Goal: Task Accomplishment & Management: Manage account settings

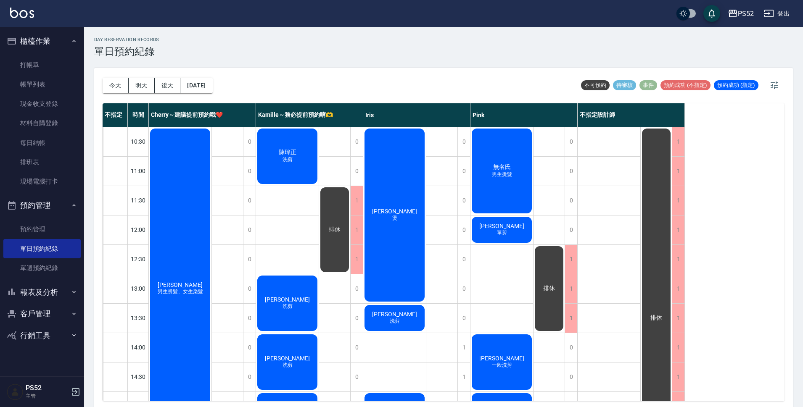
scroll to position [321, 0]
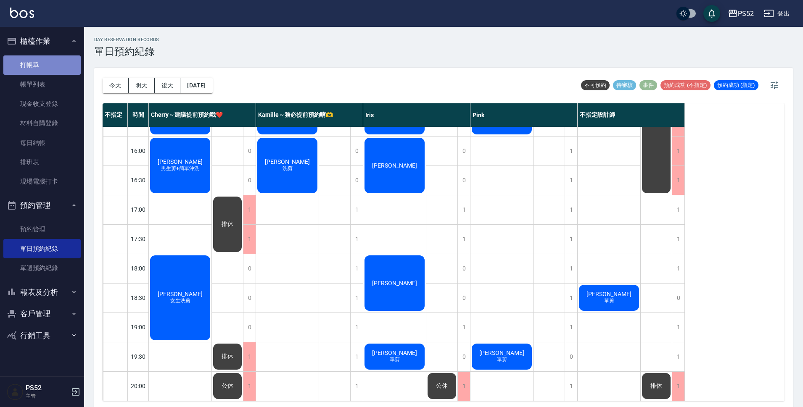
click at [22, 61] on link "打帳單" at bounding box center [41, 64] width 77 height 19
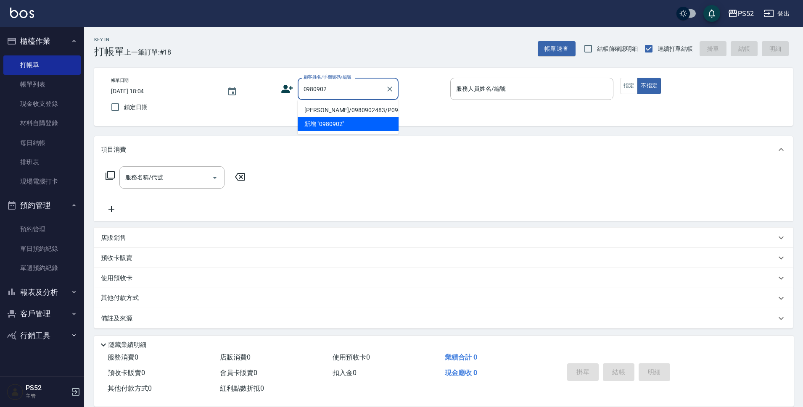
click at [324, 116] on li "楊浩廷/0980902483/P0980902483" at bounding box center [347, 110] width 101 height 14
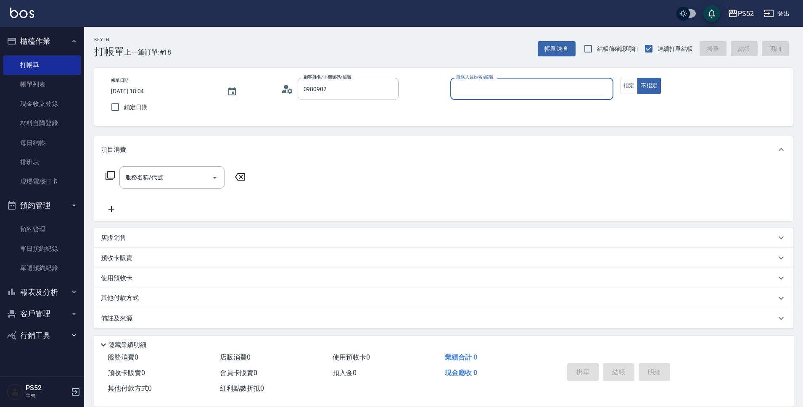
type input "楊浩廷/0980902483/P0980902483"
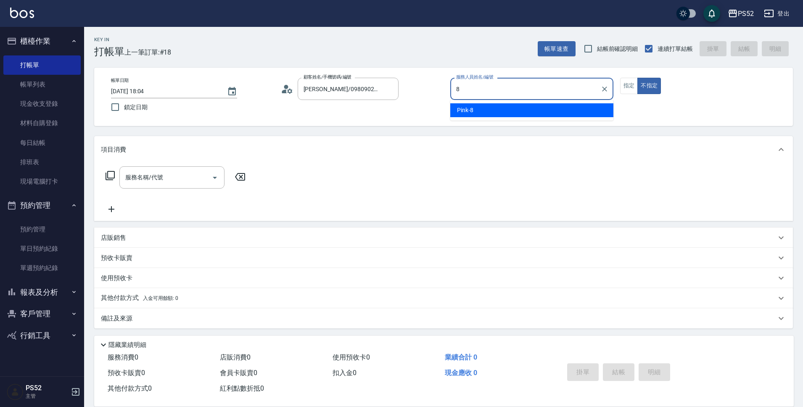
type input "Pink-8"
type button "false"
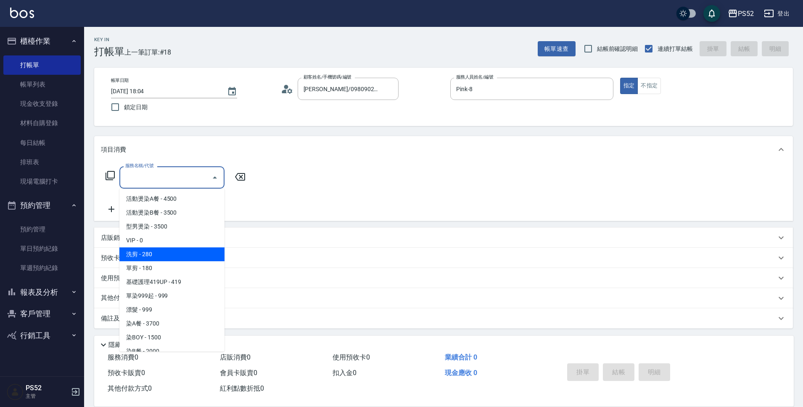
type input "洗剪(C1)"
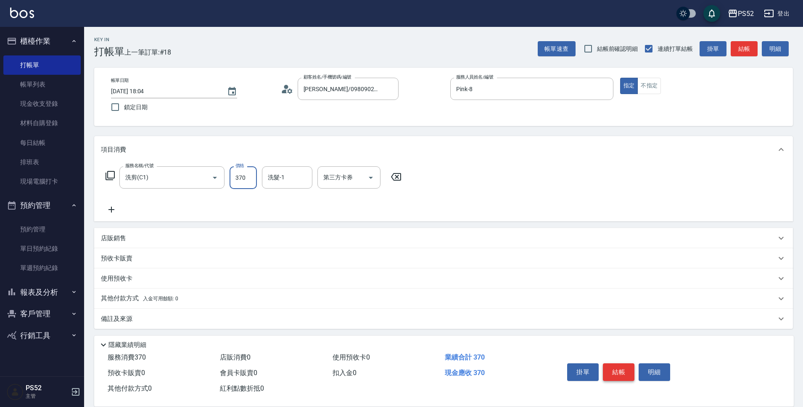
type input "370"
click at [621, 375] on button "結帳" at bounding box center [619, 372] width 32 height 18
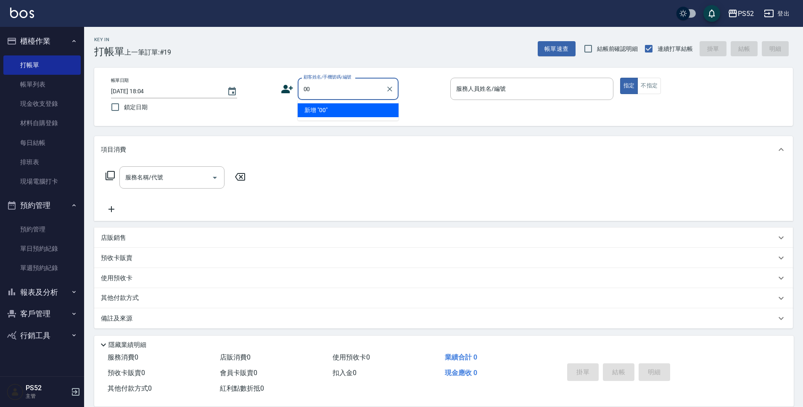
type input "00"
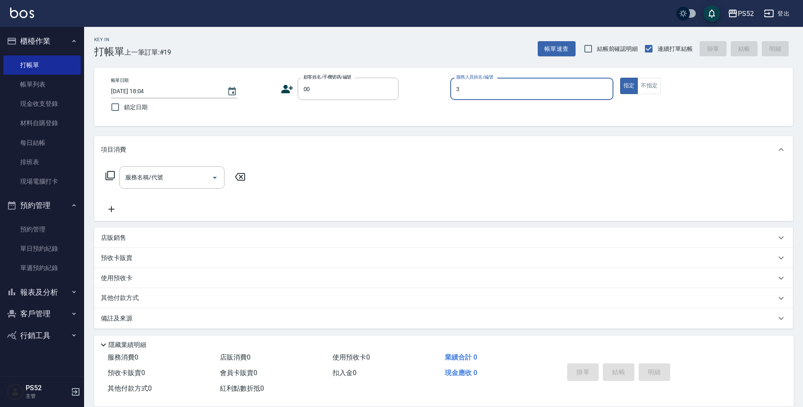
type input "3"
type button "true"
type input "Kamille～務必提前預約唷🫶-3"
type input "無名氏/00/PS00"
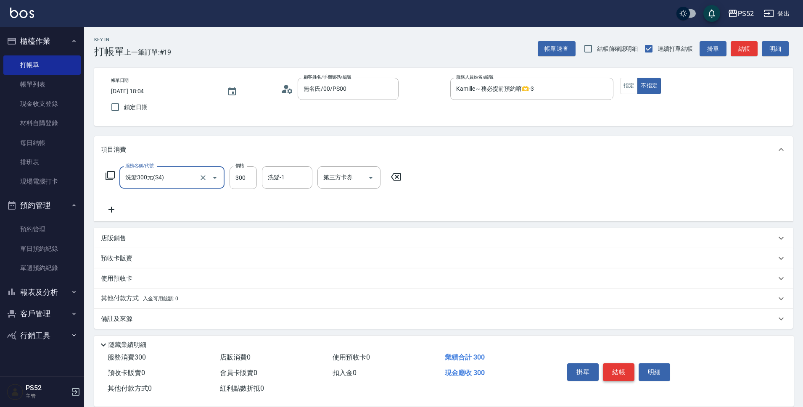
type input "洗髮300元(S4)"
click at [627, 363] on button "結帳" at bounding box center [619, 372] width 32 height 18
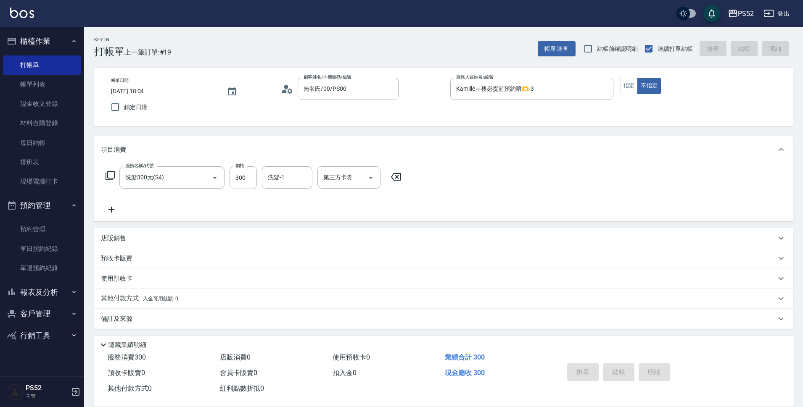
type input "2025/10/10 18:11"
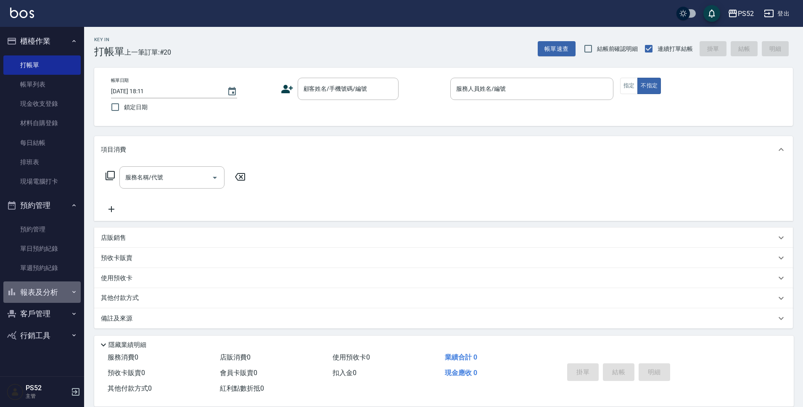
click at [36, 297] on button "報表及分析" at bounding box center [41, 293] width 77 height 22
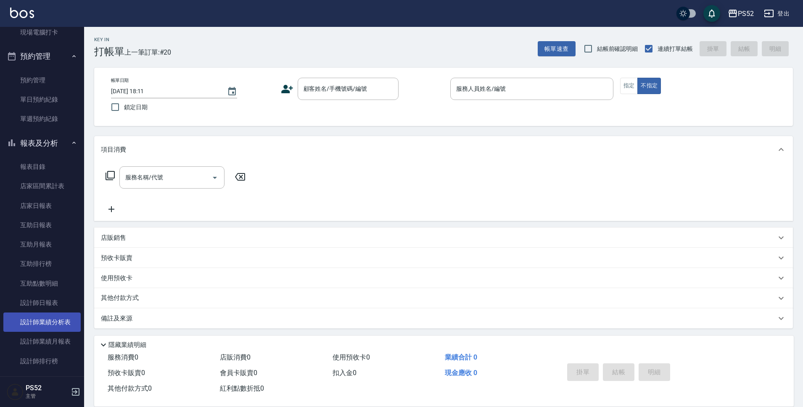
scroll to position [168, 0]
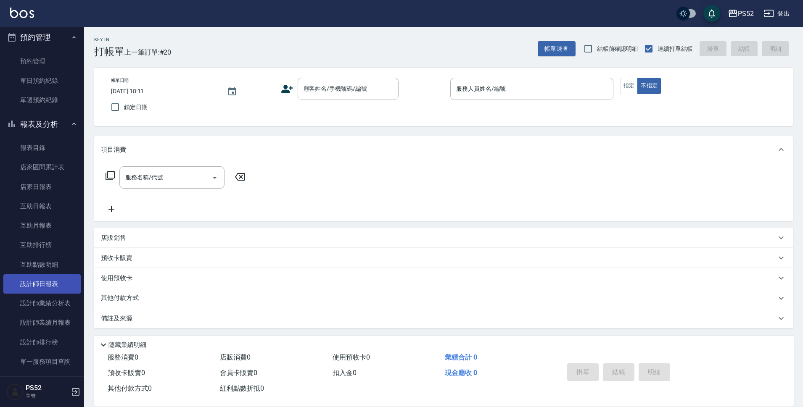
click at [44, 287] on link "設計師日報表" at bounding box center [41, 283] width 77 height 19
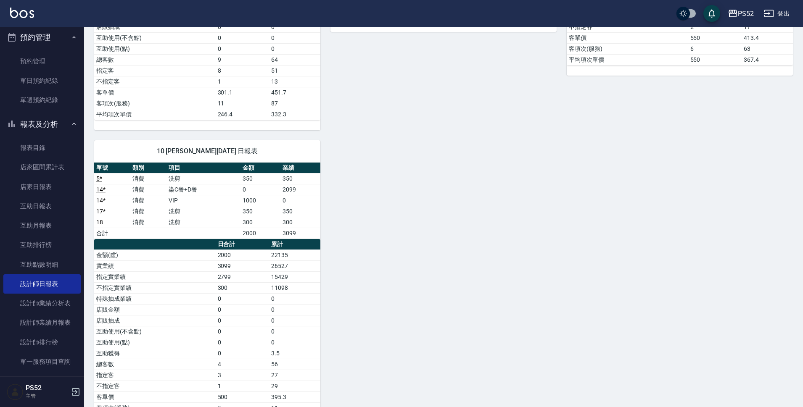
scroll to position [350, 0]
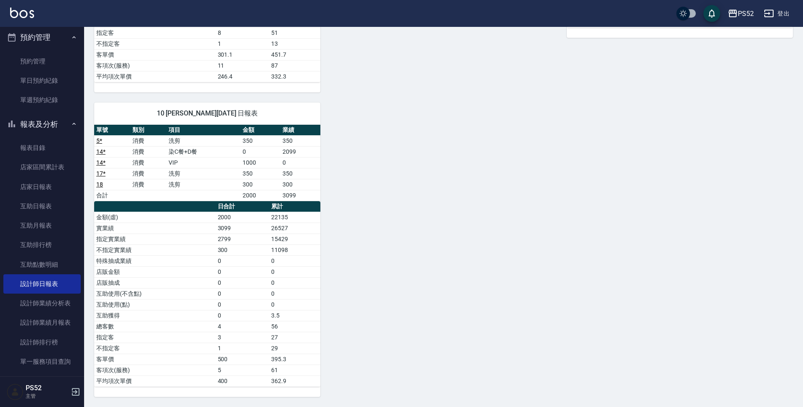
click at [29, 126] on button "報表及分析" at bounding box center [41, 124] width 77 height 22
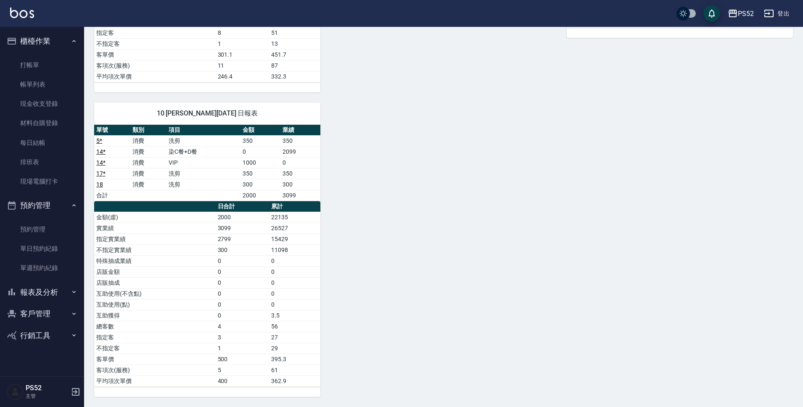
scroll to position [0, 0]
click at [33, 66] on link "打帳單" at bounding box center [41, 64] width 77 height 19
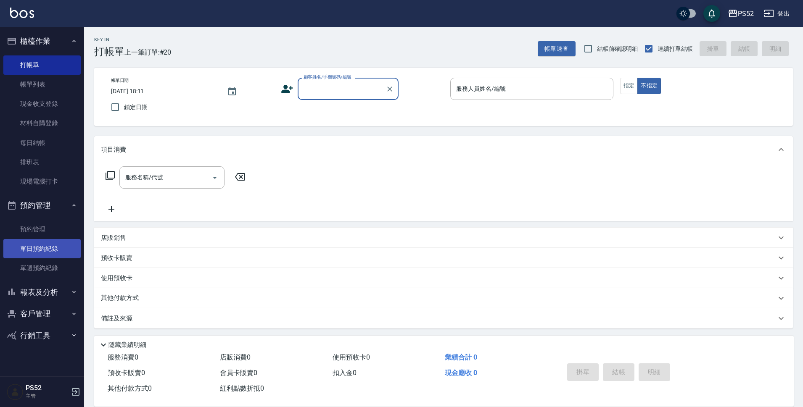
click at [36, 250] on link "單日預約紀錄" at bounding box center [41, 248] width 77 height 19
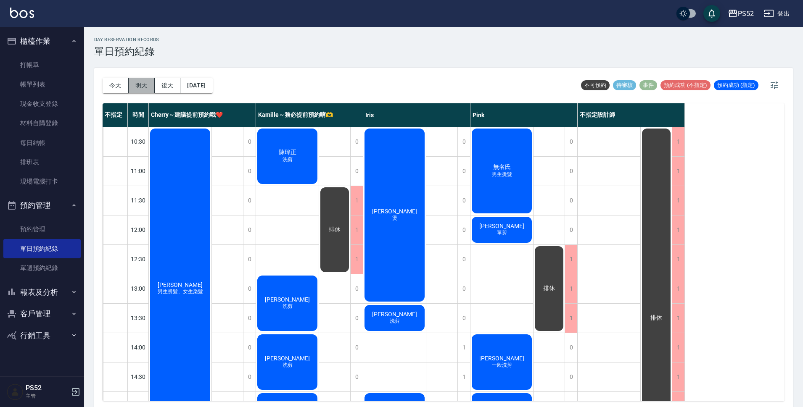
click at [141, 93] on button "明天" at bounding box center [142, 86] width 26 height 16
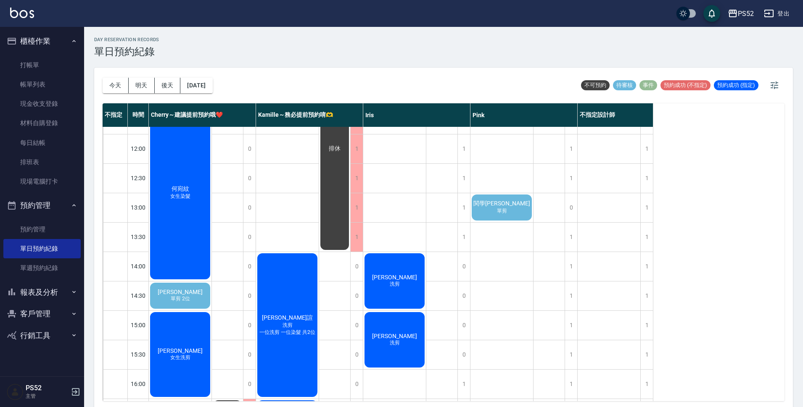
scroll to position [98, 0]
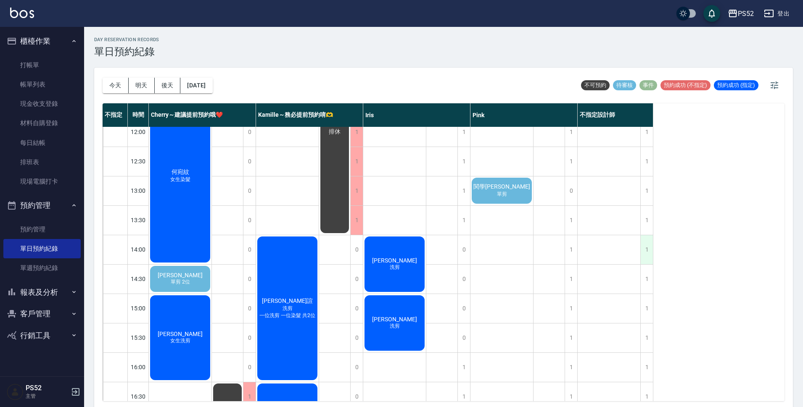
click at [647, 255] on div "1" at bounding box center [646, 249] width 13 height 29
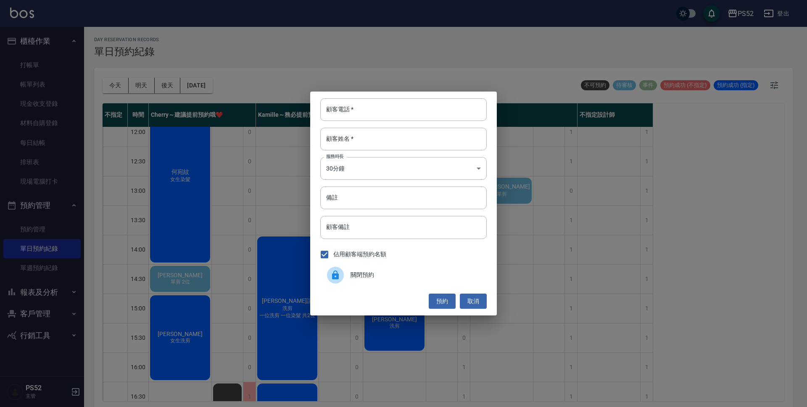
click at [365, 270] on div "關閉預約" at bounding box center [403, 275] width 166 height 24
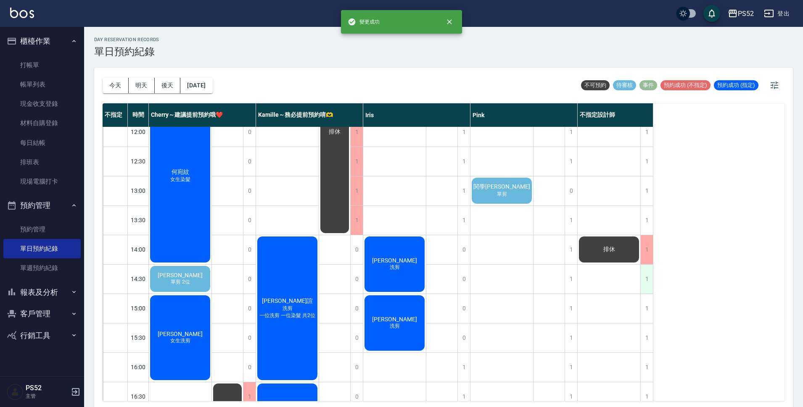
click at [647, 283] on div "1" at bounding box center [646, 279] width 13 height 29
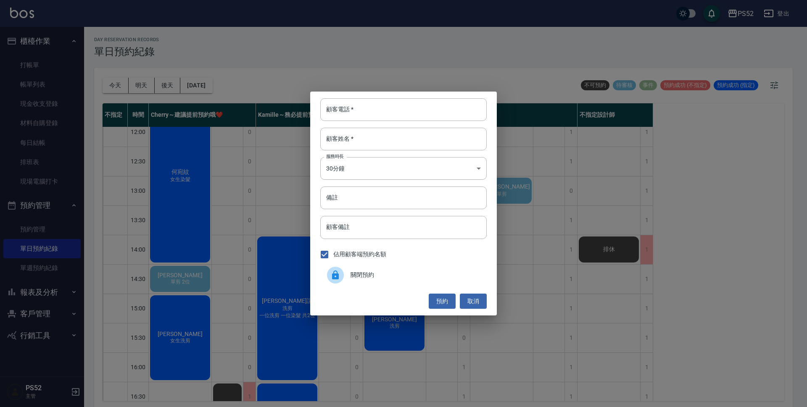
click at [388, 273] on span "關閉預約" at bounding box center [414, 275] width 129 height 9
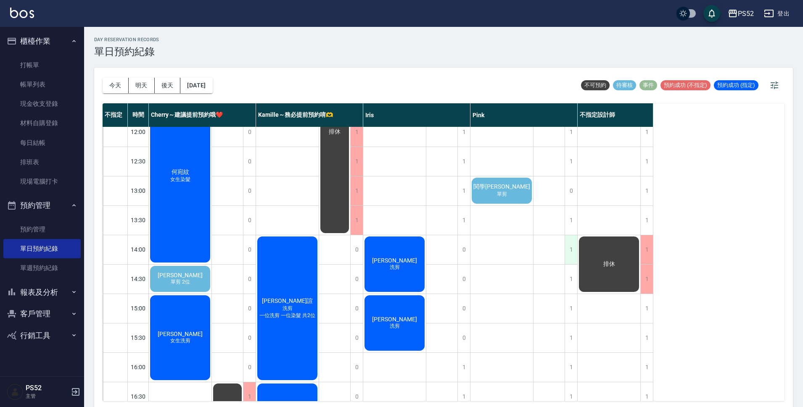
click at [571, 247] on div "1" at bounding box center [570, 249] width 13 height 29
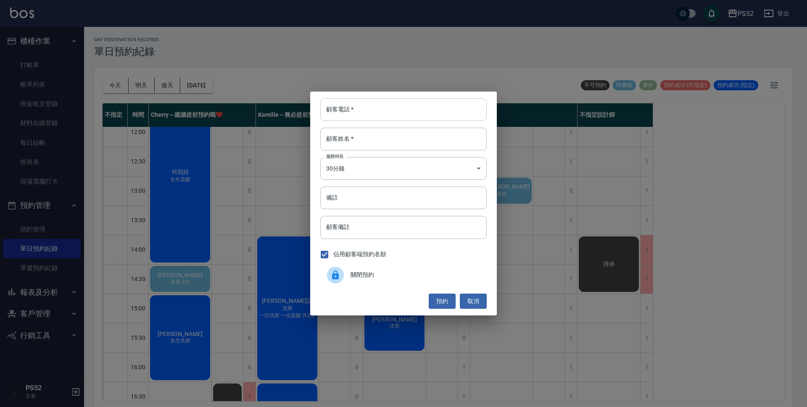
click at [420, 116] on input "顧客電話   *" at bounding box center [403, 109] width 166 height 23
drag, startPoint x: 420, startPoint y: 116, endPoint x: 422, endPoint y: 126, distance: 9.9
click at [422, 125] on div "顧客電話   * 0921381065 顧客電話   * 顧客姓名   * 顧客姓名   * 服務時長 30分鐘 1 服務時長 備註 備註 顧客備註 顧客備註…" at bounding box center [403, 204] width 187 height 224
type input "0921381065"
click at [426, 150] on input "顧客姓名   *" at bounding box center [403, 139] width 166 height 23
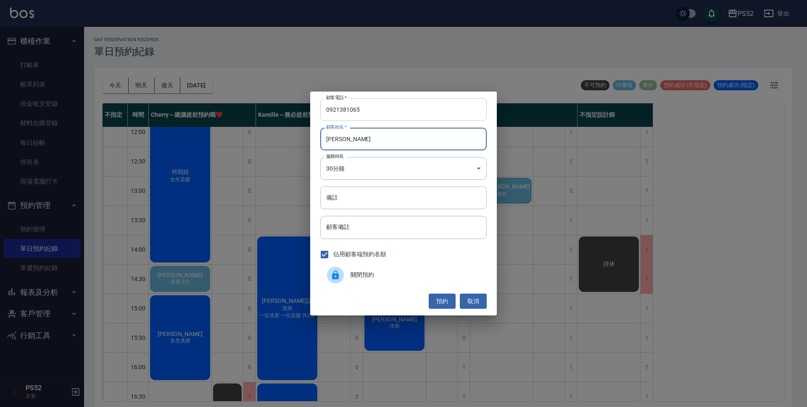
type input "陳佩玉"
drag, startPoint x: 364, startPoint y: 111, endPoint x: 301, endPoint y: 111, distance: 62.6
click at [302, 111] on div "顧客電話   * 0921381065 顧客電話   * 顧客姓名   * 陳佩玉 顧客姓名   * 服務時長 30分鐘 1 服務時長 備註 備註 顧客備註 …" at bounding box center [403, 203] width 807 height 407
click at [461, 299] on button "取消" at bounding box center [473, 302] width 27 height 16
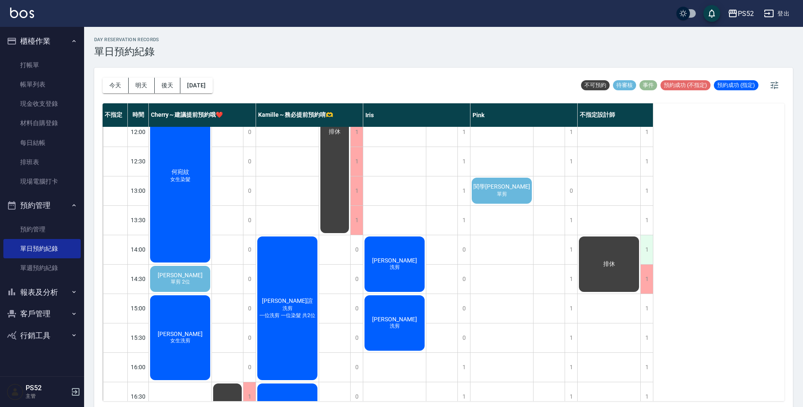
click at [644, 249] on div "1" at bounding box center [646, 249] width 13 height 29
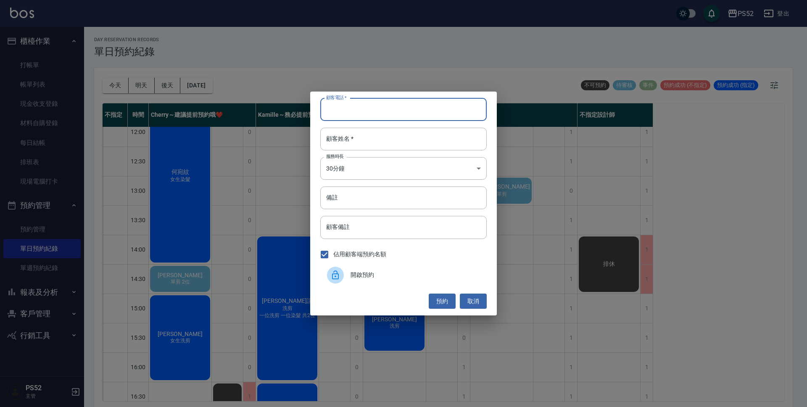
click at [342, 112] on input "顧客電話   *" at bounding box center [403, 109] width 166 height 23
paste input "0921381065"
type input "0921381065"
click at [353, 140] on input "顧客姓名   *" at bounding box center [403, 139] width 166 height 23
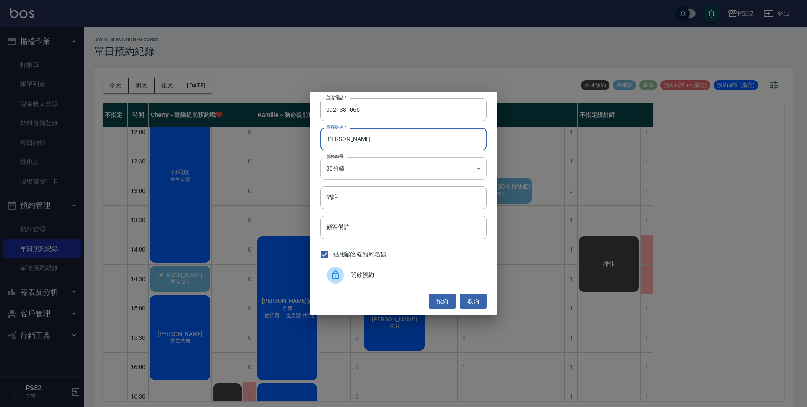
type input "陳佩玉"
click at [361, 163] on body "PS52 登出 櫃檯作業 打帳單 帳單列表 現金收支登錄 材料自購登錄 每日結帳 排班表 現場電腦打卡 預約管理 預約管理 單日預約紀錄 單週預約紀錄 報表及…" at bounding box center [403, 205] width 807 height 410
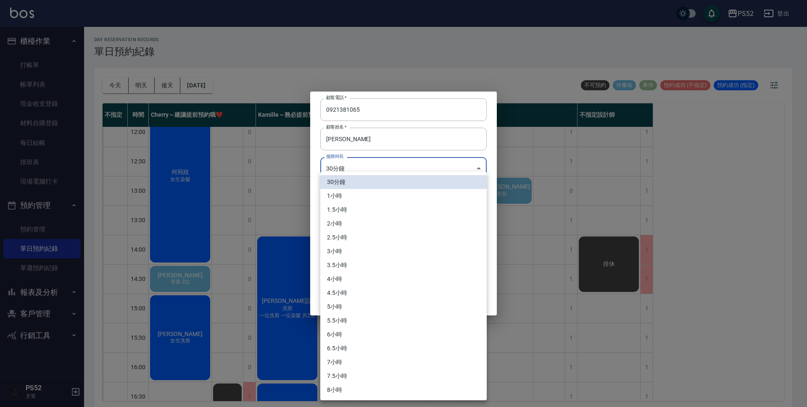
click at [356, 192] on li "1小時" at bounding box center [403, 196] width 166 height 14
type input "2"
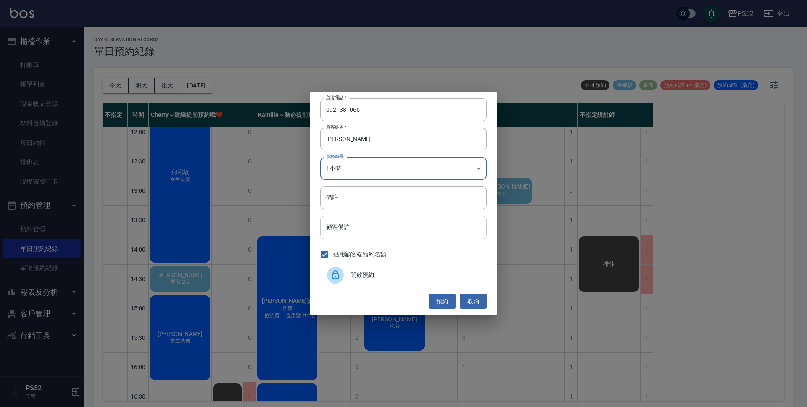
click at [376, 225] on input "顧客備註" at bounding box center [403, 227] width 166 height 23
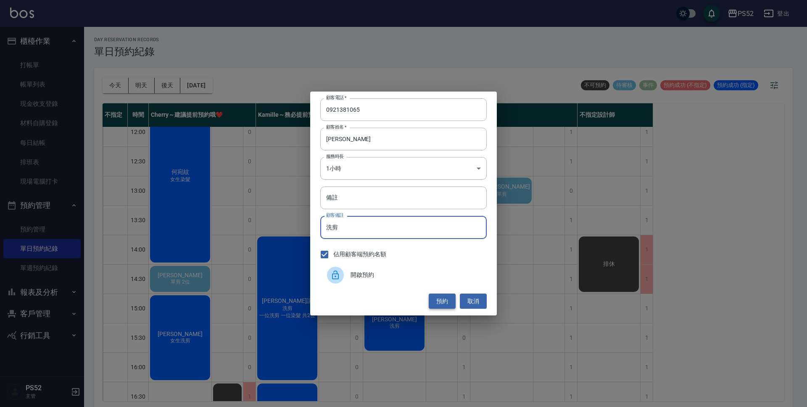
type input "洗剪"
click at [437, 298] on button "預約" at bounding box center [442, 302] width 27 height 16
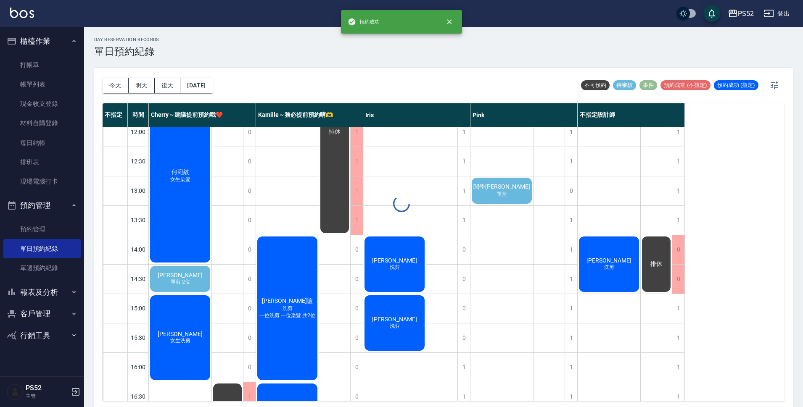
click at [614, 246] on div "day Reservation records 單日預約紀錄 今天 明天 後天 2025/10/11 不可預約 待審核 事件 預約成功 (不指定) 預約成功 …" at bounding box center [443, 218] width 719 height 383
click at [623, 261] on div "陳佩玉 洗剪" at bounding box center [608, 264] width 63 height 58
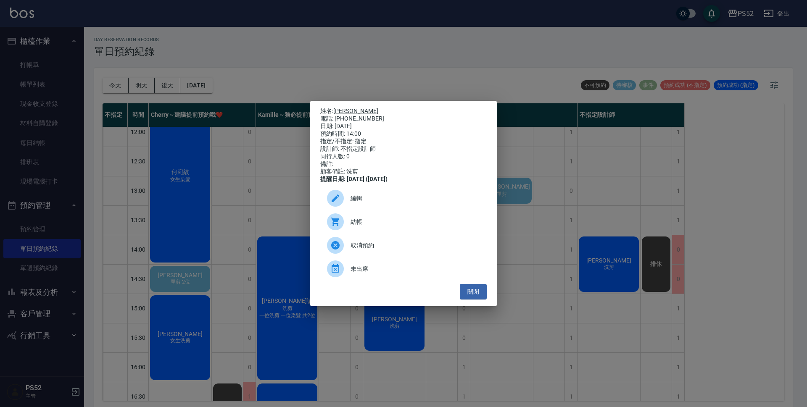
click at [369, 203] on span "編輯" at bounding box center [414, 198] width 129 height 9
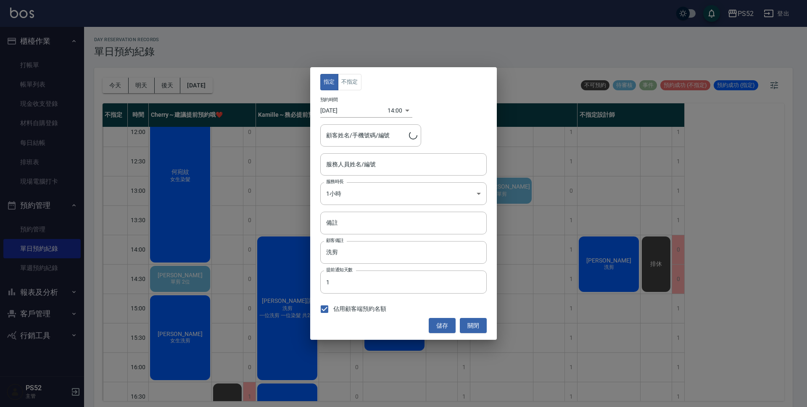
type input "不指定設計師-88"
type input "陳佩玉/0921381065/B0921381065"
click at [353, 83] on button "不指定" at bounding box center [350, 82] width 24 height 16
click at [355, 139] on input "陳佩玉/0921381065/B0921381065" at bounding box center [364, 135] width 81 height 15
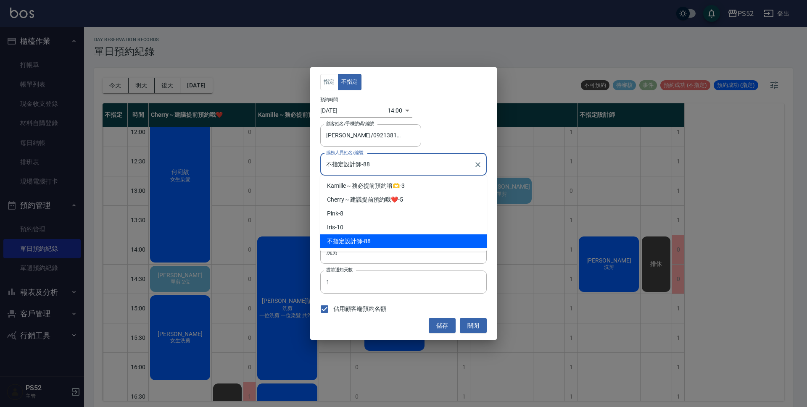
click at [421, 166] on input "不指定設計師-88" at bounding box center [397, 164] width 146 height 15
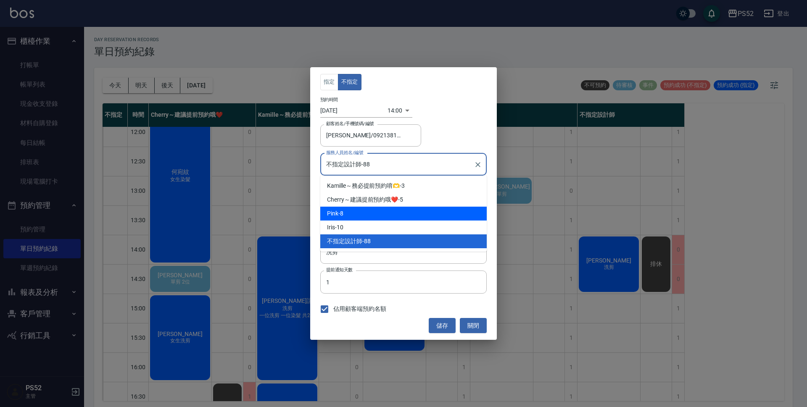
click at [374, 215] on div "Pink -8" at bounding box center [403, 214] width 166 height 14
type input "Pink-8"
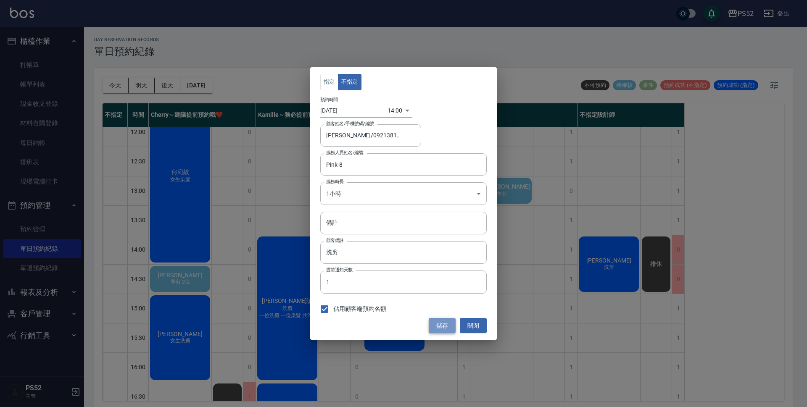
click at [449, 323] on button "儲存" at bounding box center [442, 326] width 27 height 16
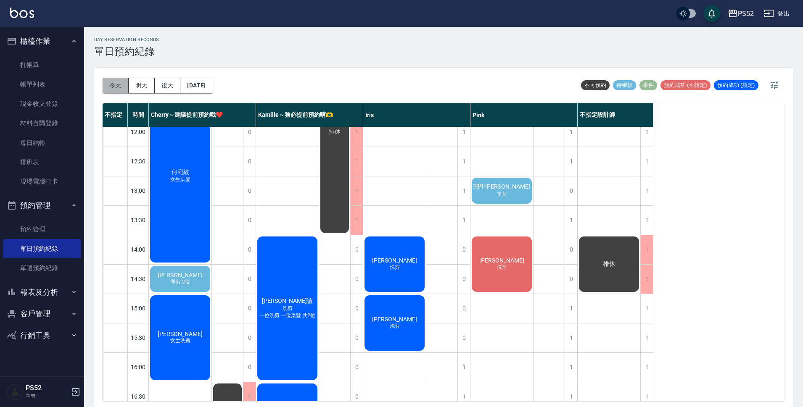
click at [107, 86] on button "今天" at bounding box center [116, 86] width 26 height 16
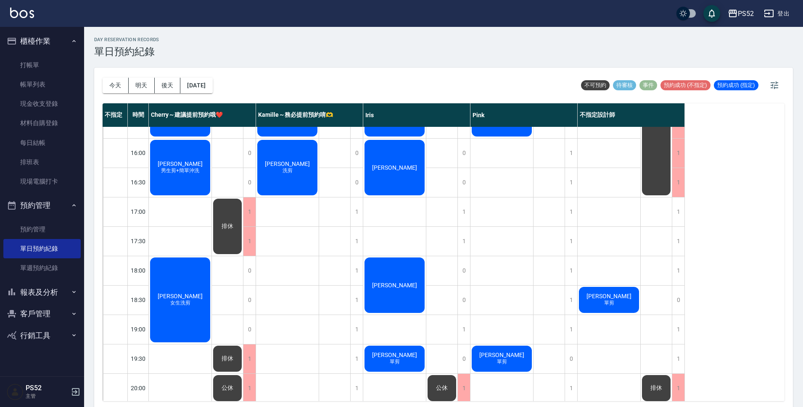
scroll to position [321, 0]
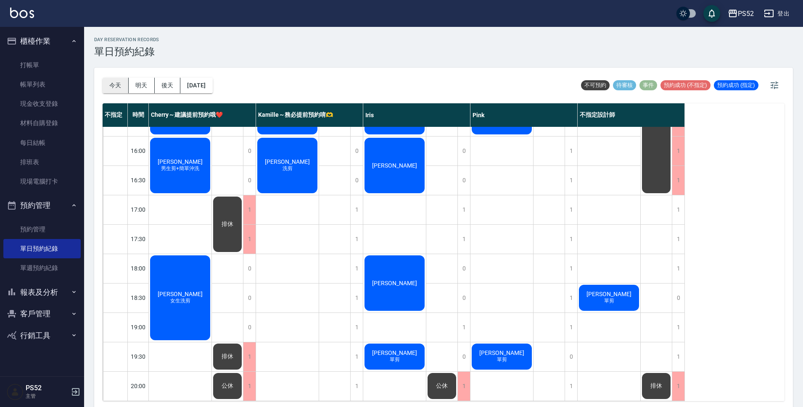
click at [124, 82] on button "今天" at bounding box center [116, 86] width 26 height 16
click at [134, 86] on button "明天" at bounding box center [142, 86] width 26 height 16
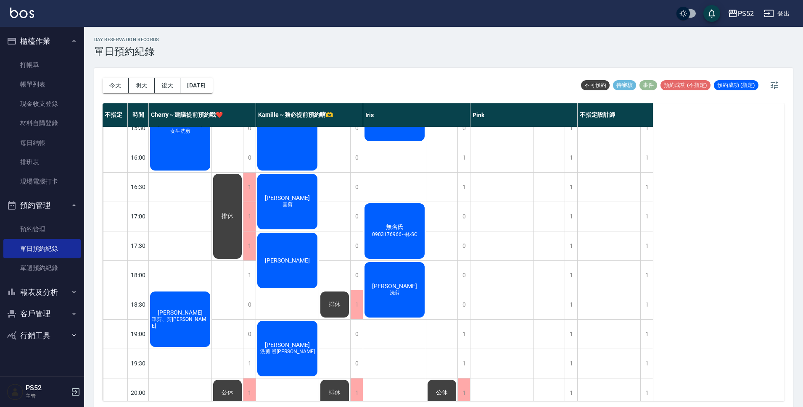
scroll to position [321, 0]
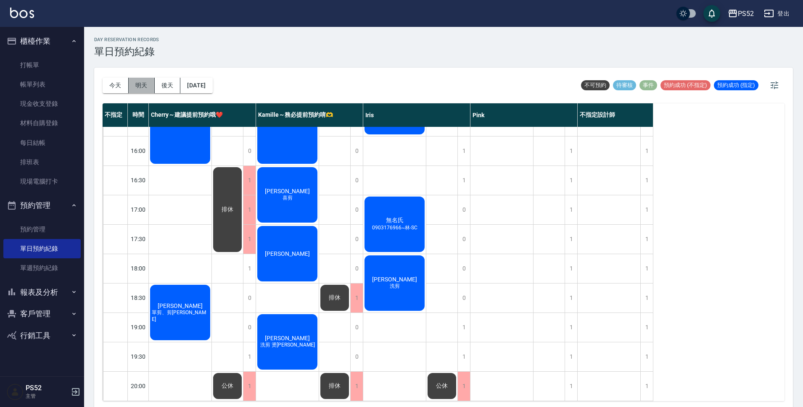
click at [138, 88] on button "明天" at bounding box center [142, 86] width 26 height 16
click at [138, 86] on button "明天" at bounding box center [142, 86] width 26 height 16
click at [134, 81] on button "明天" at bounding box center [142, 86] width 26 height 16
click at [117, 84] on button "今天" at bounding box center [116, 86] width 26 height 16
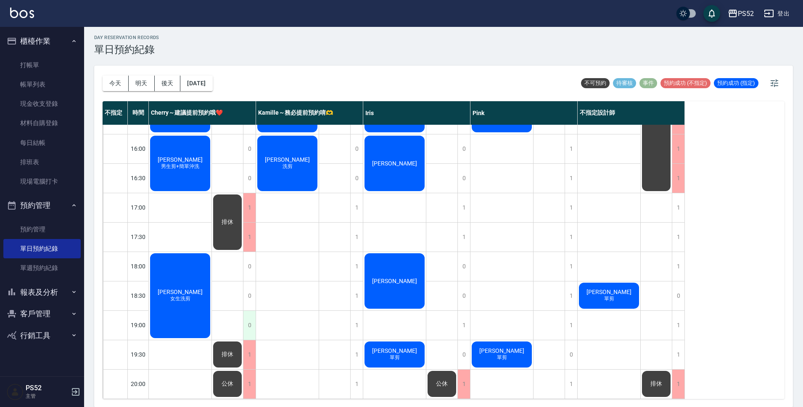
scroll to position [3, 0]
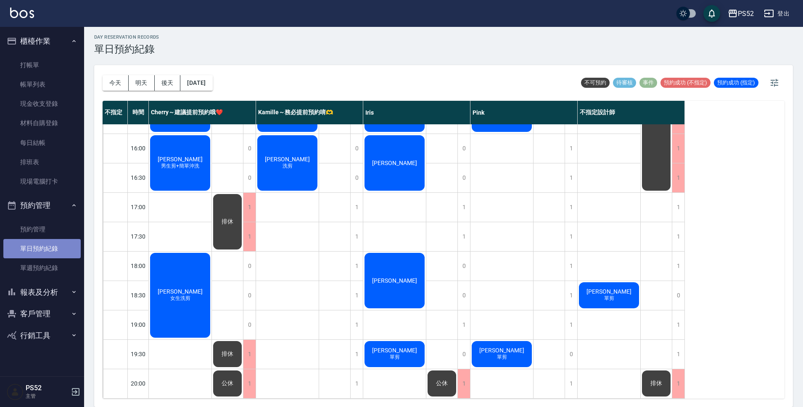
click at [35, 253] on link "單日預約紀錄" at bounding box center [41, 248] width 77 height 19
click at [37, 311] on button "客戶管理" at bounding box center [41, 314] width 77 height 22
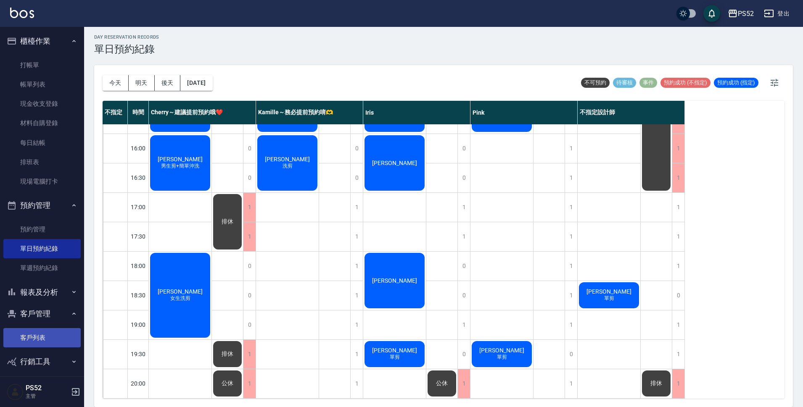
click at [36, 334] on link "客戶列表" at bounding box center [41, 337] width 77 height 19
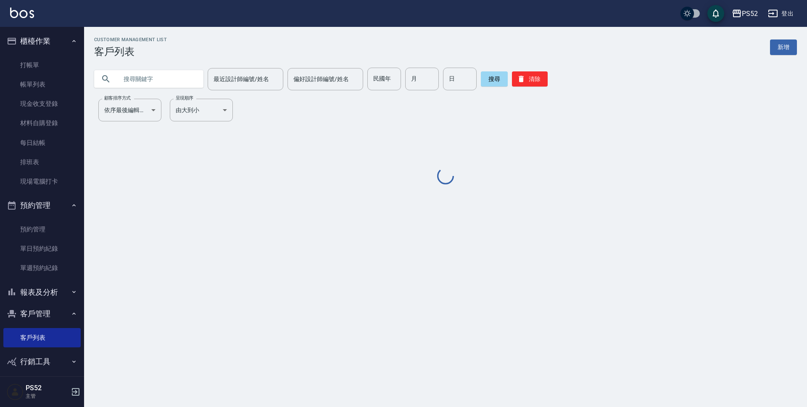
click at [142, 76] on input "text" at bounding box center [157, 79] width 79 height 23
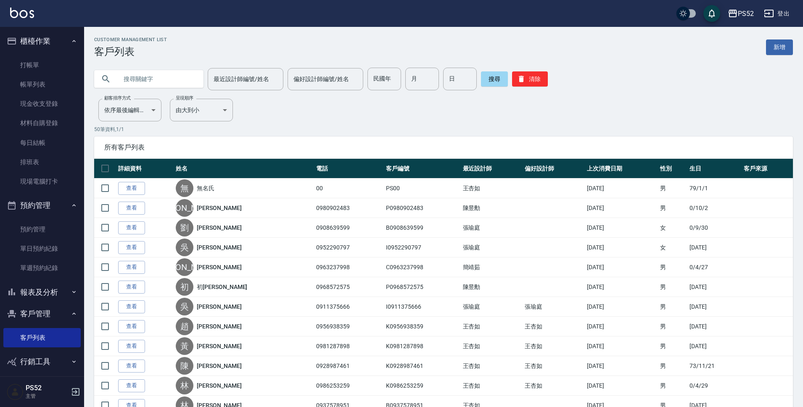
click at [142, 76] on input "text" at bounding box center [157, 79] width 79 height 23
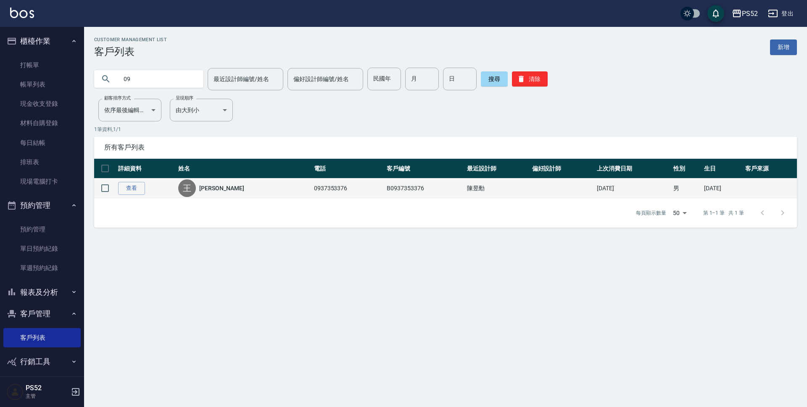
type input "0"
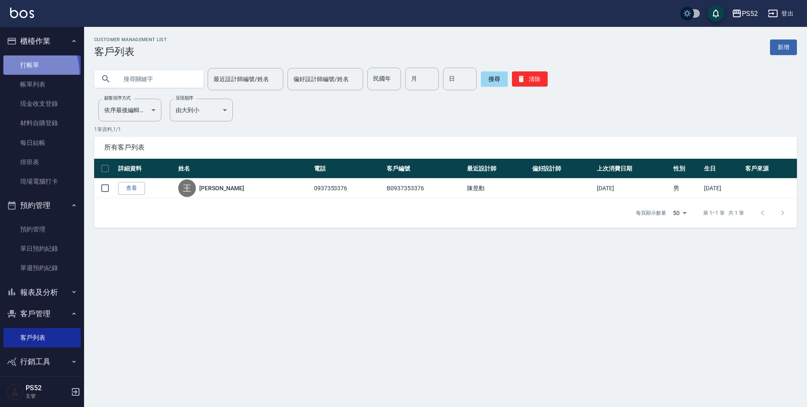
click at [21, 72] on link "打帳單" at bounding box center [41, 64] width 77 height 19
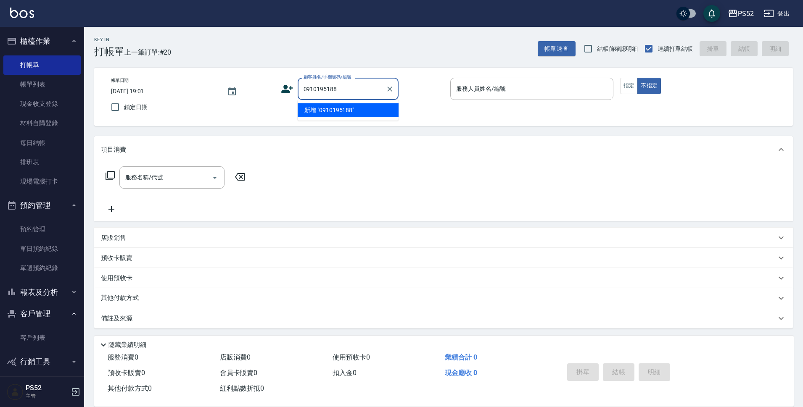
type input "0910195188"
click at [283, 84] on icon at bounding box center [287, 89] width 13 height 13
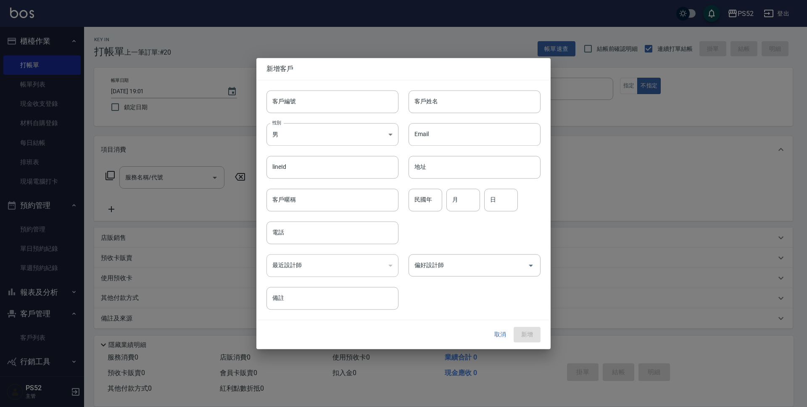
click at [303, 95] on input "客戶編號" at bounding box center [332, 101] width 132 height 23
paste input "0910195188"
type input "B0910195188"
click at [291, 122] on div "性別 男 MALE 性別" at bounding box center [327, 129] width 142 height 33
click at [290, 129] on body "PS52 登出 櫃檯作業 打帳單 帳單列表 現金收支登錄 材料自購登錄 每日結帳 排班表 現場電腦打卡 預約管理 預約管理 單日預約紀錄 單週預約紀錄 報表及…" at bounding box center [403, 204] width 807 height 409
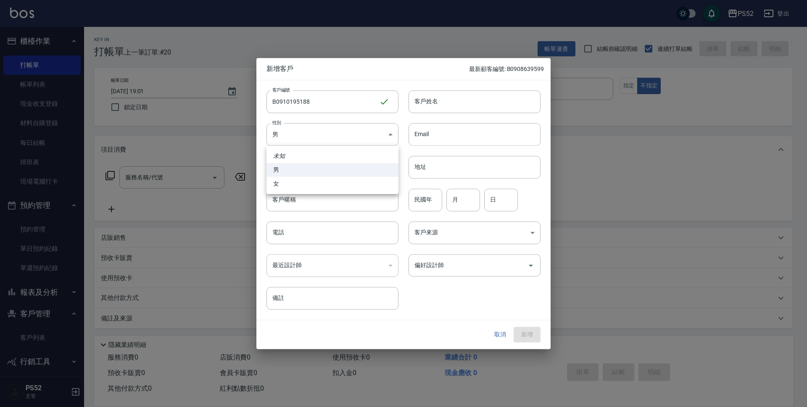
click at [281, 186] on li "女" at bounding box center [332, 184] width 132 height 14
type input "FEMALE"
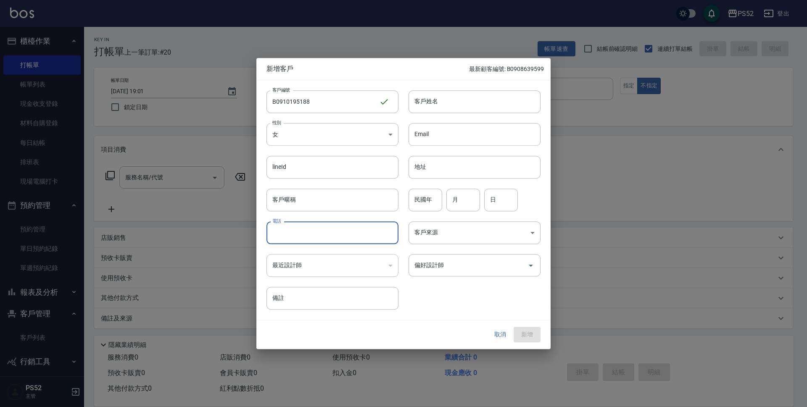
click at [282, 231] on input "電話" at bounding box center [332, 232] width 132 height 23
paste input "0910195188"
type input "0910195188"
click at [431, 196] on input "民國年" at bounding box center [425, 200] width 34 height 23
click at [448, 199] on input "月" at bounding box center [463, 200] width 34 height 23
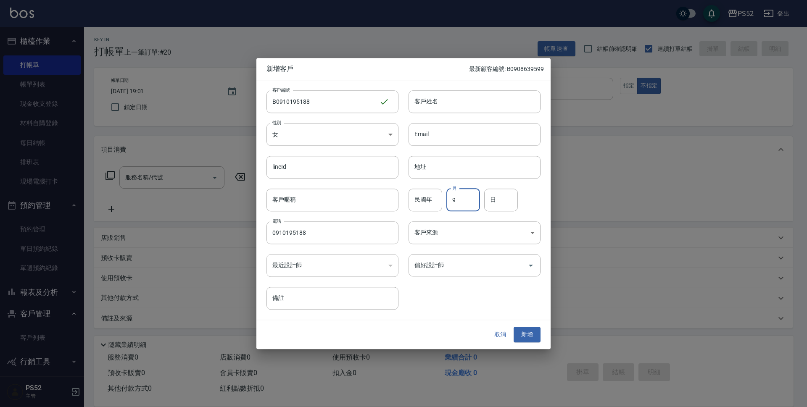
type input "9"
type input "19"
click at [460, 102] on input "客戶姓名" at bounding box center [474, 101] width 132 height 23
type input "黃晚綺"
click at [521, 330] on button "新增" at bounding box center [526, 335] width 27 height 16
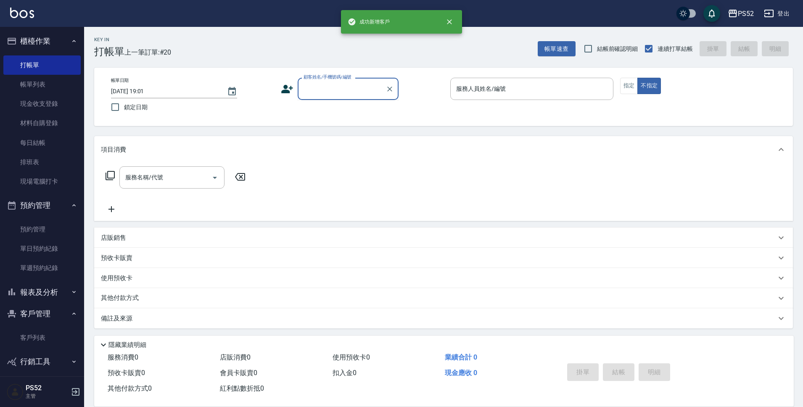
click at [329, 95] on input "顧客姓名/手機號碼/編號" at bounding box center [341, 89] width 81 height 15
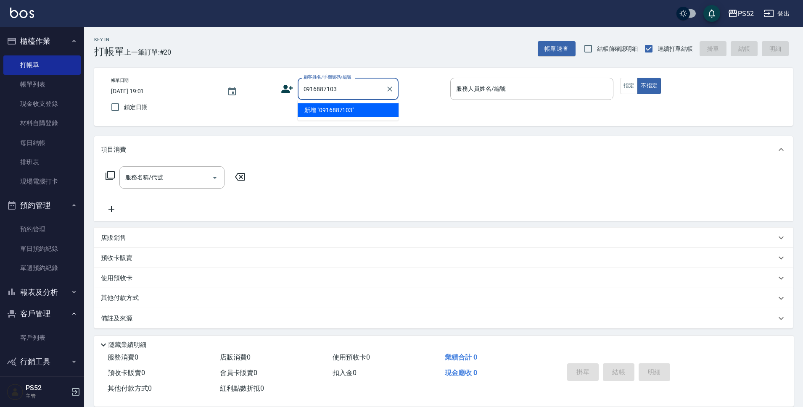
type input "0916887103"
click at [290, 91] on icon at bounding box center [287, 89] width 13 height 13
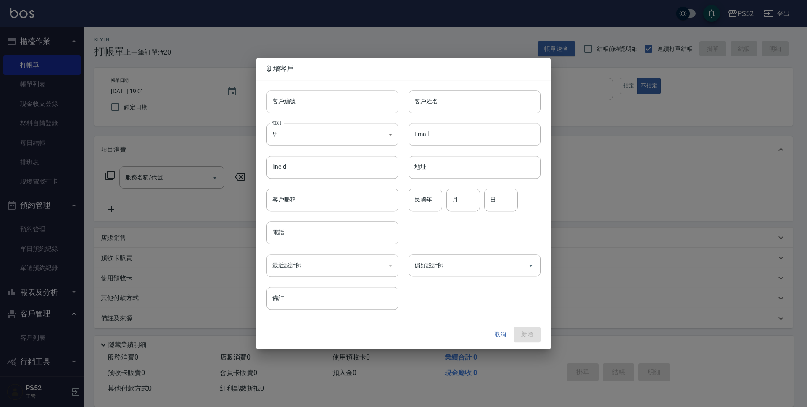
click at [313, 99] on input "客戶編號" at bounding box center [332, 101] width 132 height 23
paste input "0916887103"
type input "B0916887103"
drag, startPoint x: 301, startPoint y: 201, endPoint x: 301, endPoint y: 228, distance: 26.9
click at [301, 201] on input "客戶暱稱" at bounding box center [332, 200] width 132 height 23
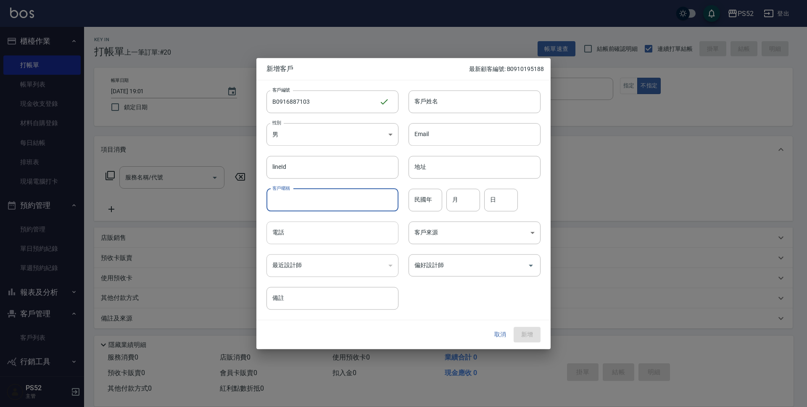
click at [301, 228] on input "電話" at bounding box center [332, 232] width 132 height 23
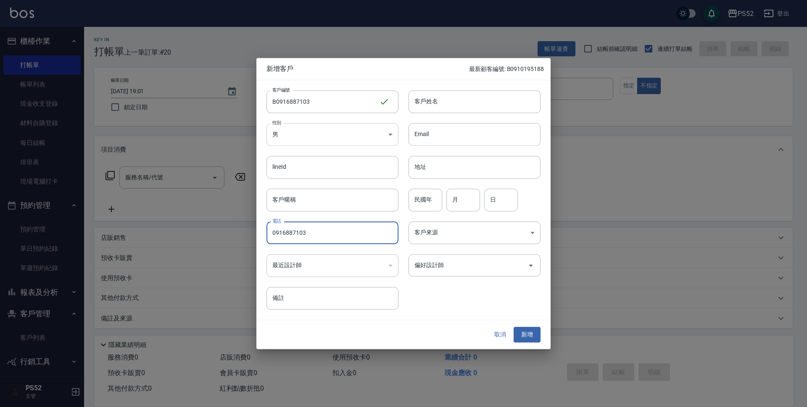
type input "0916887103"
click at [301, 142] on body "PS52 登出 櫃檯作業 打帳單 帳單列表 現金收支登錄 材料自購登錄 每日結帳 排班表 現場電腦打卡 預約管理 預約管理 單日預約紀錄 單週預約紀錄 報表及…" at bounding box center [403, 204] width 807 height 409
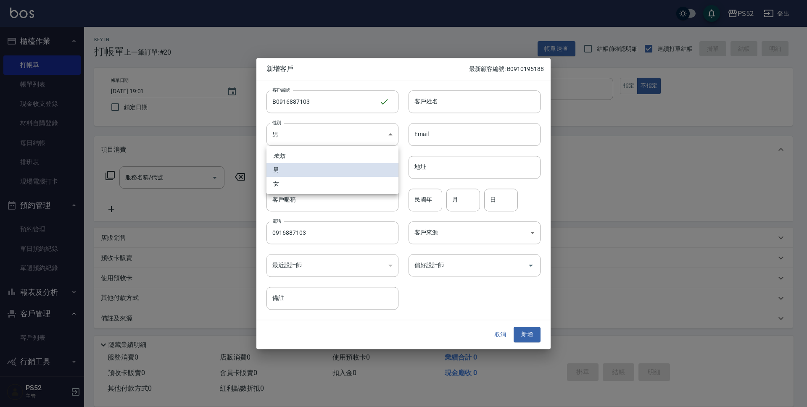
click at [303, 185] on li "女" at bounding box center [332, 184] width 132 height 14
type input "FEMALE"
click at [429, 200] on input "民國年" at bounding box center [425, 200] width 34 height 23
type input "88"
type input "10"
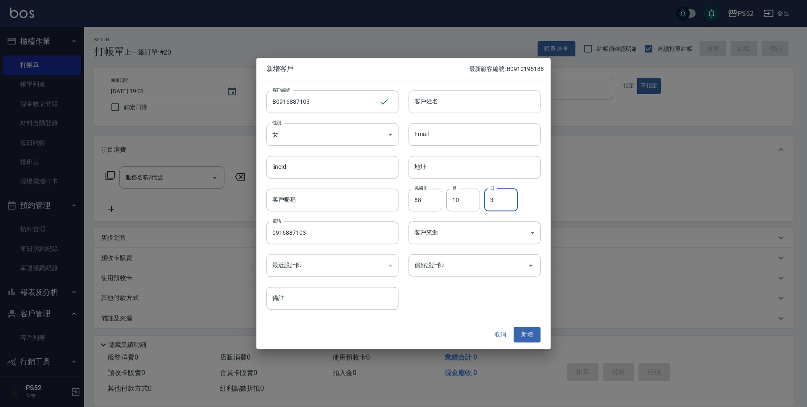
type input "3"
click at [443, 94] on input "客戶姓名" at bounding box center [474, 101] width 132 height 23
type input "葉安婕"
click at [528, 336] on button "新增" at bounding box center [526, 335] width 27 height 16
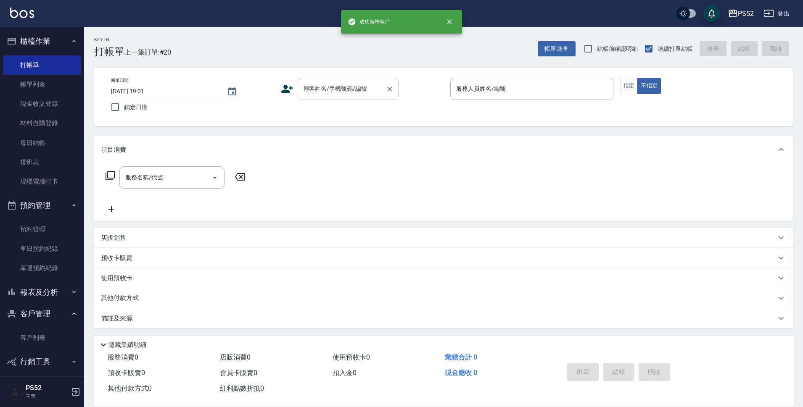
click at [351, 90] on input "顧客姓名/手機號碼/編號" at bounding box center [341, 89] width 81 height 15
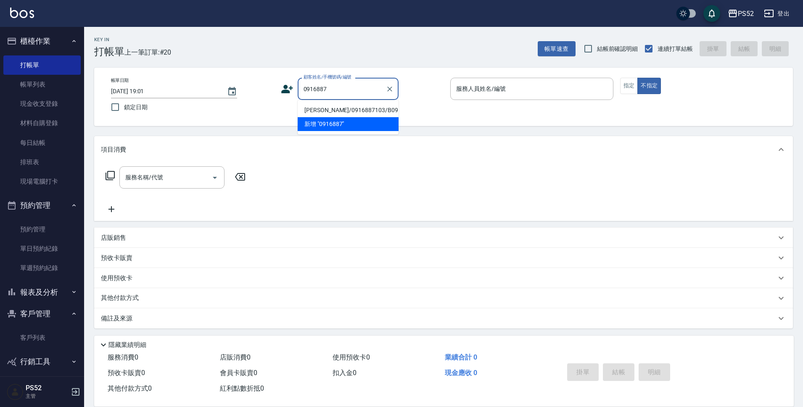
click at [317, 117] on li "葉安婕/0916887103/B0916887103" at bounding box center [347, 110] width 101 height 14
type input "葉安婕/0916887103/B0916887103"
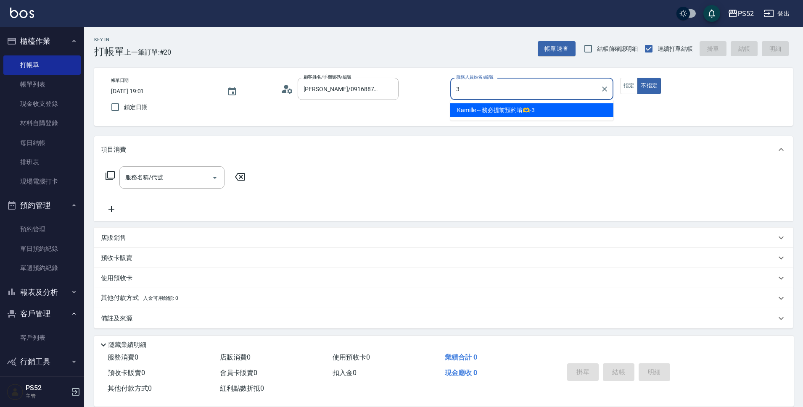
type input "Kamille～務必提前預約唷🫶-3"
type button "false"
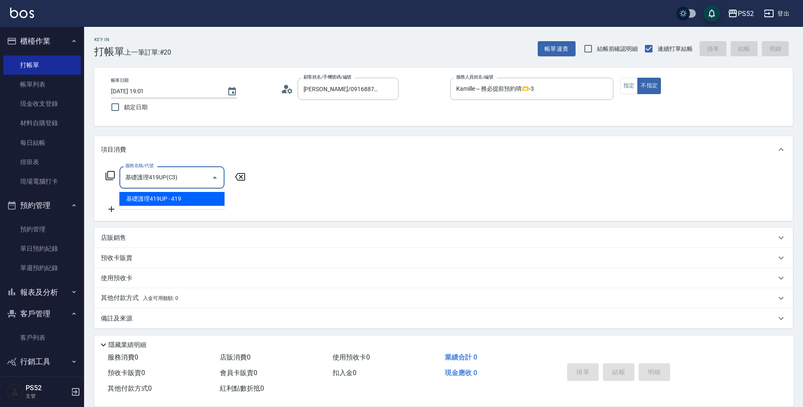
type input "基礎護理419UP(C3)"
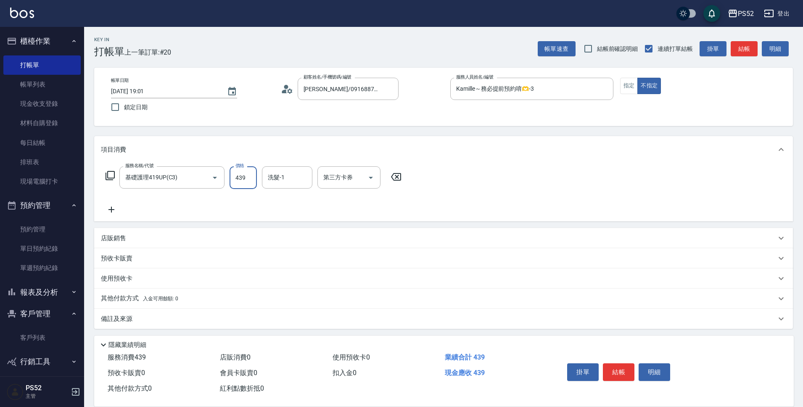
type input "439"
click at [623, 378] on div "掛單 結帳 明細" at bounding box center [618, 373] width 110 height 26
click at [622, 367] on button "結帳" at bounding box center [619, 372] width 32 height 18
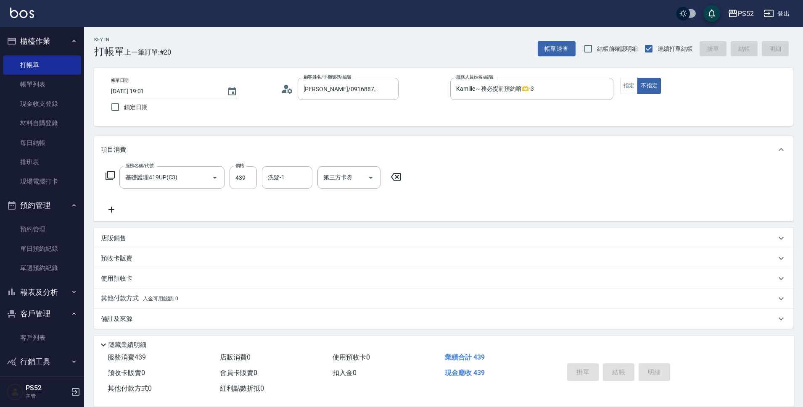
type input "2025/10/10 19:25"
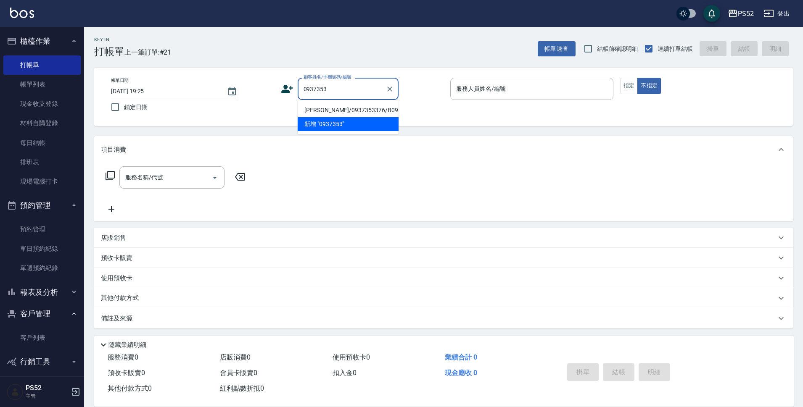
click at [345, 114] on li "王羿誼/0937353376/B0937353376" at bounding box center [347, 110] width 101 height 14
type input "王羿誼/0937353376/B0937353376"
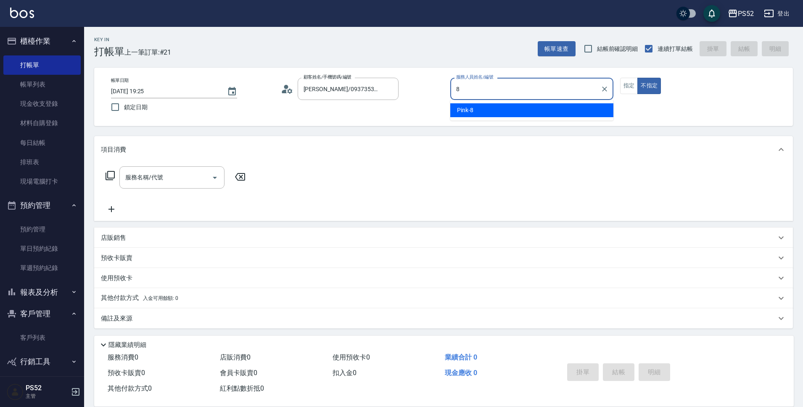
type input "Pink-8"
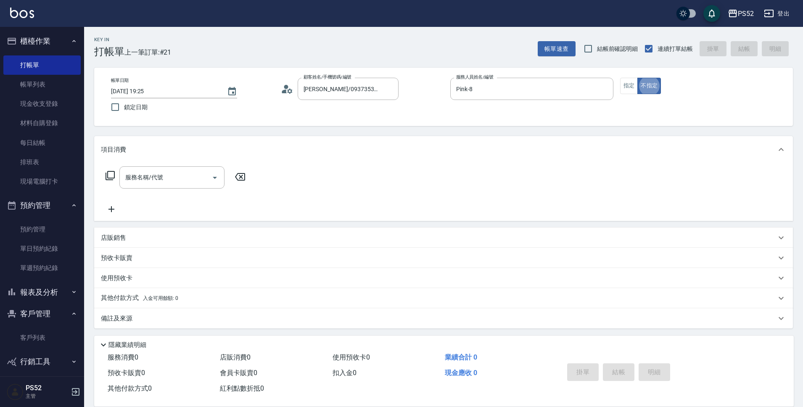
scroll to position [2, 0]
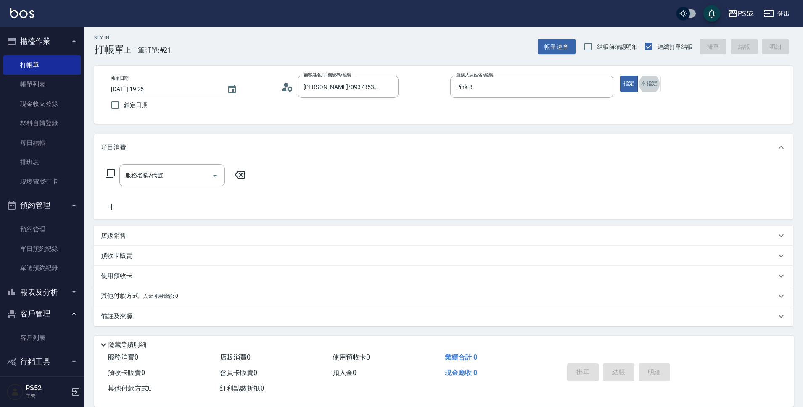
click at [285, 89] on icon at bounding box center [284, 89] width 5 height 4
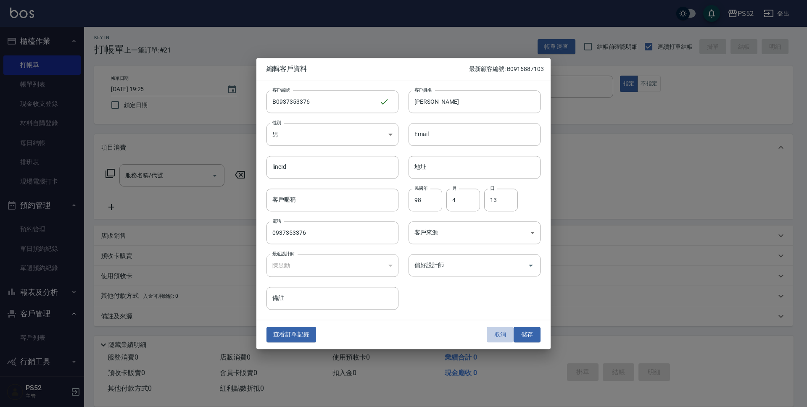
click at [491, 335] on button "取消" at bounding box center [500, 335] width 27 height 16
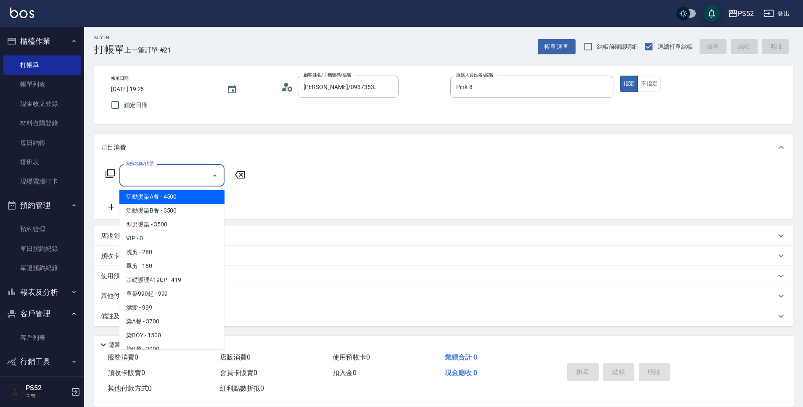
click at [200, 171] on input "服務名稱/代號" at bounding box center [165, 175] width 85 height 15
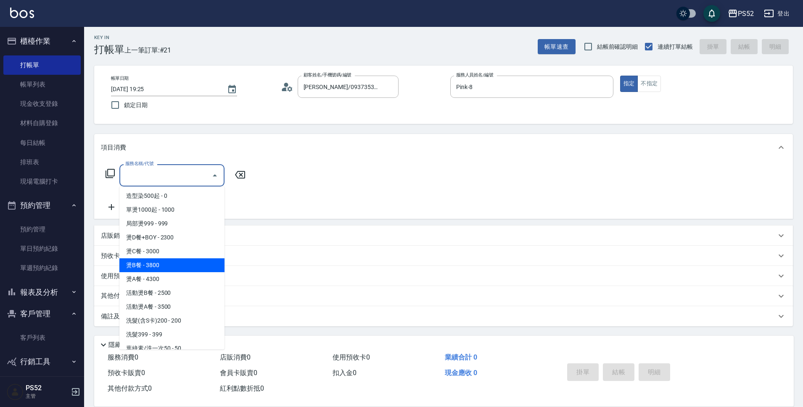
scroll to position [210, 0]
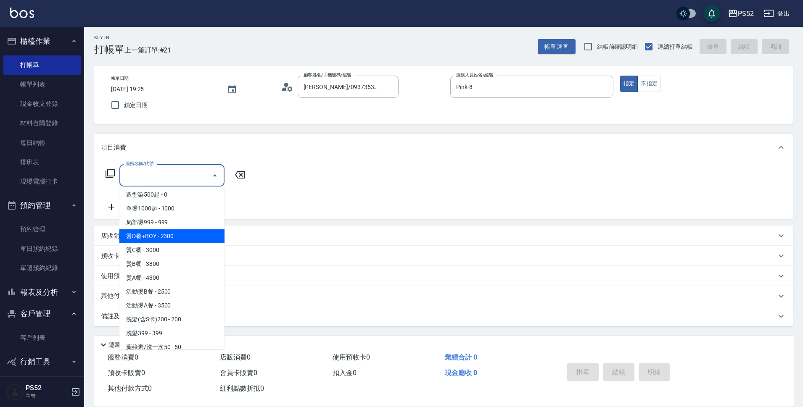
click at [176, 230] on span "燙D餐+BOY - 2300" at bounding box center [171, 236] width 105 height 14
type input "燙D餐+BOY(P3)"
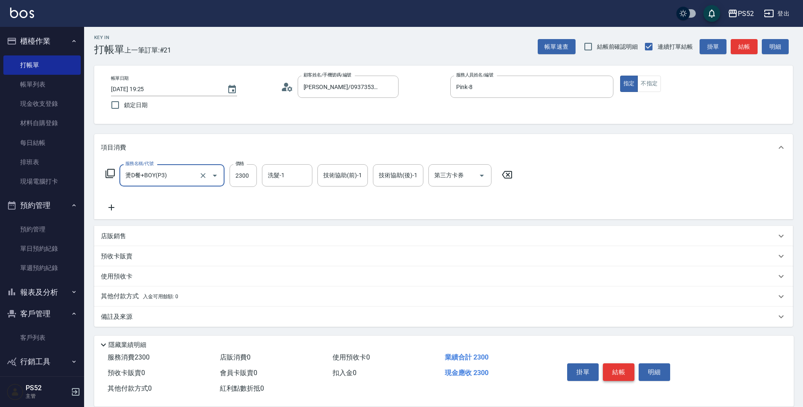
click at [611, 371] on button "結帳" at bounding box center [619, 372] width 32 height 18
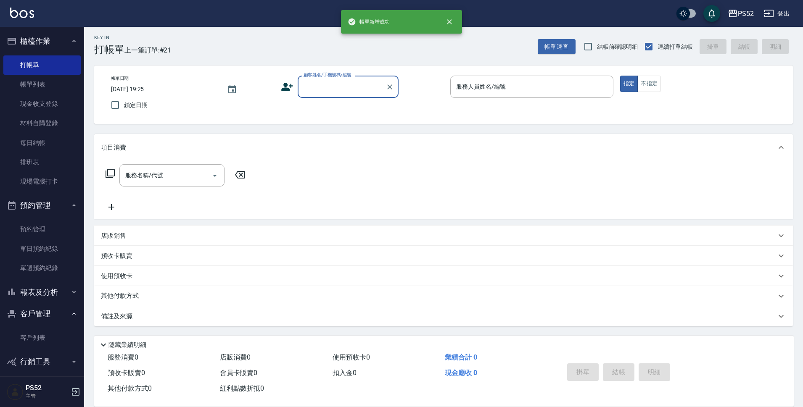
scroll to position [0, 0]
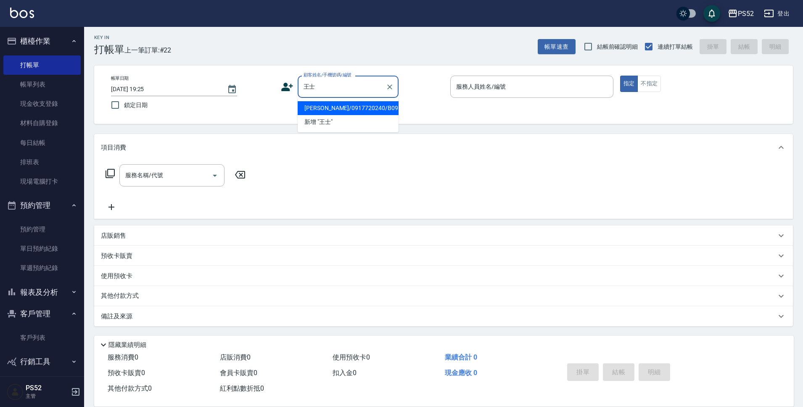
click at [366, 115] on li "王士玄/0917720240/B0917720240" at bounding box center [347, 108] width 101 height 14
type input "王士玄/0917720240/B0917720240"
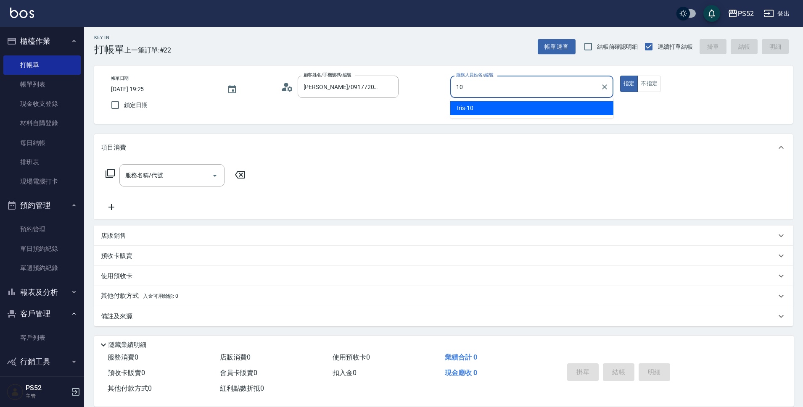
type input "10"
type button "true"
type input "Iris-10"
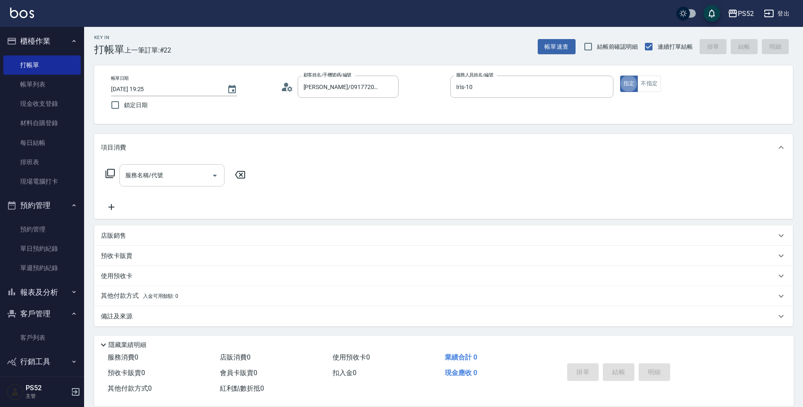
click at [197, 179] on input "服務名稱/代號" at bounding box center [165, 175] width 85 height 15
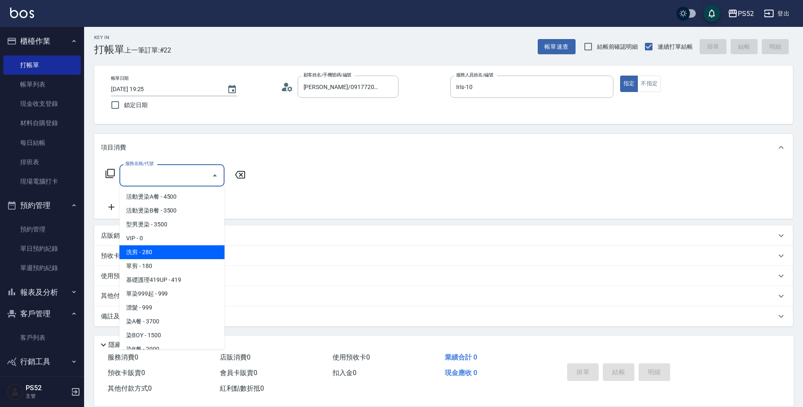
click at [185, 254] on span "洗剪 - 280" at bounding box center [171, 252] width 105 height 14
type input "洗剪(C1)"
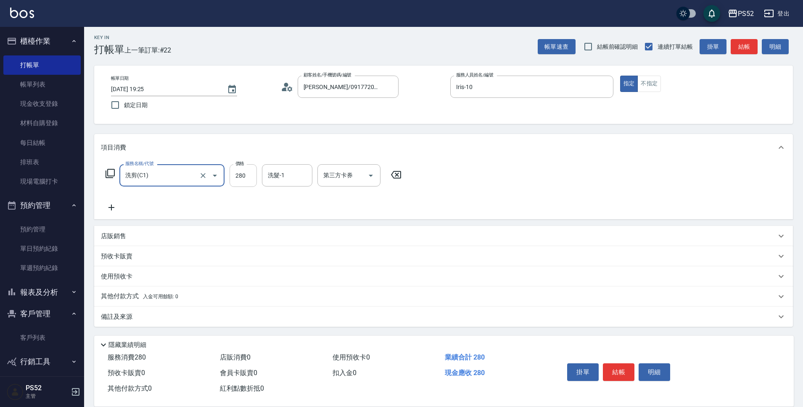
click at [247, 184] on input "280" at bounding box center [242, 175] width 27 height 23
type input "315"
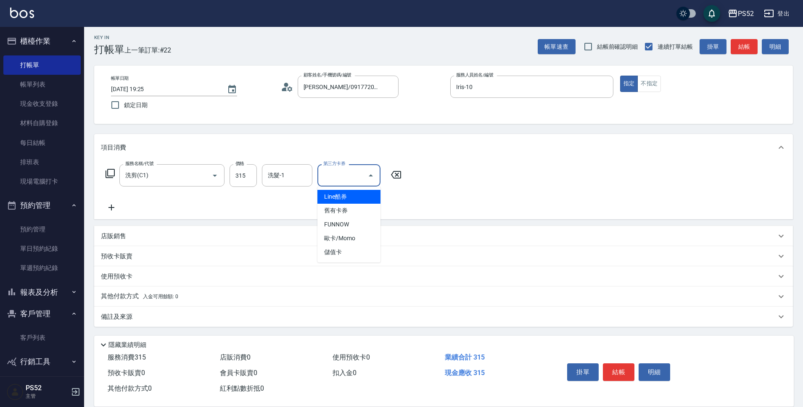
click at [329, 178] on input "第三方卡券" at bounding box center [342, 175] width 43 height 15
drag, startPoint x: 334, startPoint y: 247, endPoint x: 267, endPoint y: 224, distance: 70.7
click at [334, 250] on span "儲值卡" at bounding box center [348, 252] width 63 height 14
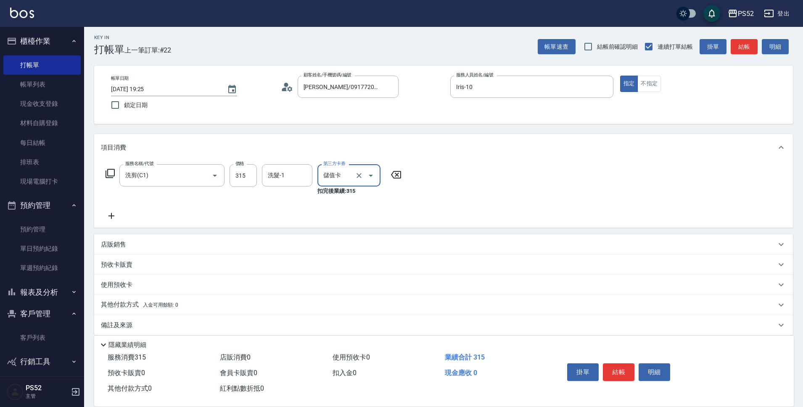
type input "儲值卡"
click at [115, 221] on div "服務名稱/代號 洗剪(C1) 服務名稱/代號 價格 315 價格 洗髮-1 洗髮-1 第三方卡券 儲值卡 第三方卡券 扣完後業績: 315" at bounding box center [443, 194] width 698 height 67
click at [112, 214] on icon at bounding box center [111, 216] width 6 height 6
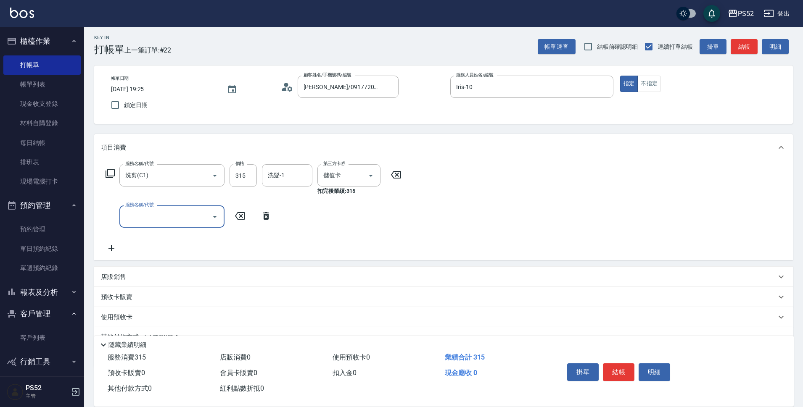
click at [135, 218] on div "服務名稱/代號 服務名稱/代號" at bounding box center [171, 216] width 105 height 22
click at [149, 217] on input "服務名稱/代號" at bounding box center [165, 216] width 85 height 15
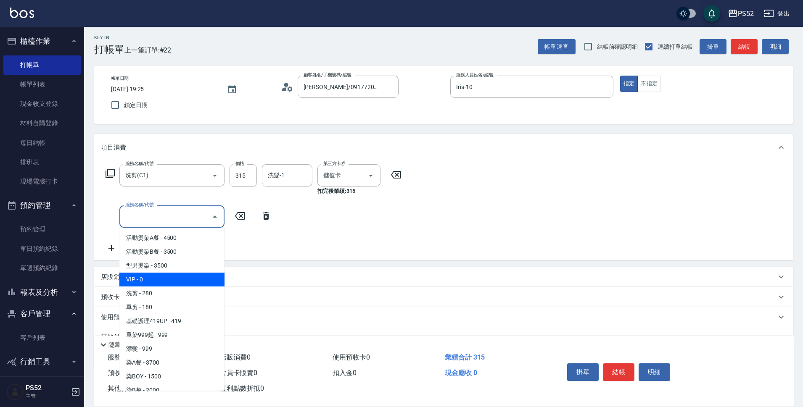
click at [161, 284] on span "VIP - 0" at bounding box center [171, 280] width 105 height 14
type input "VIP(888)"
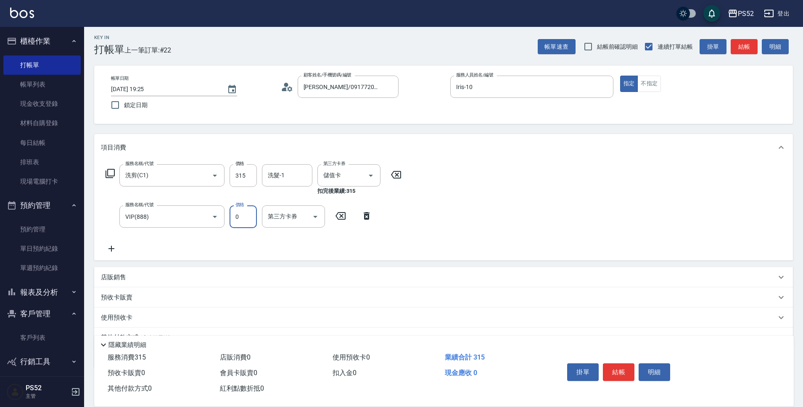
click at [247, 208] on input "0" at bounding box center [242, 216] width 27 height 23
type input "1000"
click at [612, 371] on button "結帳" at bounding box center [619, 372] width 32 height 18
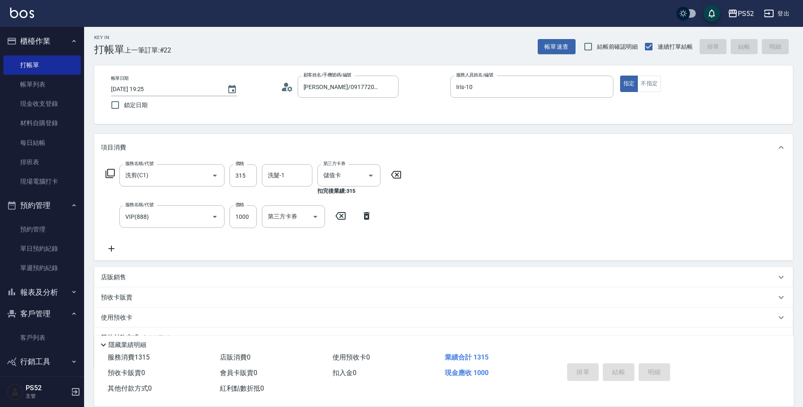
type input "2025/10/10 19:26"
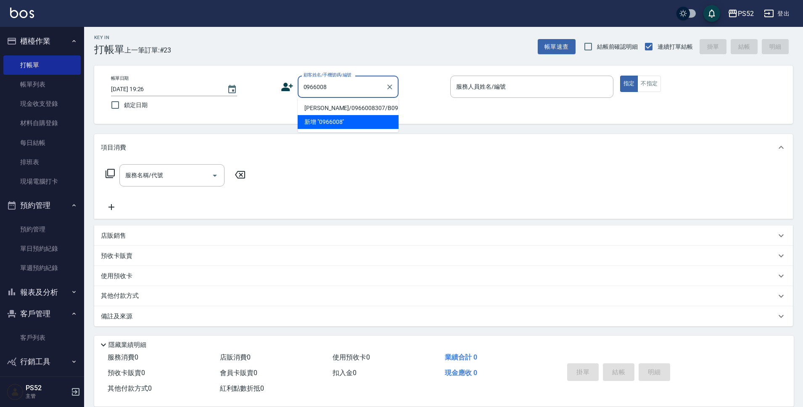
click at [333, 112] on li "王芊云/0966008307/B0966008307" at bounding box center [347, 108] width 101 height 14
type input "王芊云/0966008307/B0966008307"
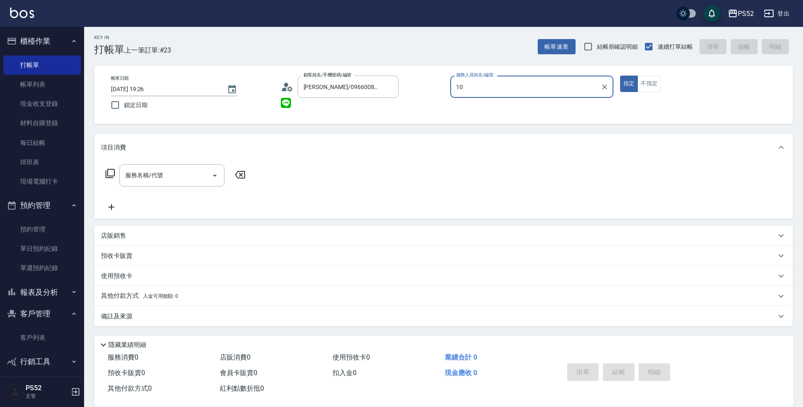
type input "Iris-10"
drag, startPoint x: 110, startPoint y: 194, endPoint x: 129, endPoint y: 186, distance: 20.8
click at [113, 194] on div "服務名稱/代號 服務名稱/代號" at bounding box center [176, 188] width 150 height 48
click at [142, 180] on input "服務名稱/代號" at bounding box center [165, 175] width 85 height 15
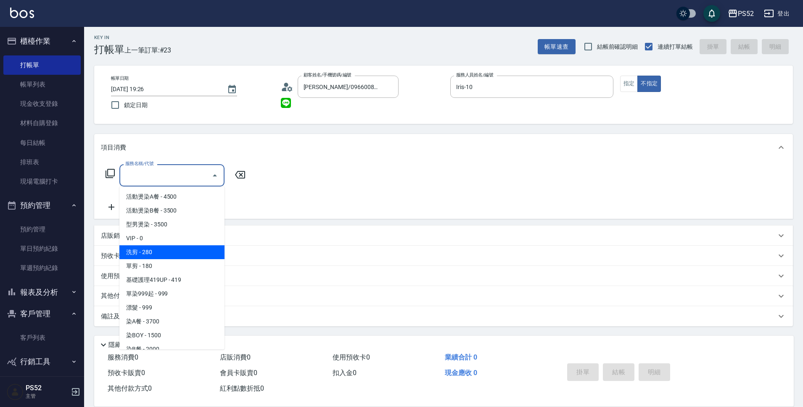
drag, startPoint x: 167, startPoint y: 256, endPoint x: 169, endPoint y: 263, distance: 6.6
click at [169, 263] on ul "活動燙染A餐 - 4500 活動燙染B餐 - 3500 型男燙染 - 3500 VIP - 0 洗剪 - 280 單剪 - 180 基礎護理419UP - 4…" at bounding box center [171, 268] width 105 height 163
click at [169, 263] on span "單剪 - 180" at bounding box center [171, 266] width 105 height 14
type input "單剪(C2)"
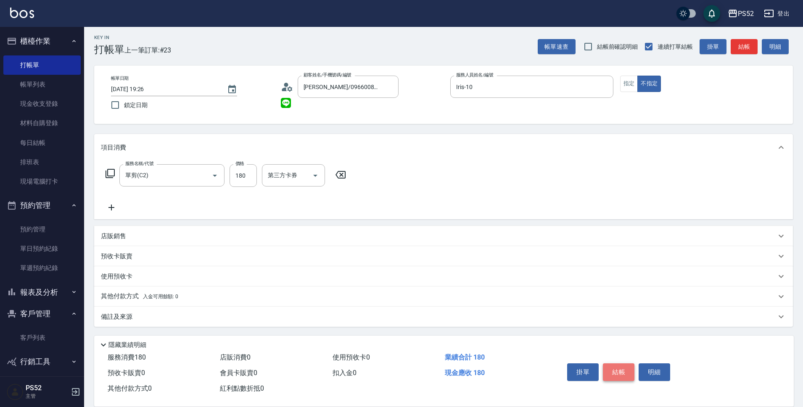
click at [613, 367] on button "結帳" at bounding box center [619, 372] width 32 height 18
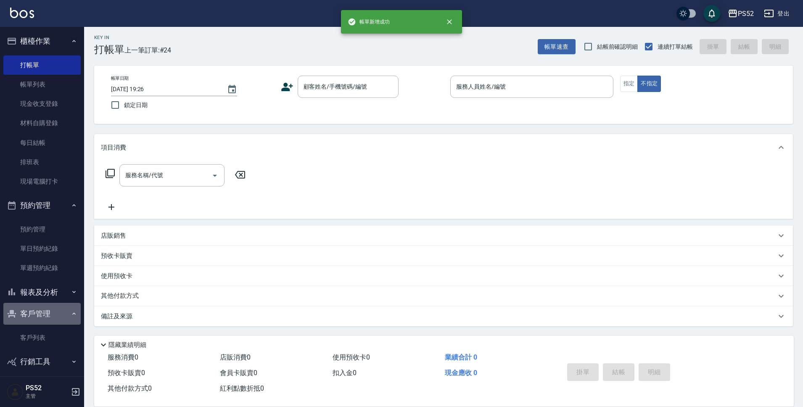
click at [59, 315] on button "客戶管理" at bounding box center [41, 314] width 77 height 22
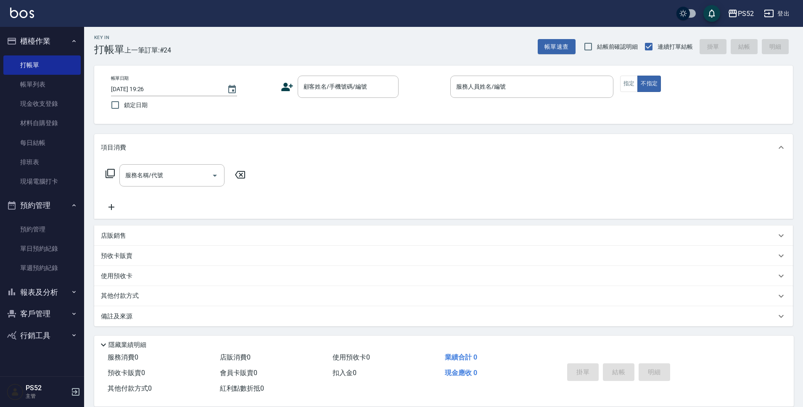
click at [64, 295] on button "報表及分析" at bounding box center [41, 293] width 77 height 22
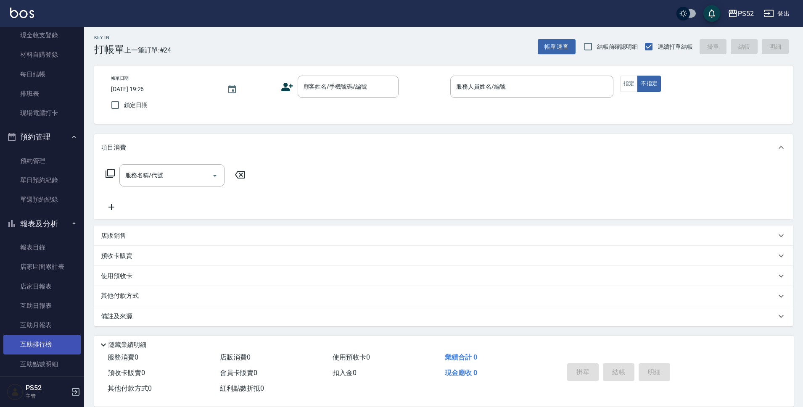
scroll to position [84, 0]
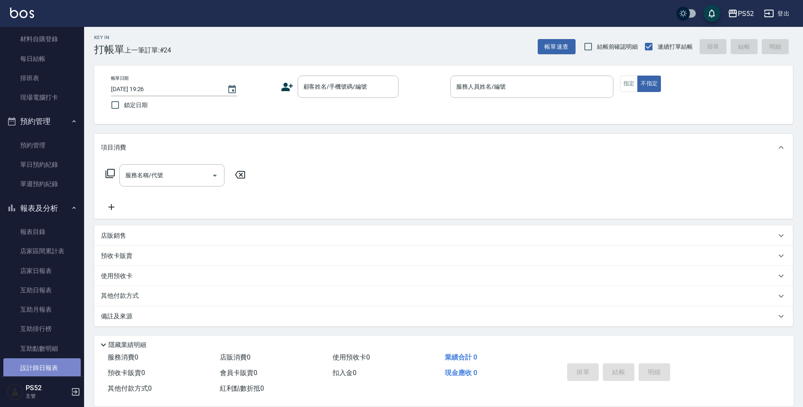
click at [44, 369] on link "設計師日報表" at bounding box center [41, 367] width 77 height 19
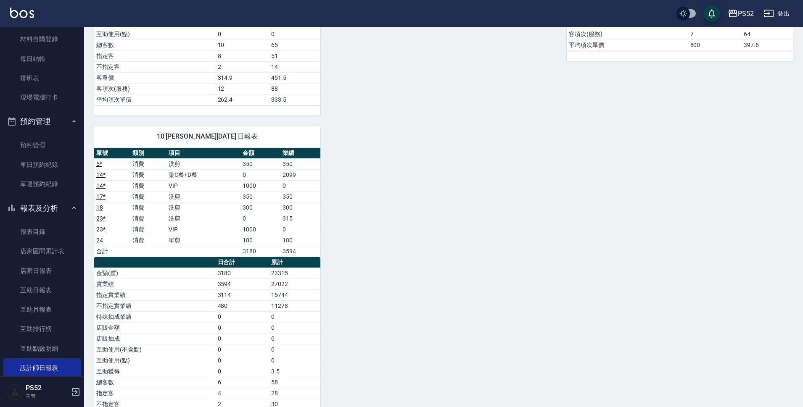
scroll to position [350, 0]
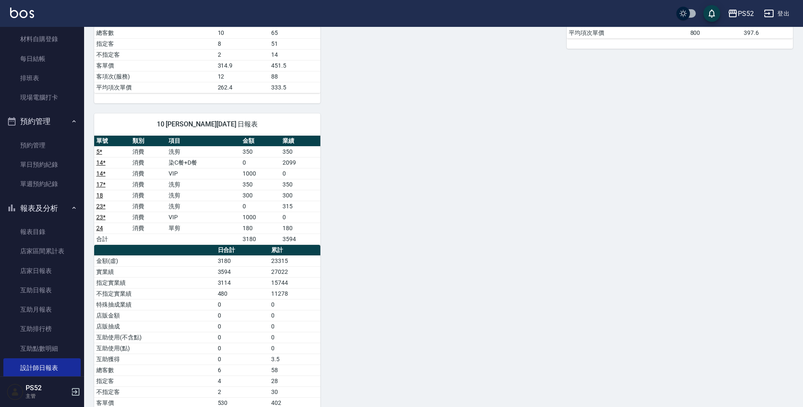
click at [32, 207] on button "報表及分析" at bounding box center [41, 208] width 77 height 22
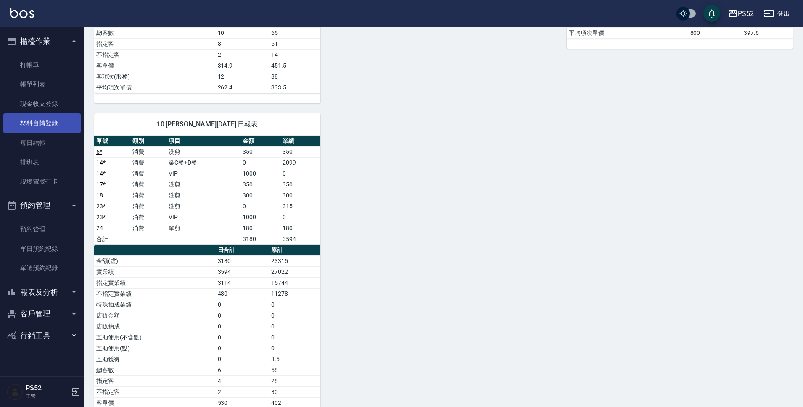
scroll to position [0, 0]
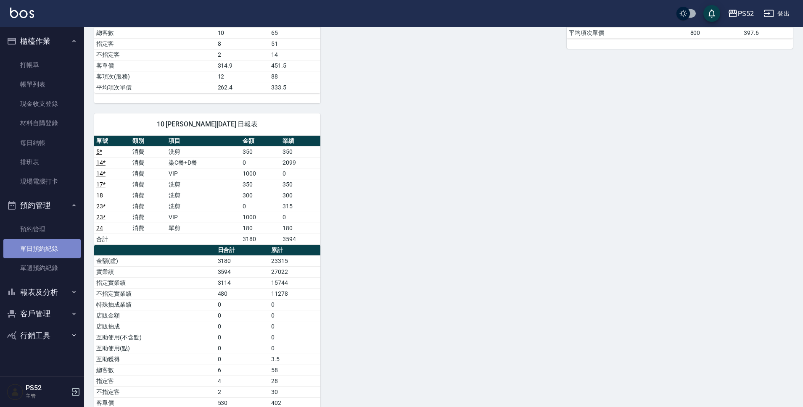
click at [49, 251] on link "單日預約紀錄" at bounding box center [41, 248] width 77 height 19
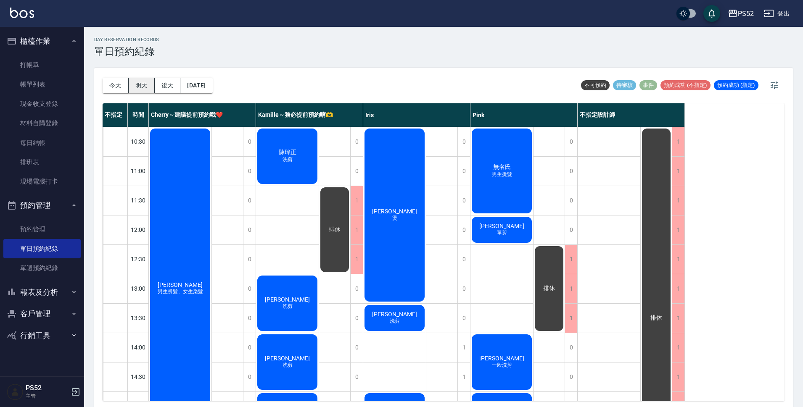
click at [142, 84] on button "明天" at bounding box center [142, 86] width 26 height 16
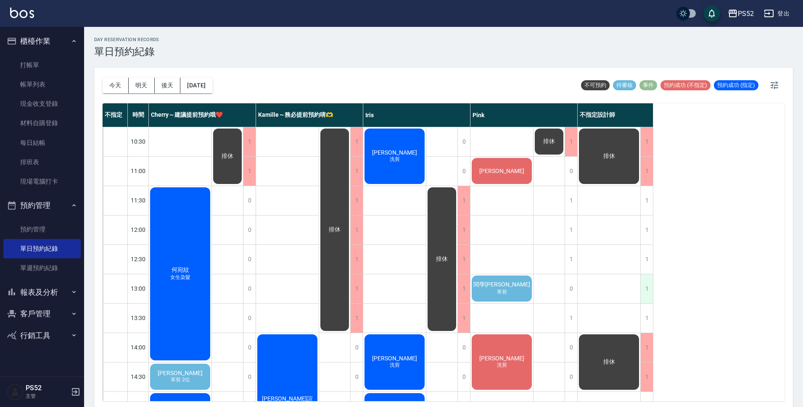
click at [649, 292] on div "1" at bounding box center [646, 288] width 13 height 29
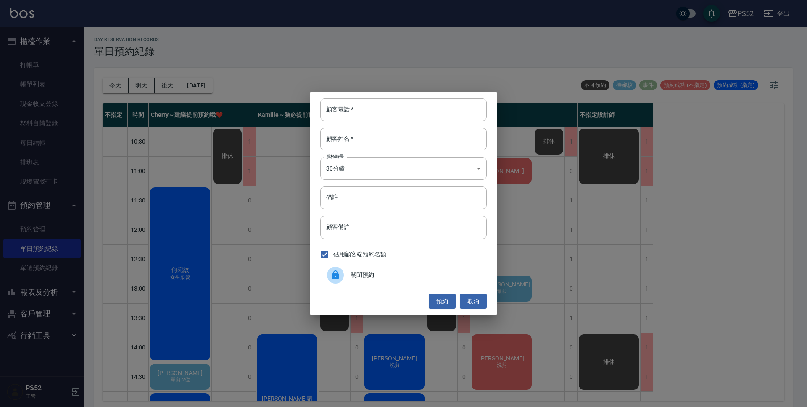
click at [410, 266] on div "關閉預約" at bounding box center [403, 275] width 166 height 24
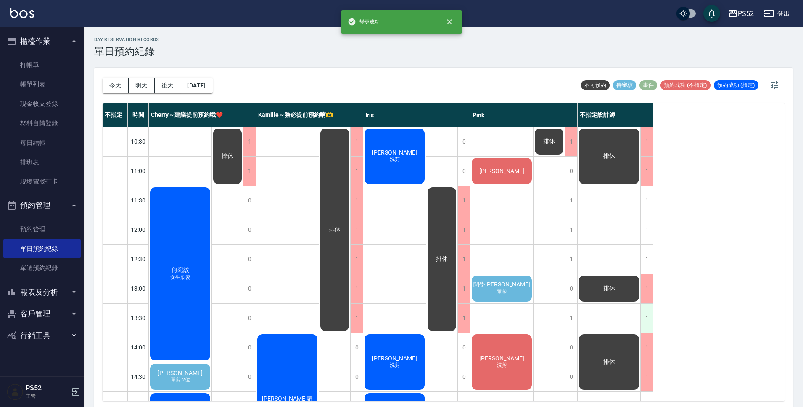
click at [645, 315] on div "1" at bounding box center [646, 318] width 13 height 29
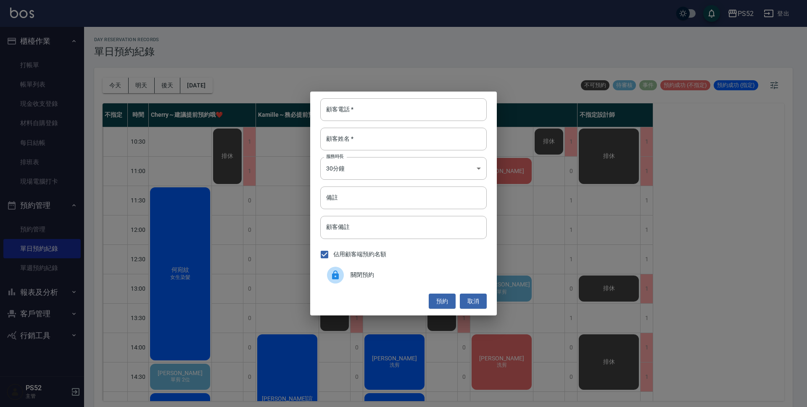
click at [378, 275] on span "關閉預約" at bounding box center [414, 275] width 129 height 9
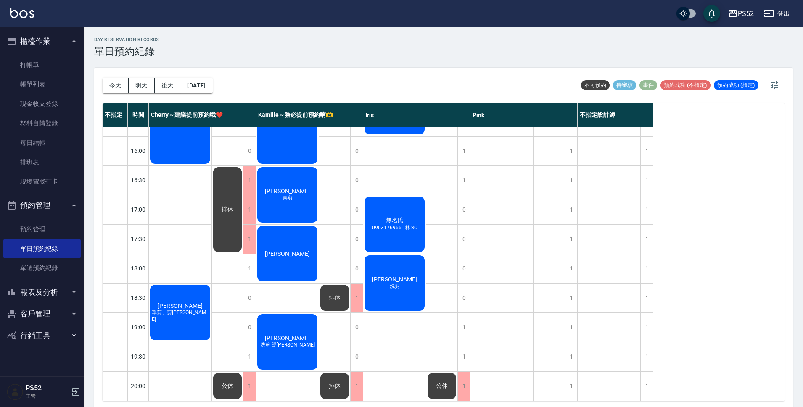
scroll to position [321, 0]
click at [165, 86] on button "後天" at bounding box center [168, 86] width 26 height 16
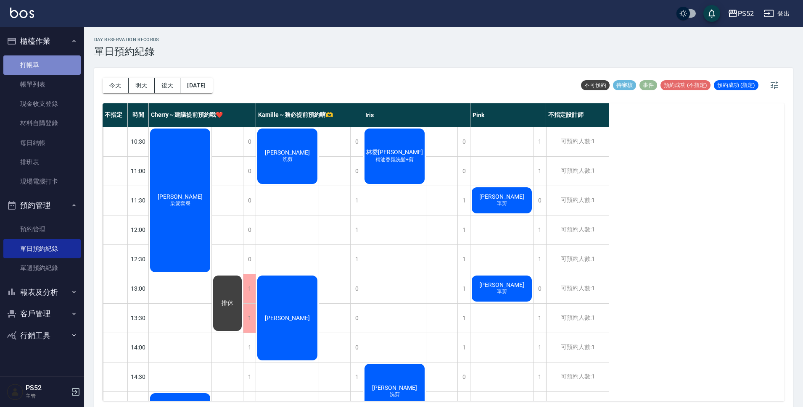
click at [26, 61] on link "打帳單" at bounding box center [41, 64] width 77 height 19
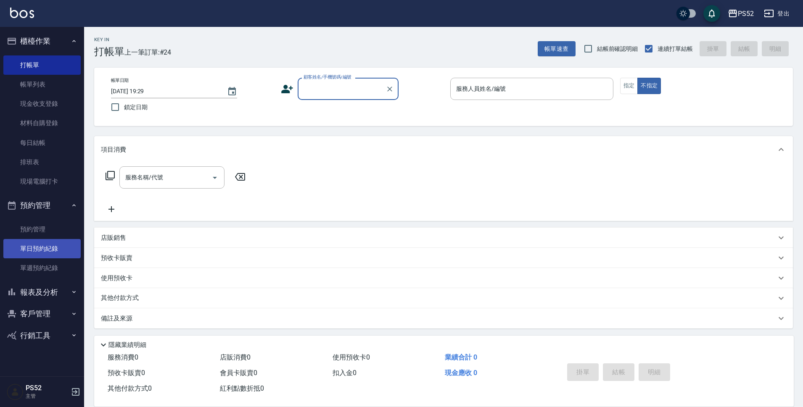
click at [39, 247] on link "單日預約紀錄" at bounding box center [41, 248] width 77 height 19
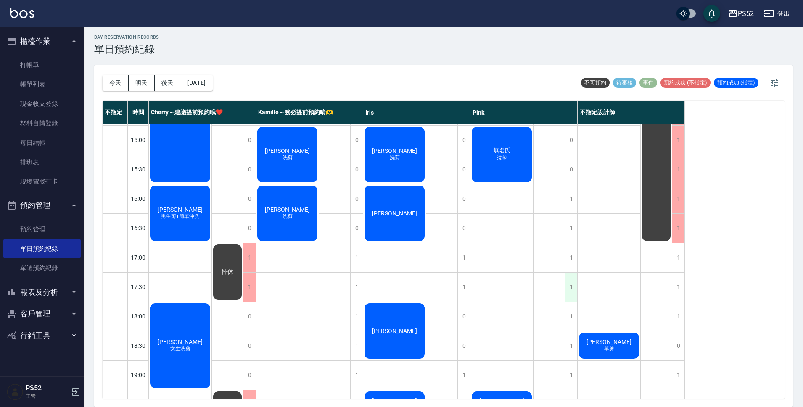
scroll to position [293, 0]
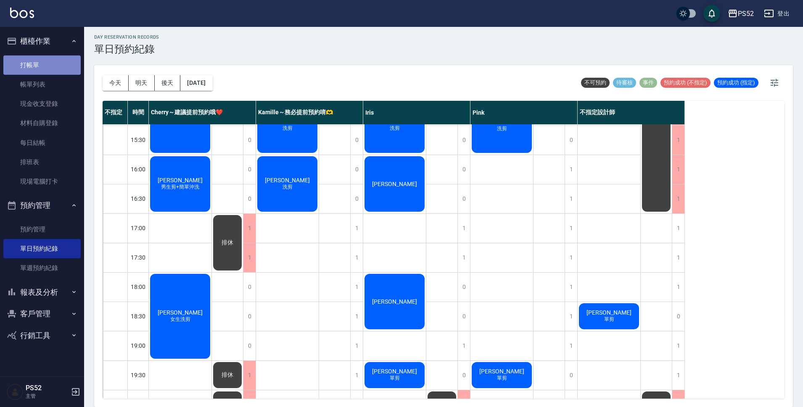
click at [39, 67] on link "打帳單" at bounding box center [41, 64] width 77 height 19
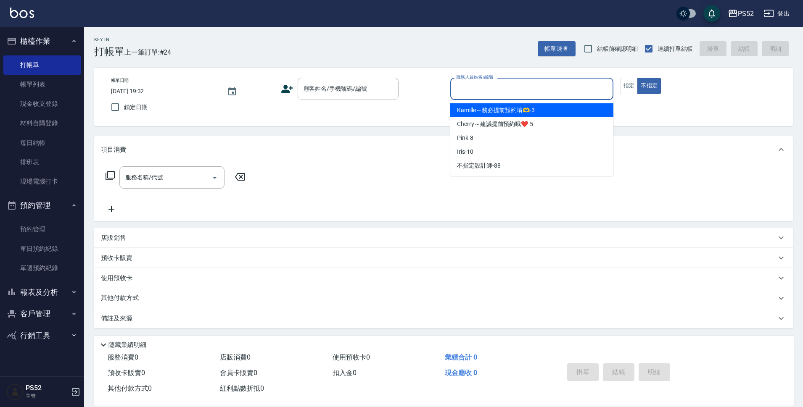
click at [523, 84] on input "服務人員姓名/編號" at bounding box center [531, 89] width 155 height 15
type input "Pink-8"
type button "false"
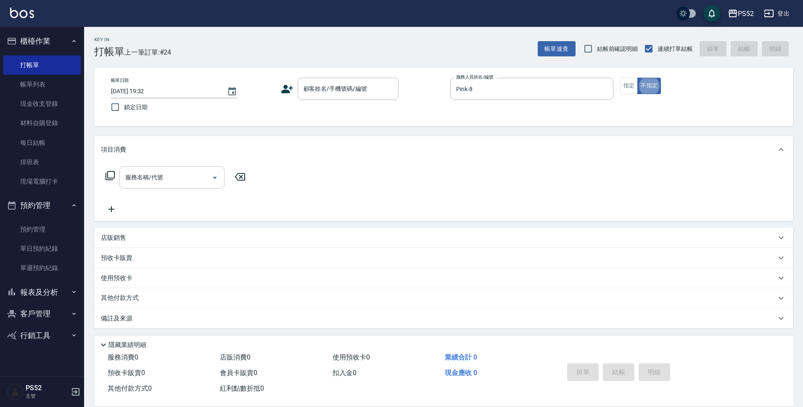
click at [161, 184] on input "服務名稱/代號" at bounding box center [165, 177] width 85 height 15
type input "洗髮300元(S4)"
click at [336, 179] on input "第三方卡券" at bounding box center [342, 177] width 43 height 15
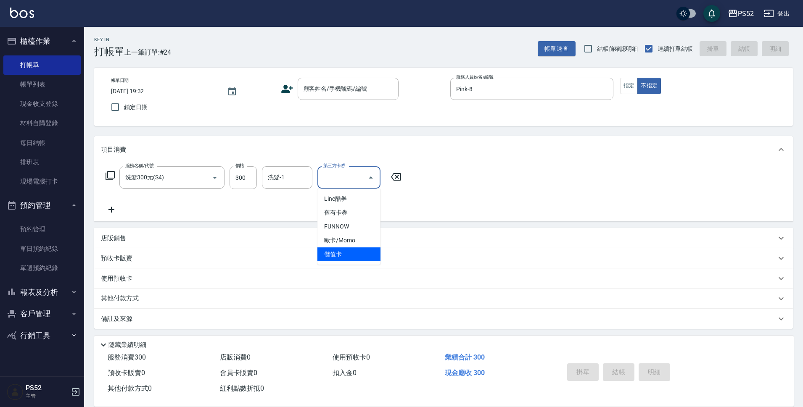
click at [360, 257] on span "儲值卡" at bounding box center [348, 254] width 63 height 14
type input "儲值卡"
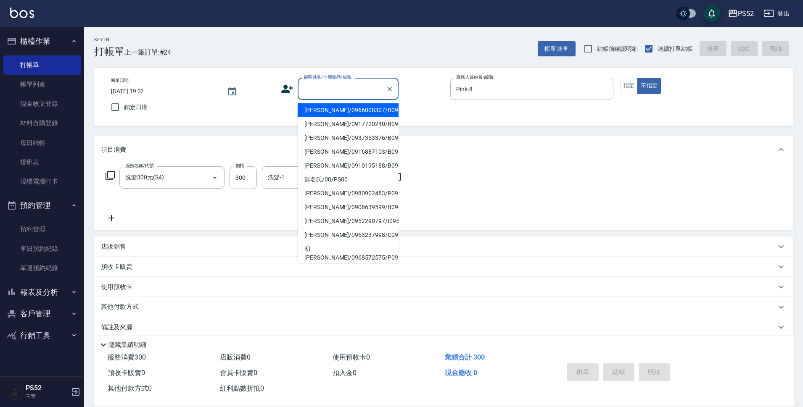
click at [334, 87] on input "顧客姓名/手機號碼/編號" at bounding box center [341, 89] width 81 height 15
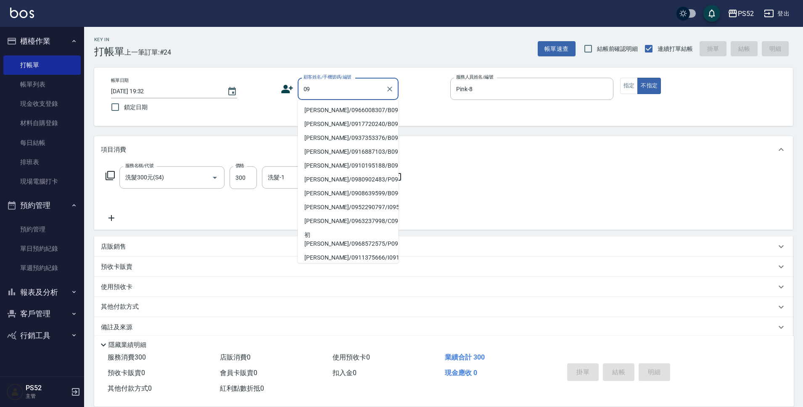
type input "09"
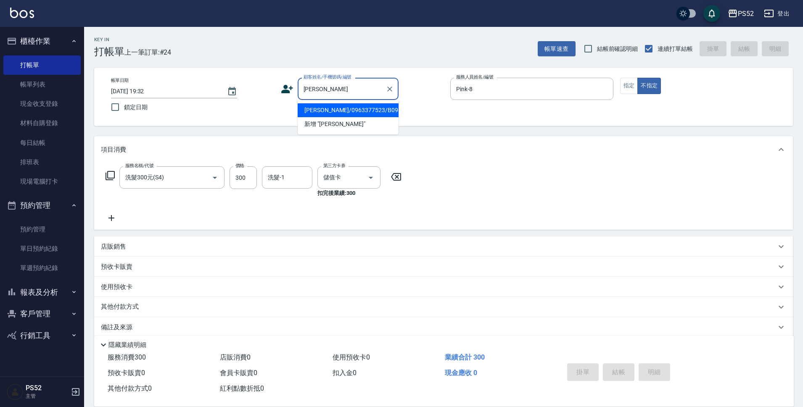
click at [340, 117] on li "賴幸如/0963377523/B0963377523" at bounding box center [347, 110] width 101 height 14
type input "賴幸如/0963377523/B0963377523"
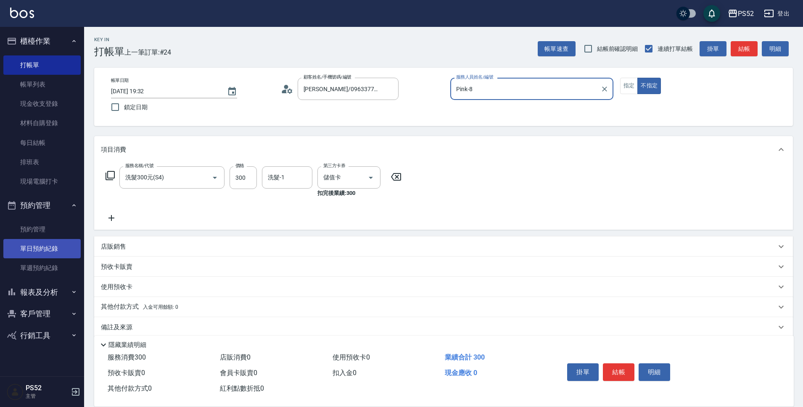
click at [55, 245] on link "單日預約紀錄" at bounding box center [41, 248] width 77 height 19
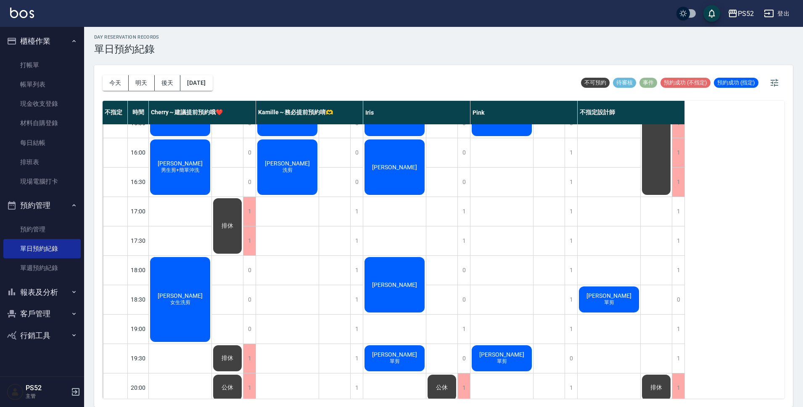
scroll to position [321, 0]
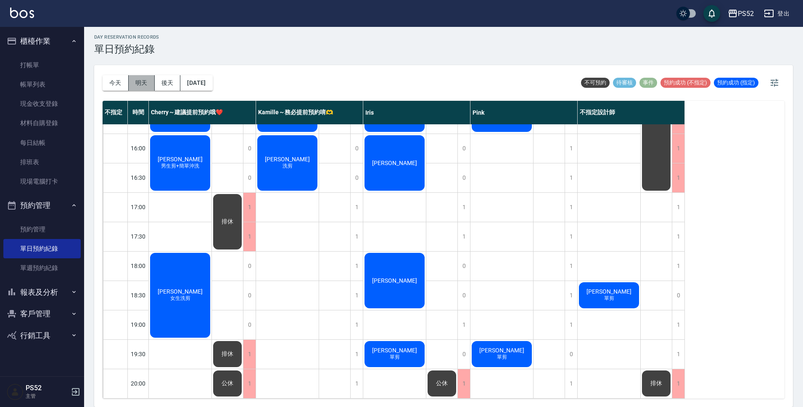
click at [143, 82] on button "明天" at bounding box center [142, 83] width 26 height 16
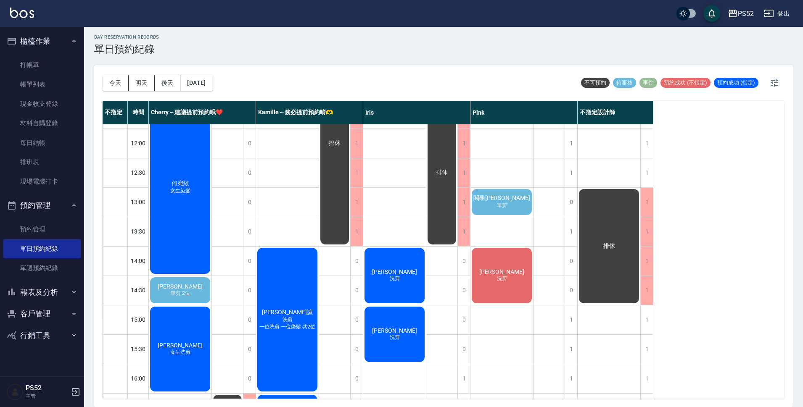
scroll to position [83, 0]
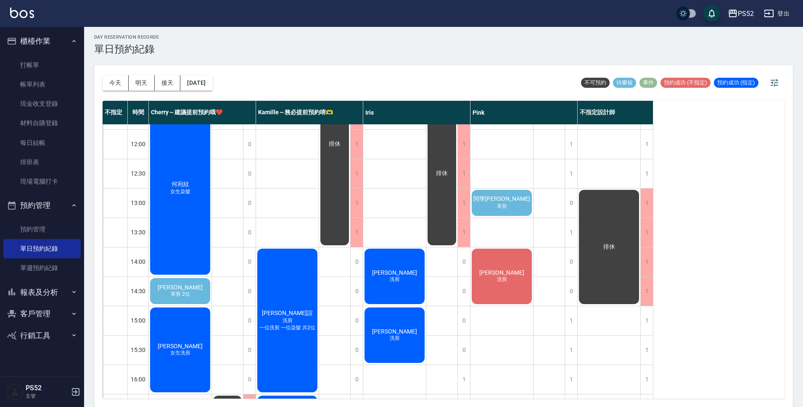
click at [502, 199] on span "関學鴻" at bounding box center [501, 199] width 60 height 8
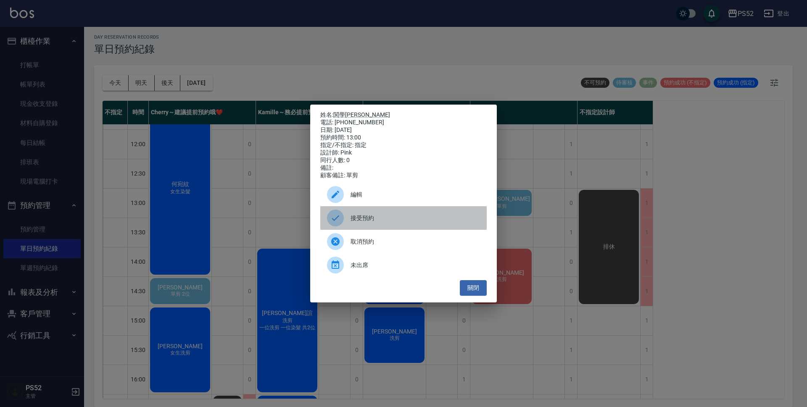
click at [418, 223] on span "接受預約" at bounding box center [414, 218] width 129 height 9
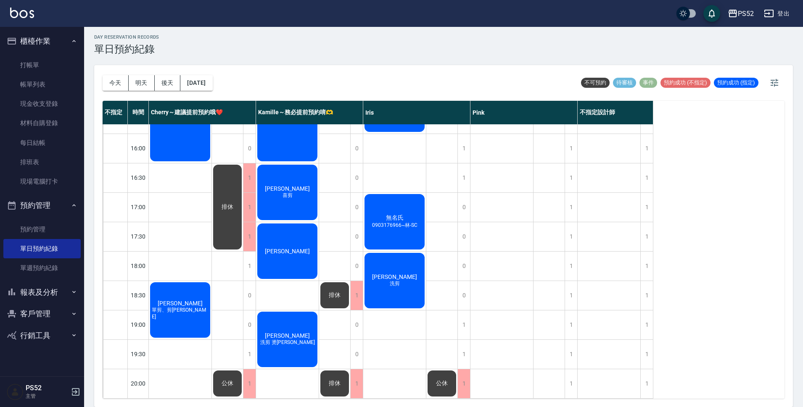
scroll to position [321, 0]
click at [169, 81] on button "後天" at bounding box center [168, 83] width 26 height 16
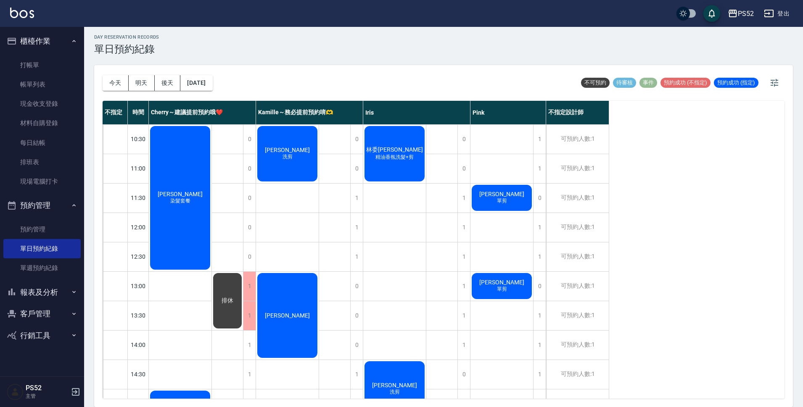
click at [44, 317] on button "客戶管理" at bounding box center [41, 314] width 77 height 22
click at [39, 344] on link "客戶列表" at bounding box center [41, 337] width 77 height 19
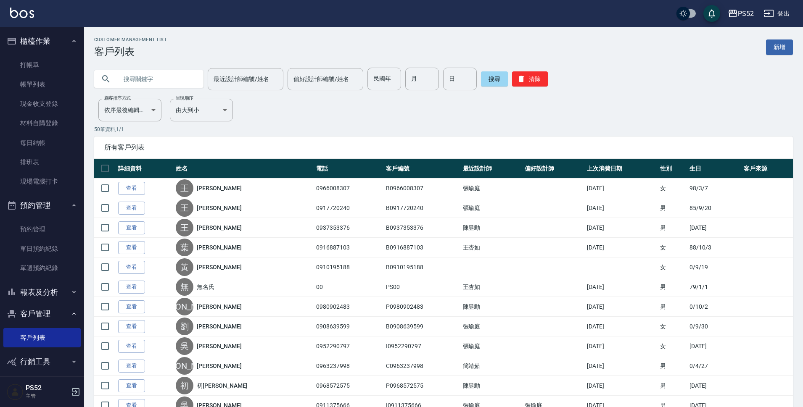
click at [182, 76] on input "text" at bounding box center [157, 79] width 79 height 23
type input "恩"
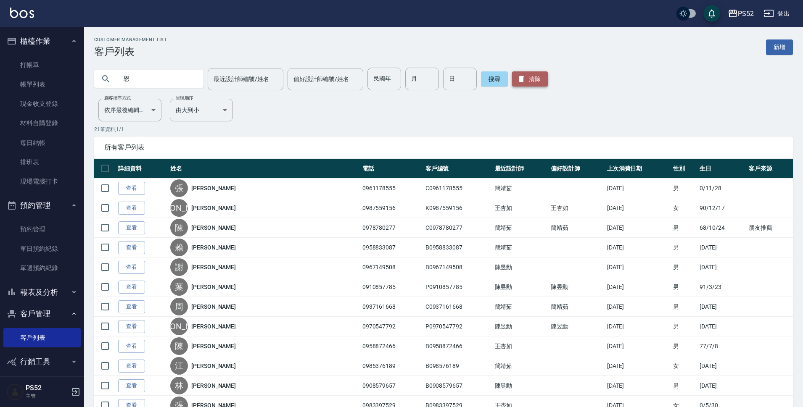
click at [537, 74] on button "清除" at bounding box center [530, 78] width 36 height 15
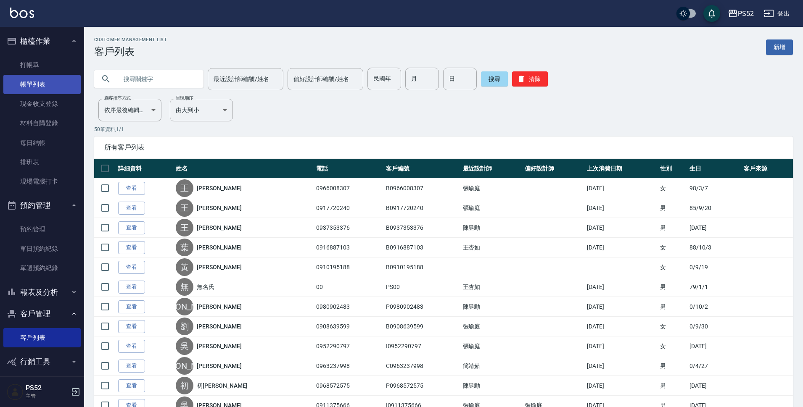
click at [42, 86] on link "帳單列表" at bounding box center [41, 84] width 77 height 19
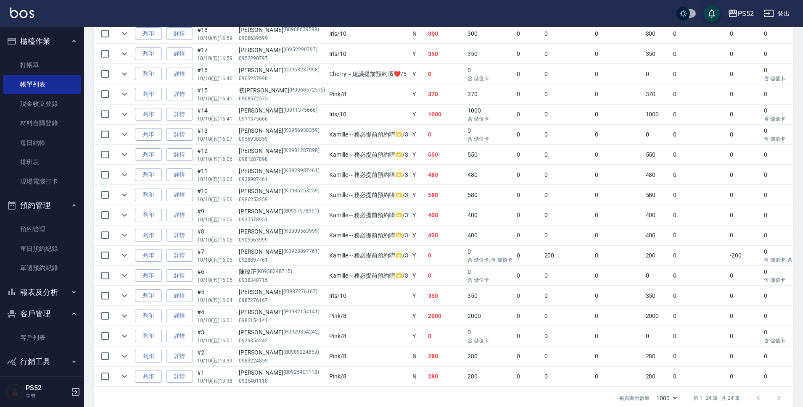
scroll to position [336, 0]
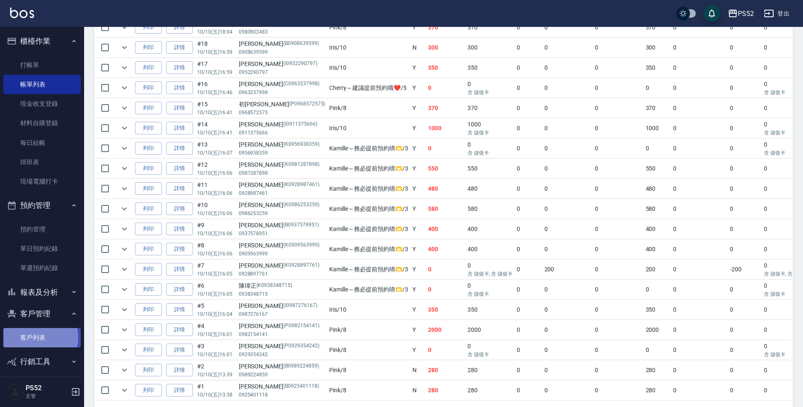
click at [30, 337] on link "客戶列表" at bounding box center [41, 337] width 77 height 19
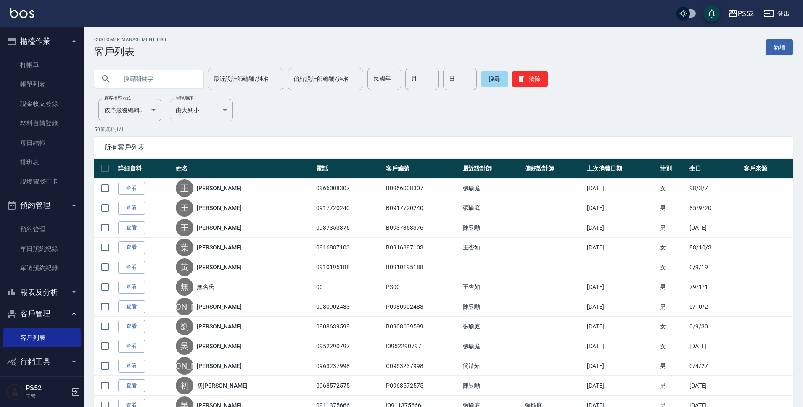
click at [146, 83] on input "text" at bounding box center [157, 79] width 79 height 23
type input "富"
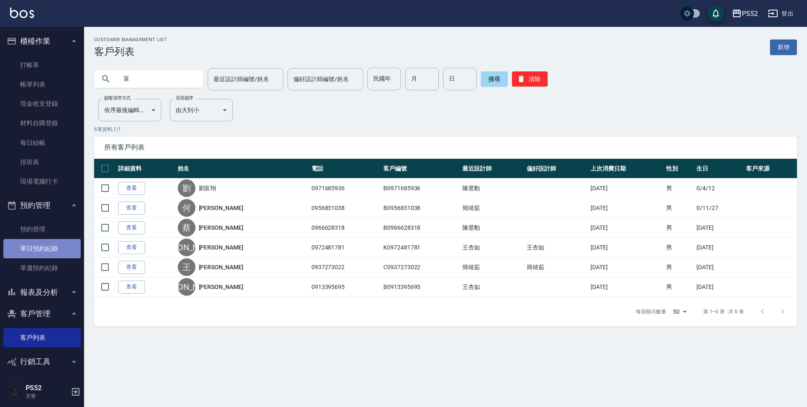
click at [49, 245] on link "單日預約紀錄" at bounding box center [41, 248] width 77 height 19
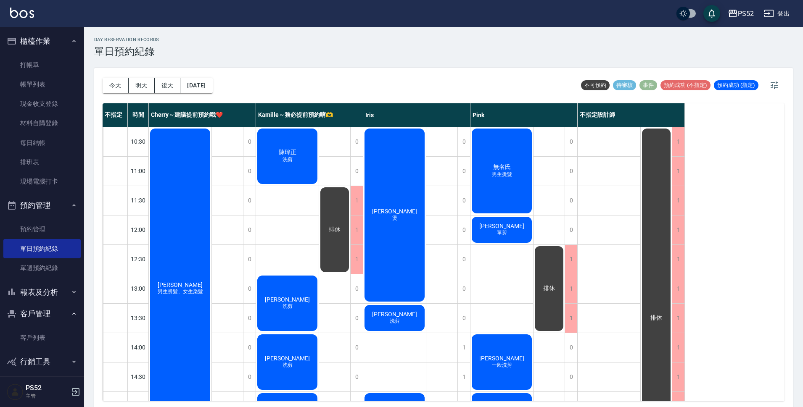
click at [172, 252] on div "李曉婷 男生燙髮、女生染髮" at bounding box center [180, 288] width 63 height 323
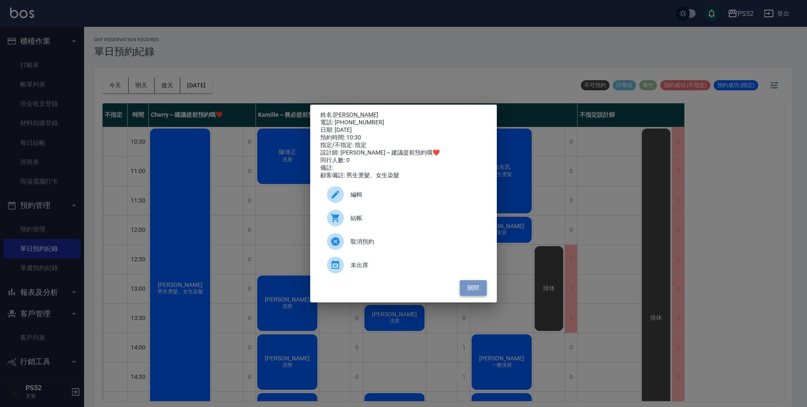
click at [465, 291] on button "關閉" at bounding box center [473, 288] width 27 height 16
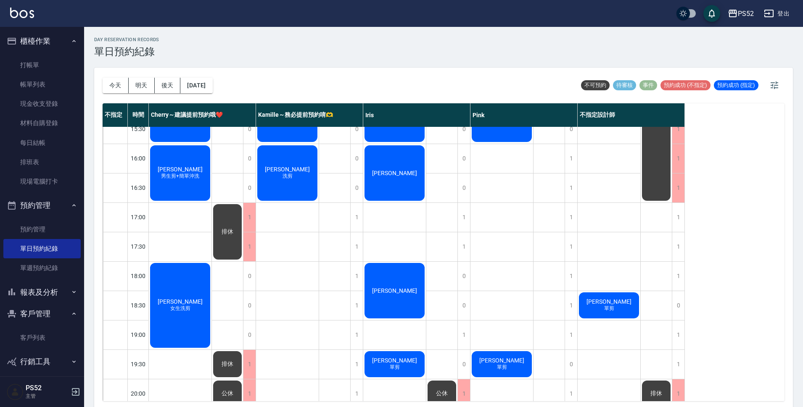
scroll to position [308, 0]
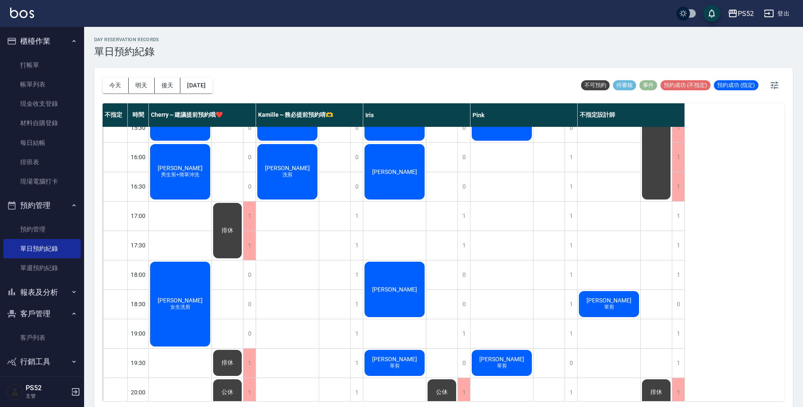
click at [184, 297] on span "游復羚" at bounding box center [180, 300] width 48 height 7
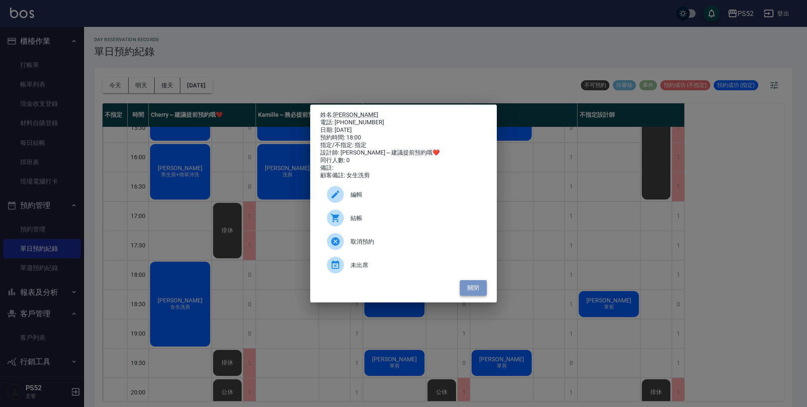
click at [480, 293] on button "關閉" at bounding box center [473, 288] width 27 height 16
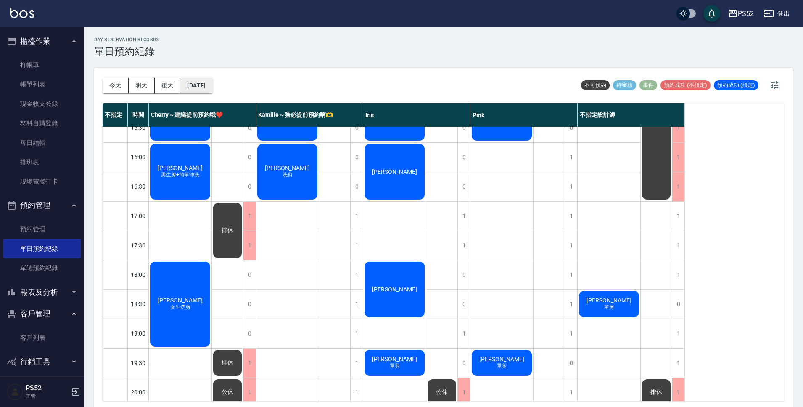
click at [212, 84] on button "[DATE]" at bounding box center [196, 86] width 32 height 16
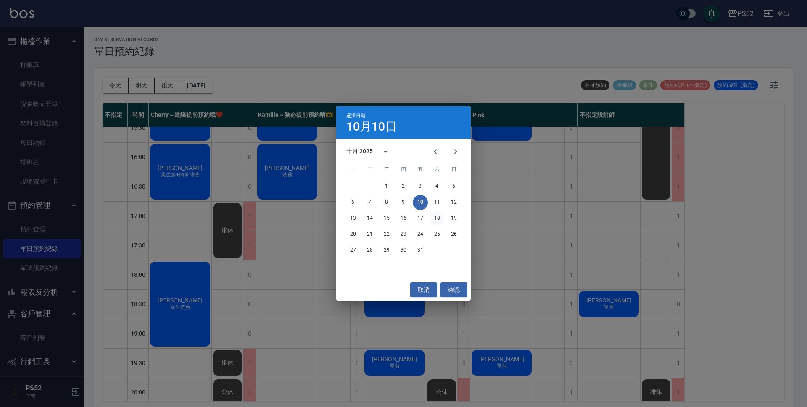
click at [436, 216] on button "18" at bounding box center [436, 218] width 15 height 15
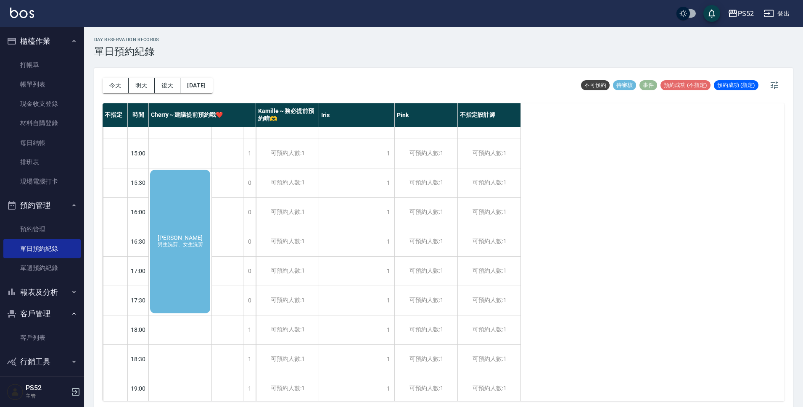
scroll to position [252, 0]
click at [180, 245] on span "男生洗剪、女生洗剪" at bounding box center [180, 245] width 49 height 7
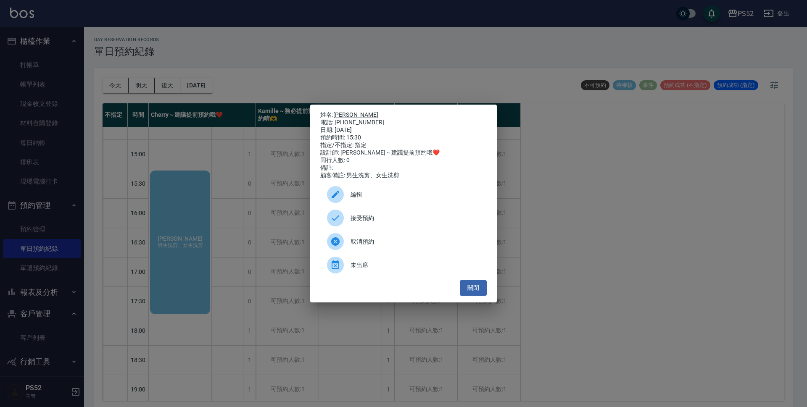
click at [395, 223] on span "接受預約" at bounding box center [414, 218] width 129 height 9
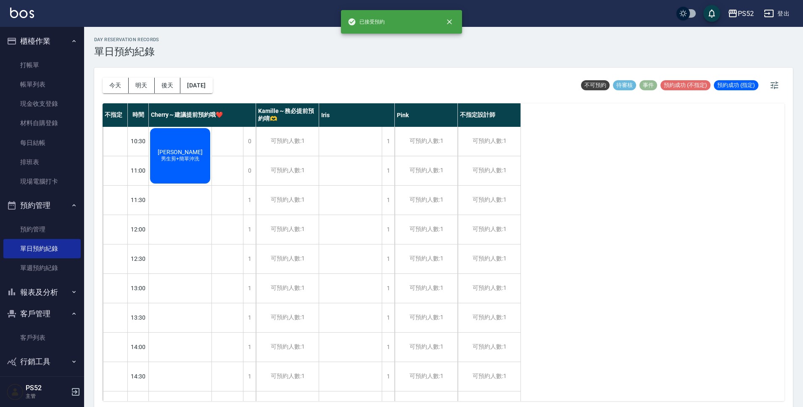
scroll to position [0, 0]
click at [200, 82] on button "2025/10/18" at bounding box center [196, 86] width 32 height 16
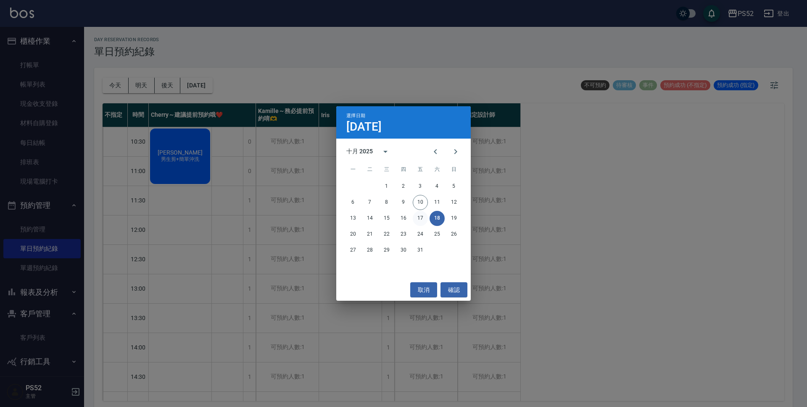
click at [417, 215] on button "17" at bounding box center [420, 218] width 15 height 15
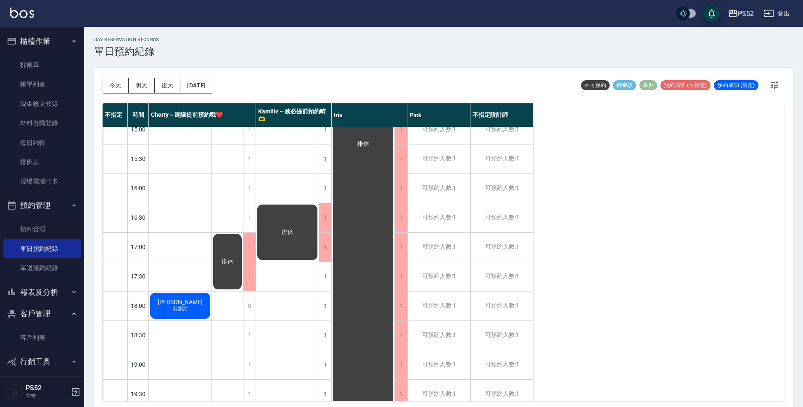
scroll to position [280, 0]
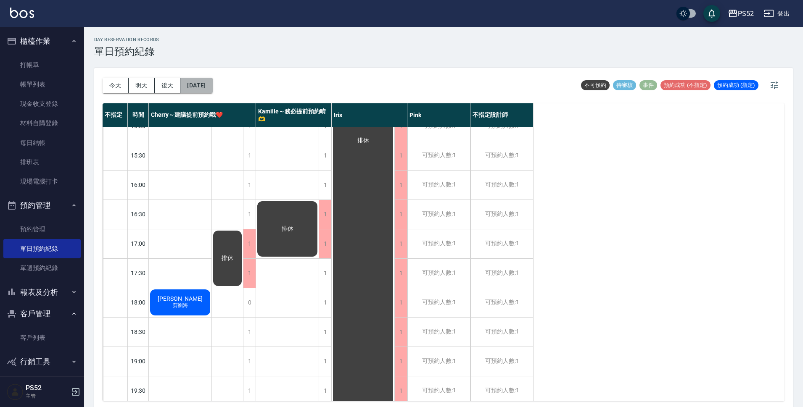
click at [205, 85] on button "2025/10/17" at bounding box center [196, 86] width 32 height 16
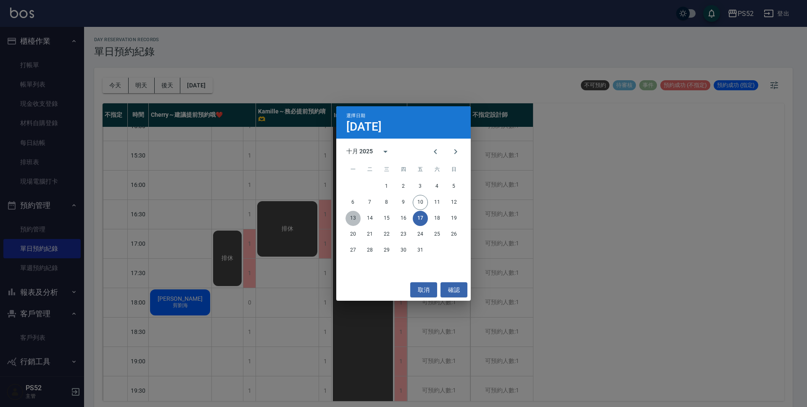
click at [350, 216] on button "13" at bounding box center [352, 218] width 15 height 15
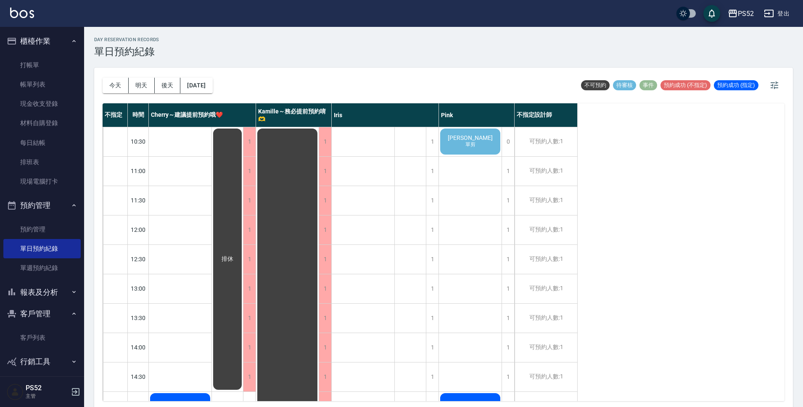
click at [479, 144] on div "陳毅承 單剪" at bounding box center [470, 141] width 63 height 29
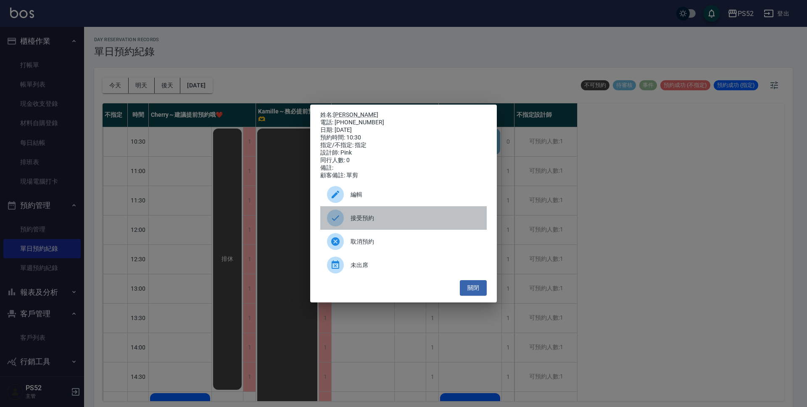
click at [375, 223] on span "接受預約" at bounding box center [414, 218] width 129 height 9
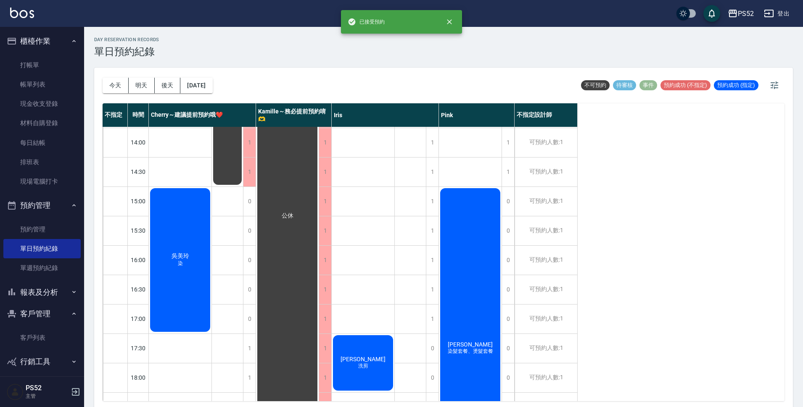
scroll to position [210, 0]
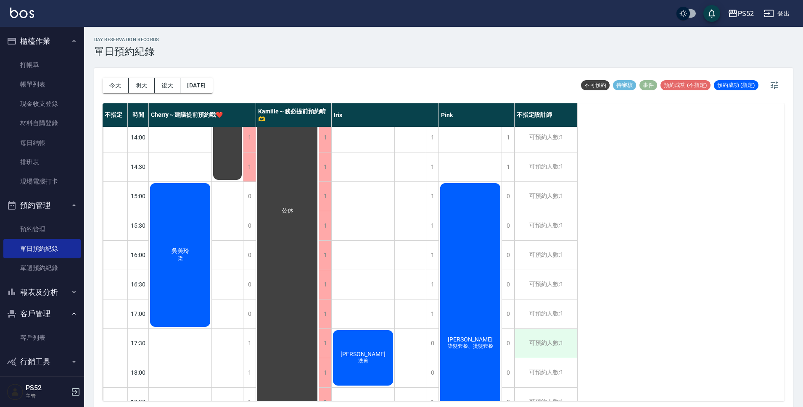
click at [548, 353] on div "可預約人數:1" at bounding box center [545, 343] width 63 height 29
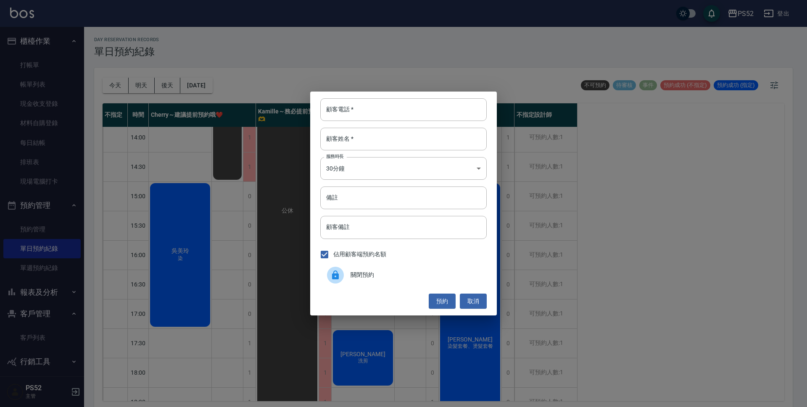
click at [361, 272] on span "關閉預約" at bounding box center [414, 275] width 129 height 9
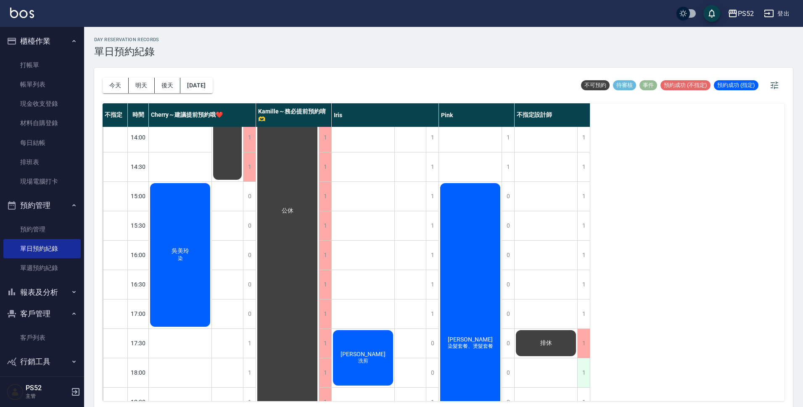
click at [579, 372] on div "1" at bounding box center [583, 372] width 13 height 29
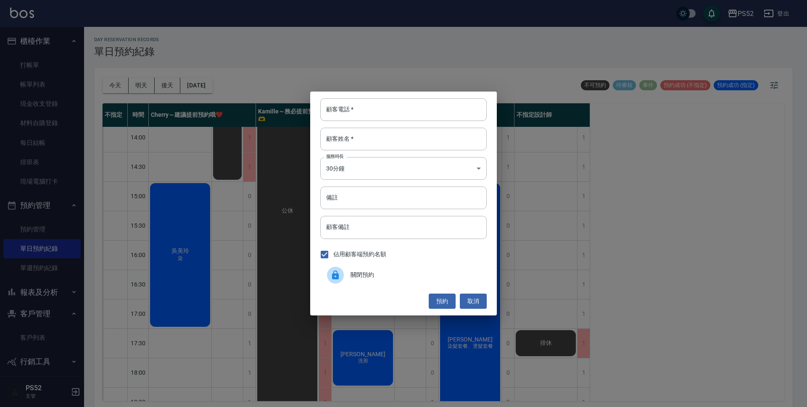
click at [408, 277] on span "關閉預約" at bounding box center [414, 275] width 129 height 9
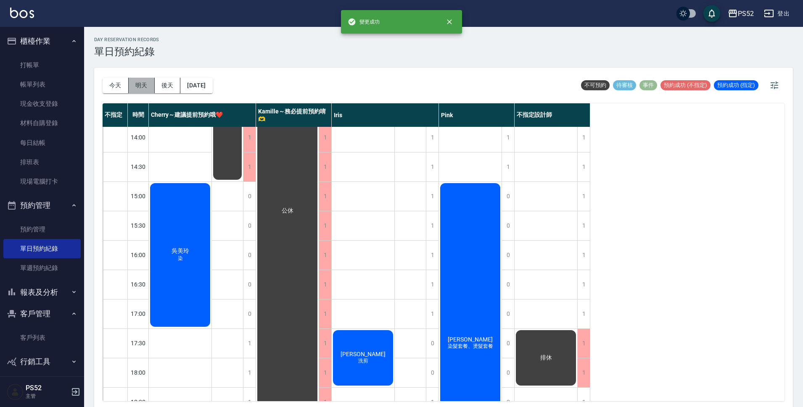
click at [140, 79] on button "明天" at bounding box center [142, 86] width 26 height 16
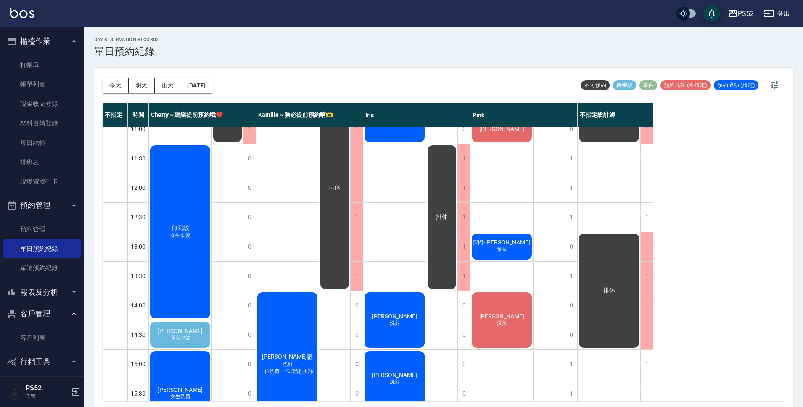
scroll to position [28, 0]
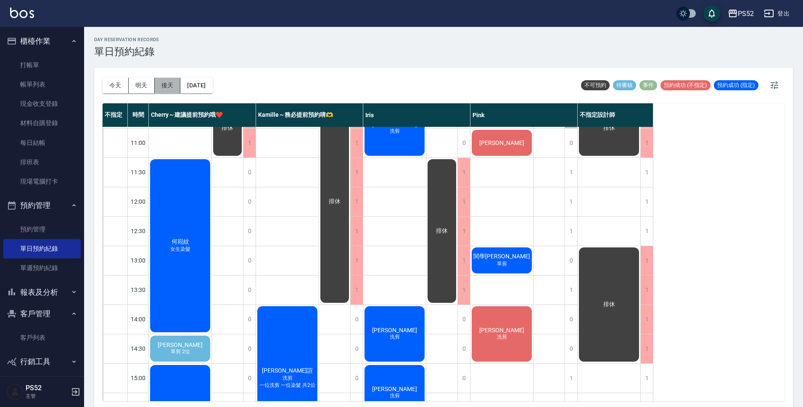
click at [172, 87] on button "後天" at bounding box center [168, 86] width 26 height 16
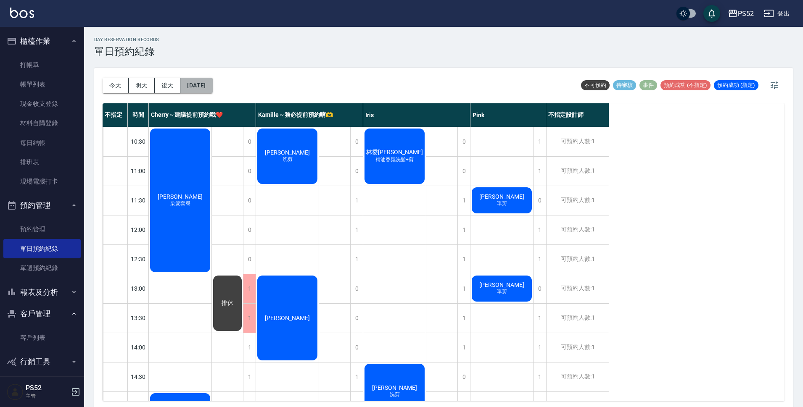
click at [210, 83] on button "2025/10/12" at bounding box center [196, 86] width 32 height 16
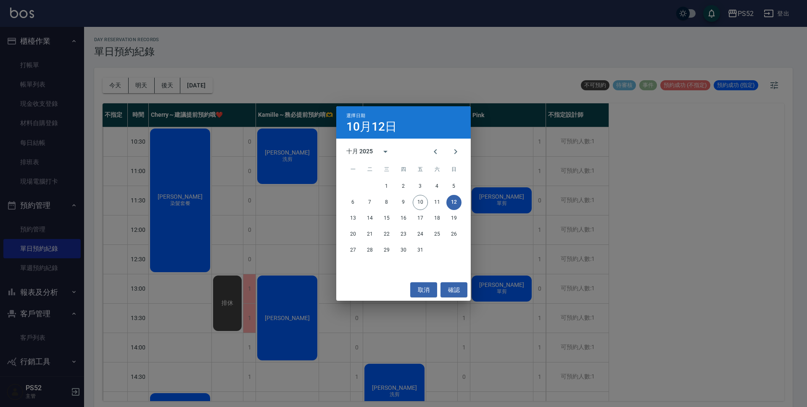
click at [345, 215] on div "13 14 15 16 17 18 19" at bounding box center [403, 218] width 134 height 15
click at [371, 219] on button "14" at bounding box center [369, 218] width 15 height 15
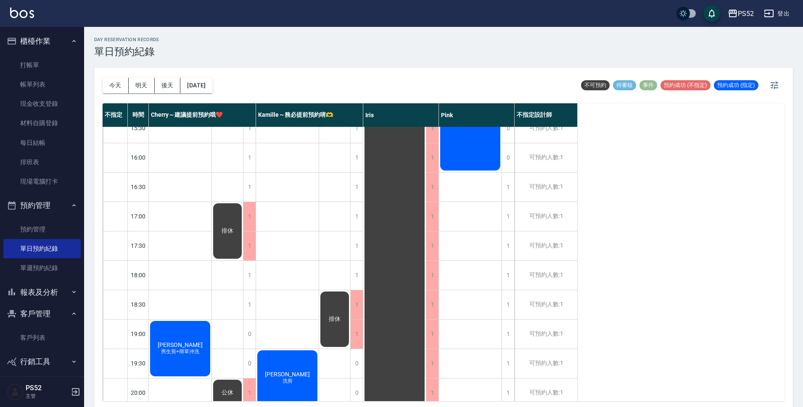
scroll to position [321, 0]
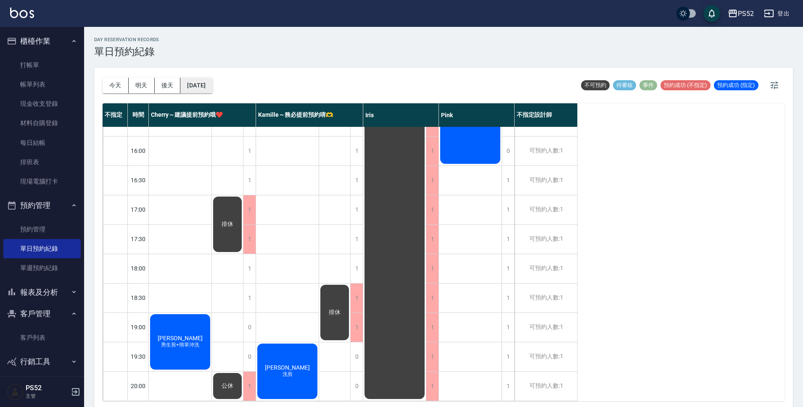
click at [212, 85] on button "2025/10/14" at bounding box center [196, 86] width 32 height 16
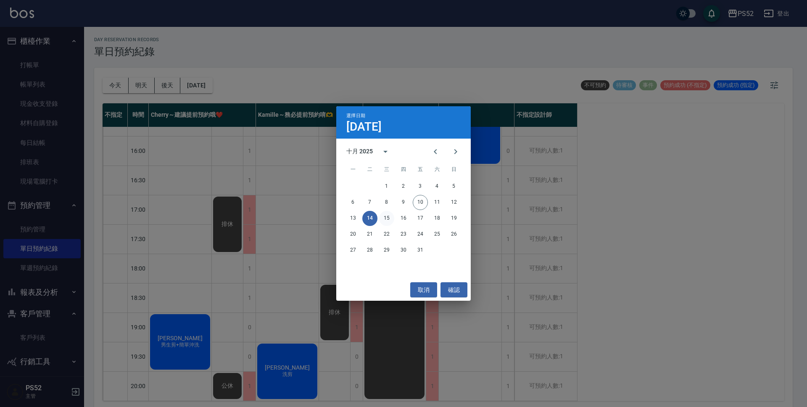
click at [387, 219] on button "15" at bounding box center [386, 218] width 15 height 15
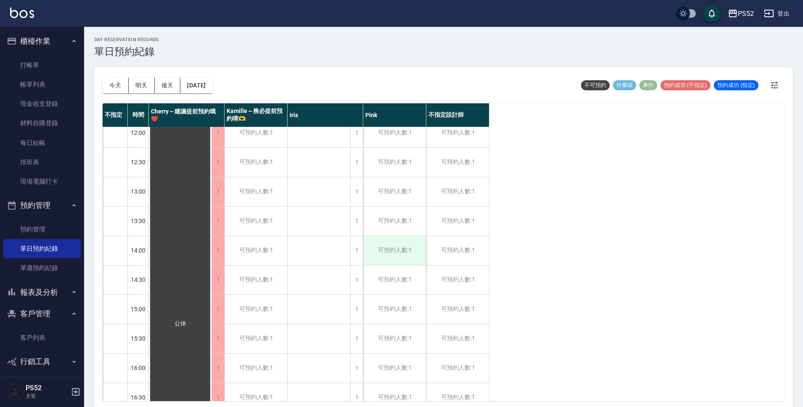
scroll to position [55, 0]
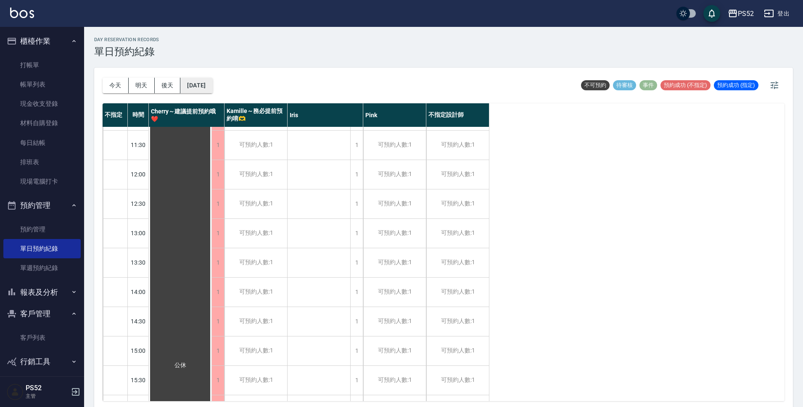
click at [194, 83] on button "2025/10/15" at bounding box center [196, 86] width 32 height 16
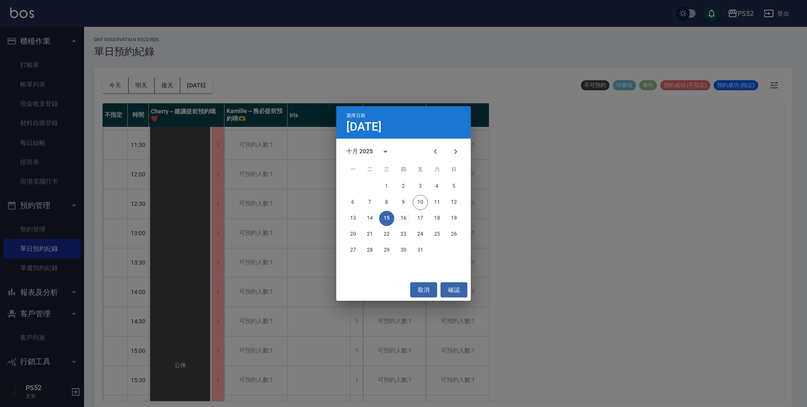
click at [406, 218] on button "16" at bounding box center [403, 218] width 15 height 15
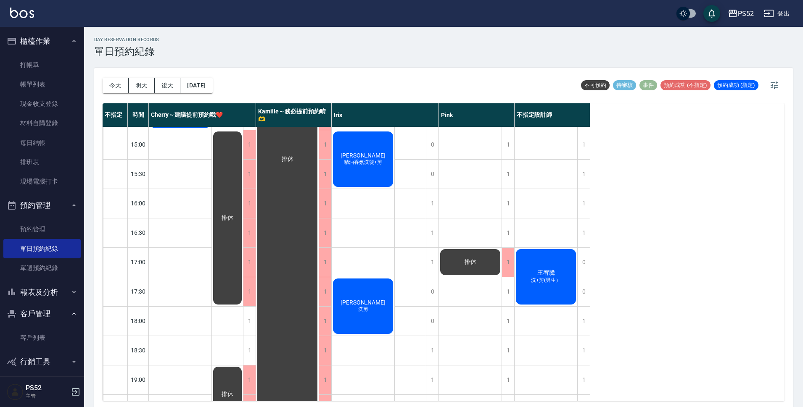
scroll to position [280, 0]
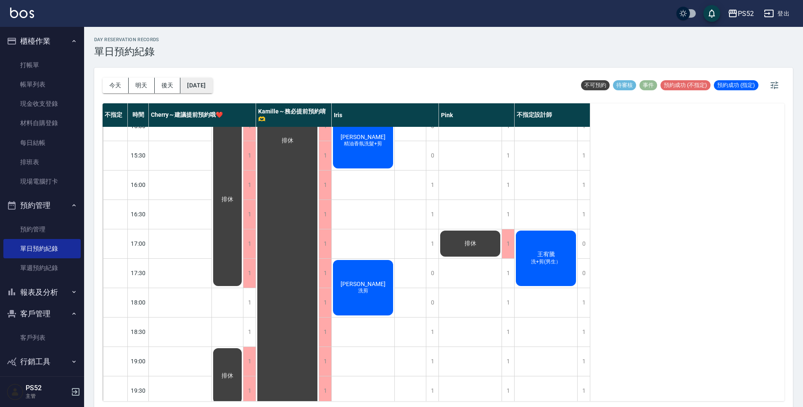
click at [203, 84] on button "2025/10/16" at bounding box center [196, 86] width 32 height 16
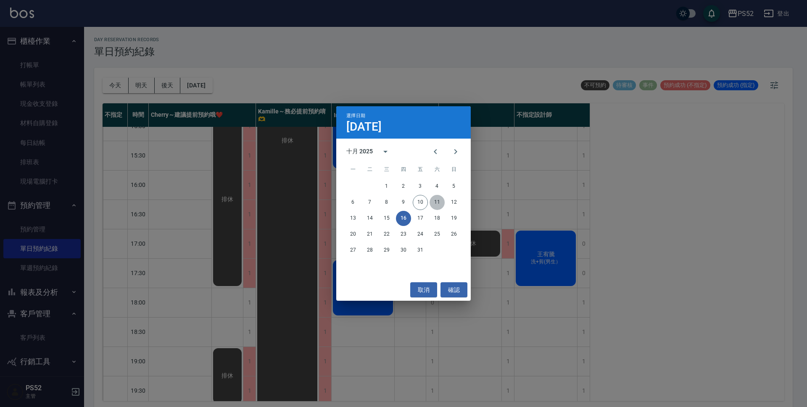
click at [437, 202] on button "11" at bounding box center [436, 202] width 15 height 15
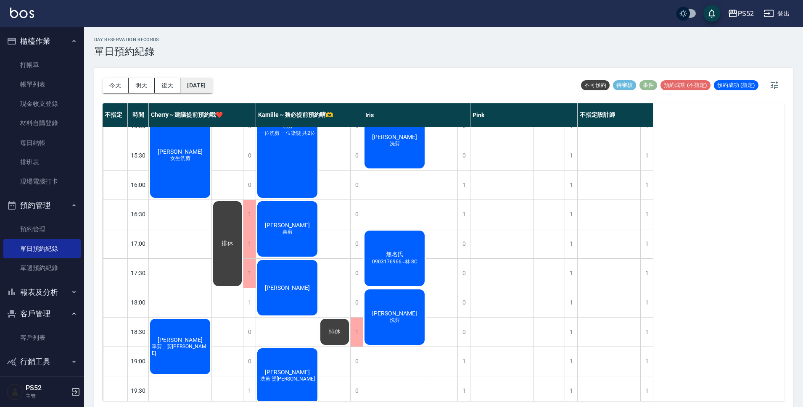
click at [212, 89] on button "2025/10/11" at bounding box center [196, 86] width 32 height 16
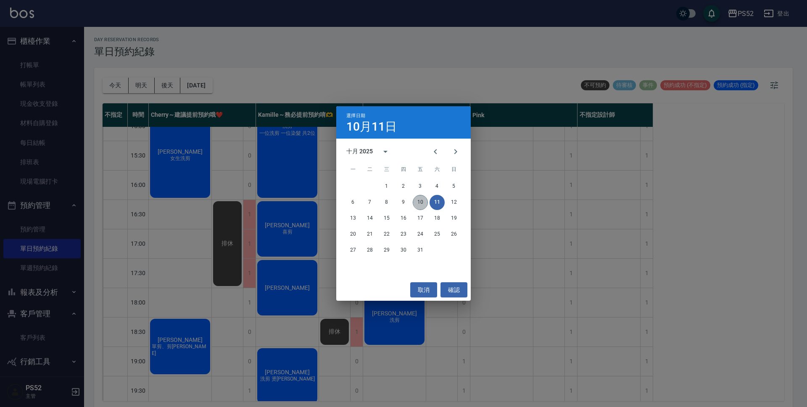
click at [424, 204] on button "10" at bounding box center [420, 202] width 15 height 15
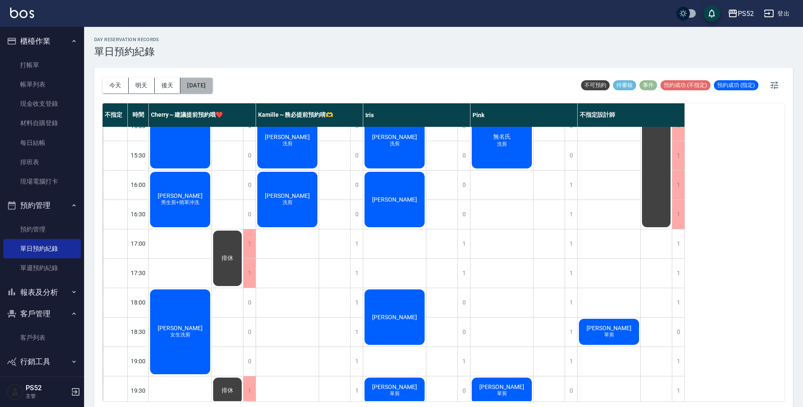
click at [208, 86] on button "[DATE]" at bounding box center [196, 86] width 32 height 16
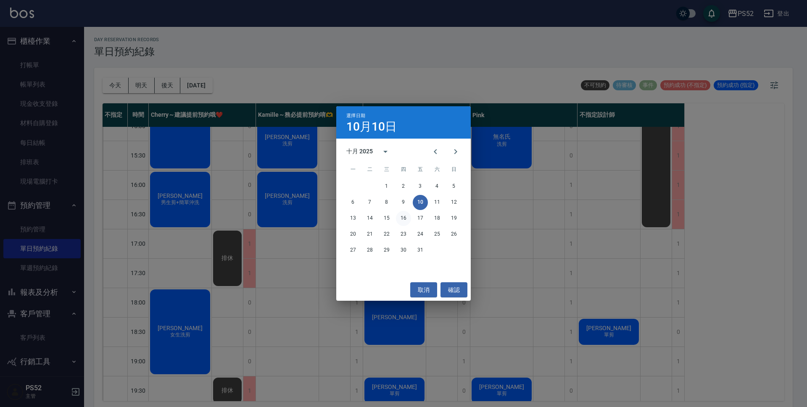
click at [397, 222] on button "16" at bounding box center [403, 218] width 15 height 15
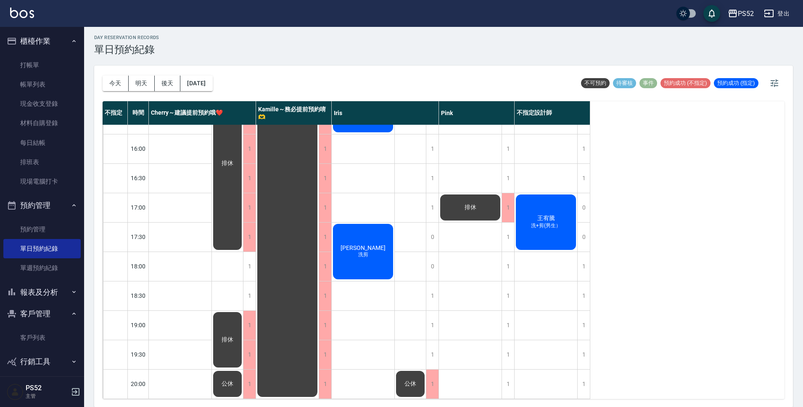
scroll to position [3, 0]
click at [212, 83] on button "2025/10/16" at bounding box center [196, 83] width 32 height 16
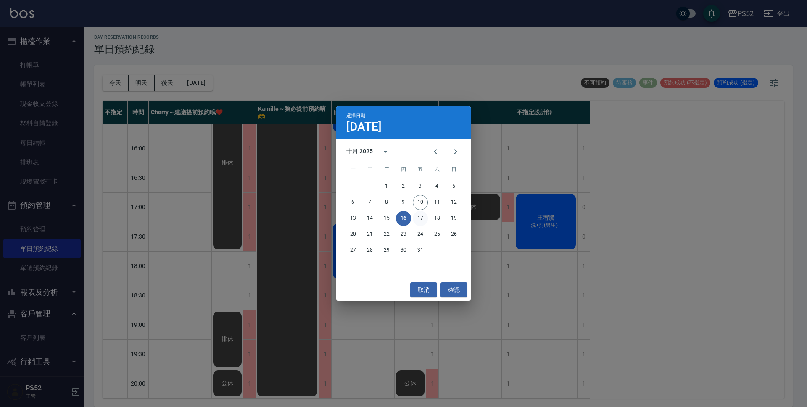
click at [417, 213] on button "17" at bounding box center [420, 218] width 15 height 15
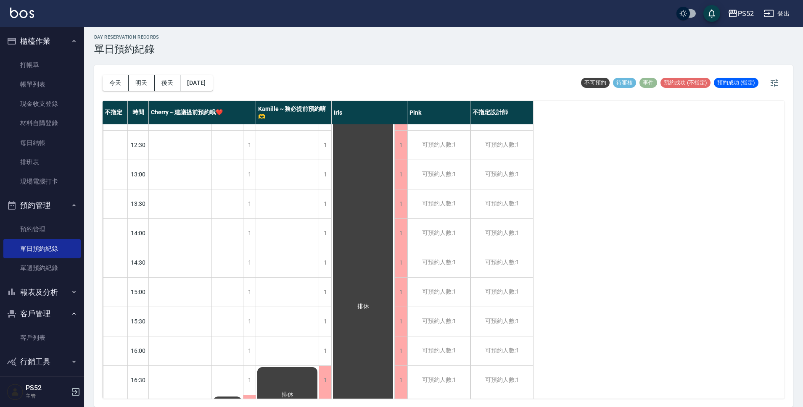
scroll to position [111, 0]
click at [212, 80] on button "2025/10/17" at bounding box center [196, 83] width 32 height 16
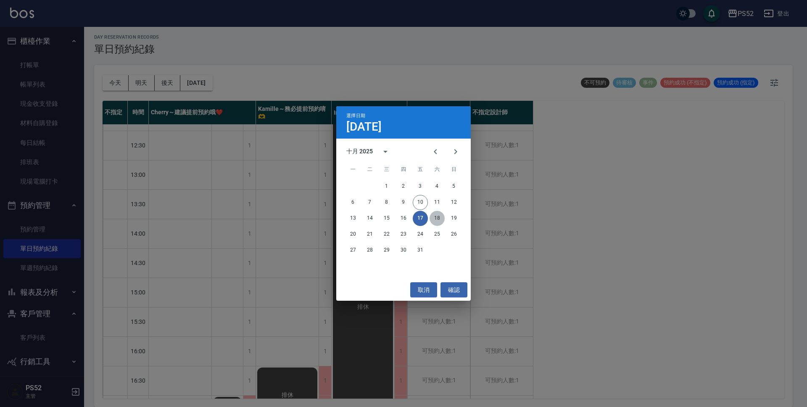
click at [439, 225] on button "18" at bounding box center [436, 218] width 15 height 15
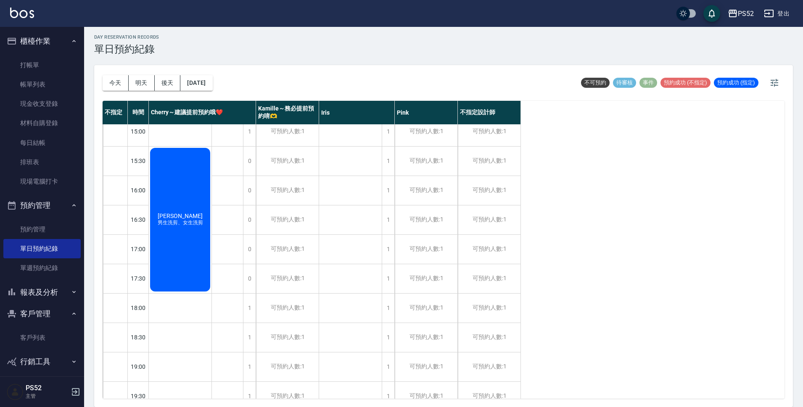
scroll to position [321, 0]
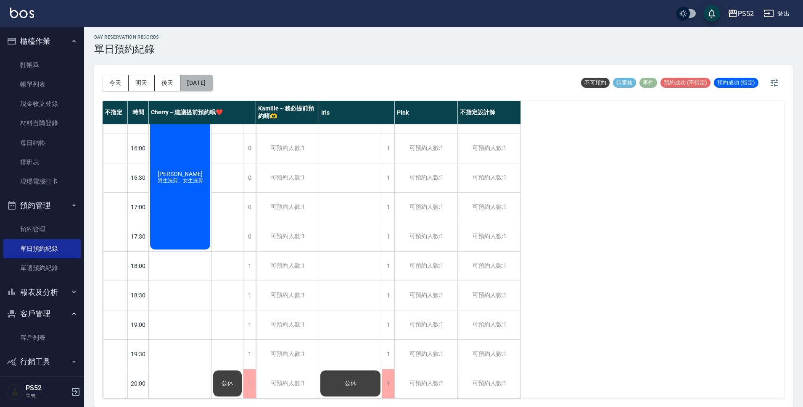
click at [212, 83] on button "2025/10/18" at bounding box center [196, 83] width 32 height 16
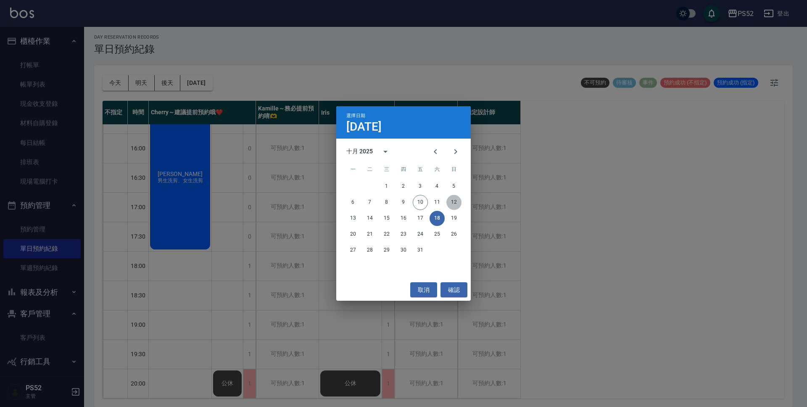
click at [452, 201] on button "12" at bounding box center [453, 202] width 15 height 15
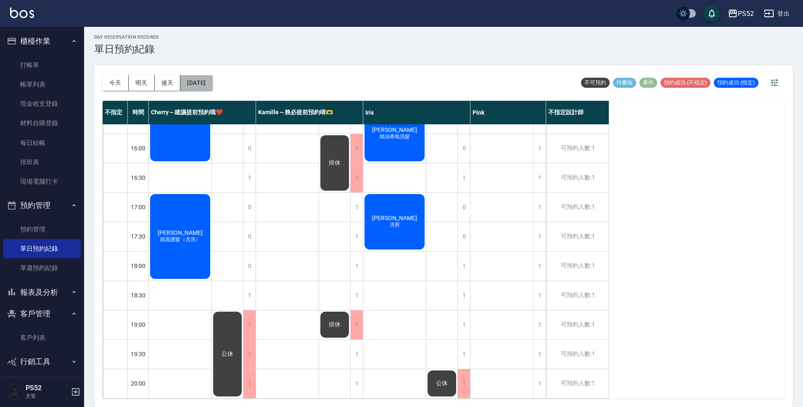
click at [203, 80] on button "2025/10/12" at bounding box center [196, 83] width 32 height 16
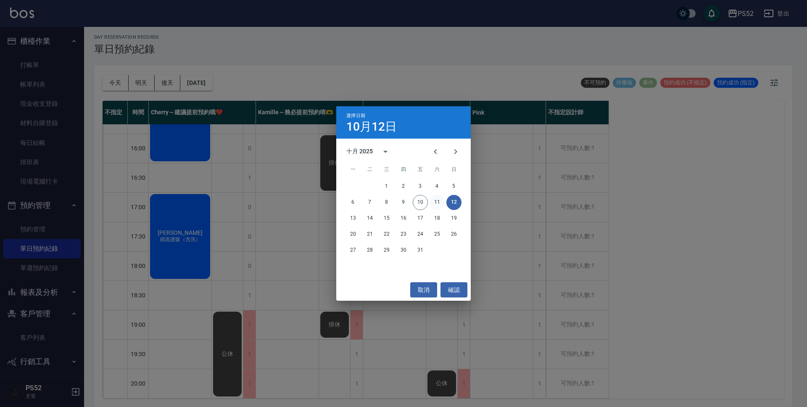
click at [438, 201] on button "11" at bounding box center [436, 202] width 15 height 15
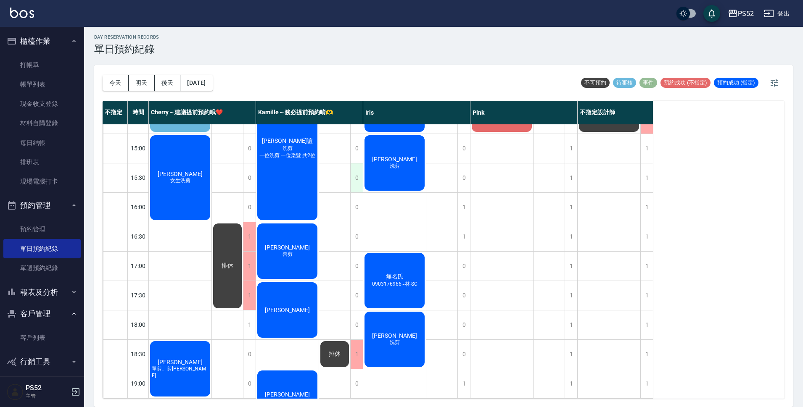
scroll to position [266, 0]
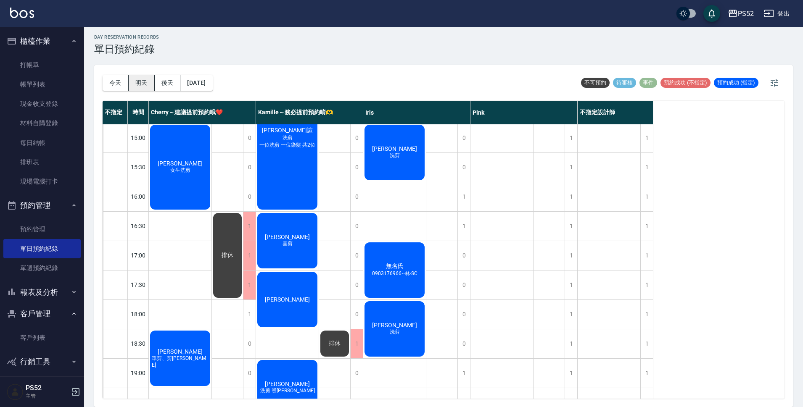
click at [151, 87] on button "明天" at bounding box center [142, 83] width 26 height 16
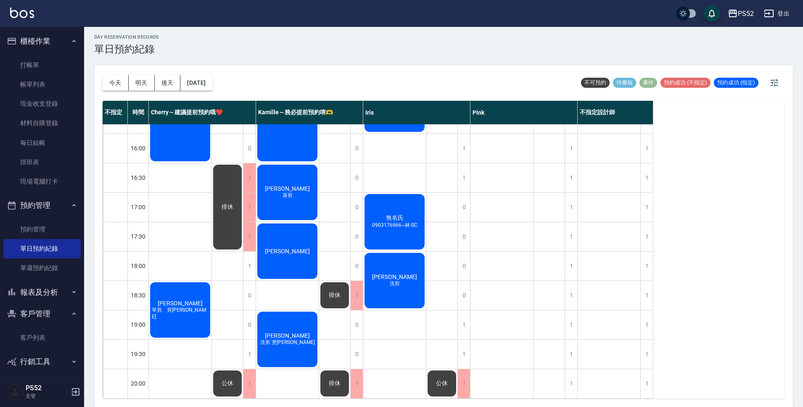
scroll to position [321, 0]
click at [245, 341] on div "1" at bounding box center [249, 354] width 13 height 29
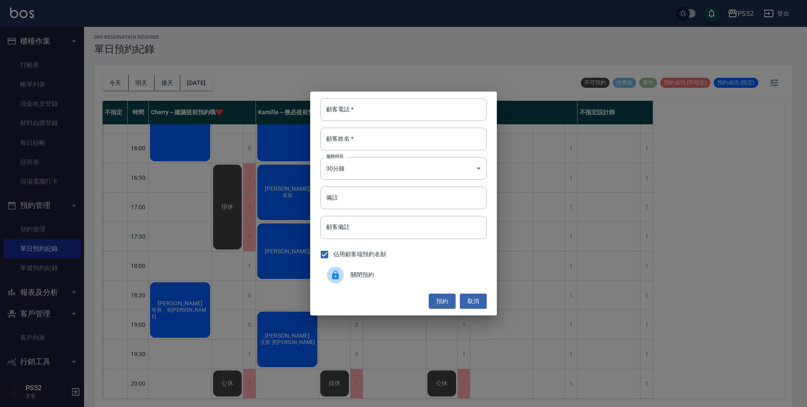
click at [371, 267] on div "關閉預約" at bounding box center [403, 275] width 166 height 24
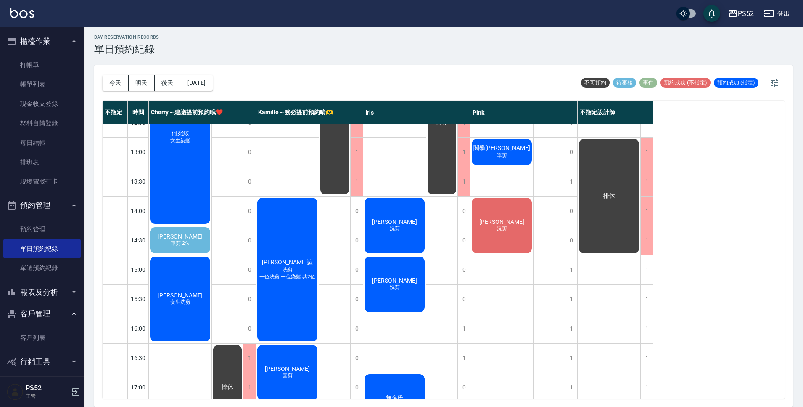
scroll to position [140, 0]
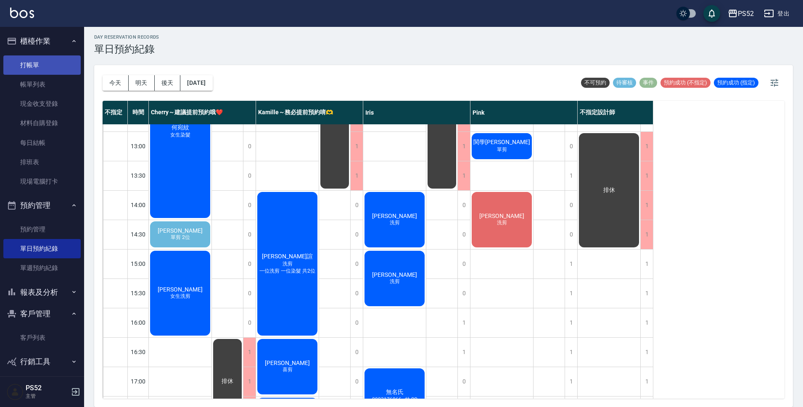
click at [31, 63] on link "打帳單" at bounding box center [41, 64] width 77 height 19
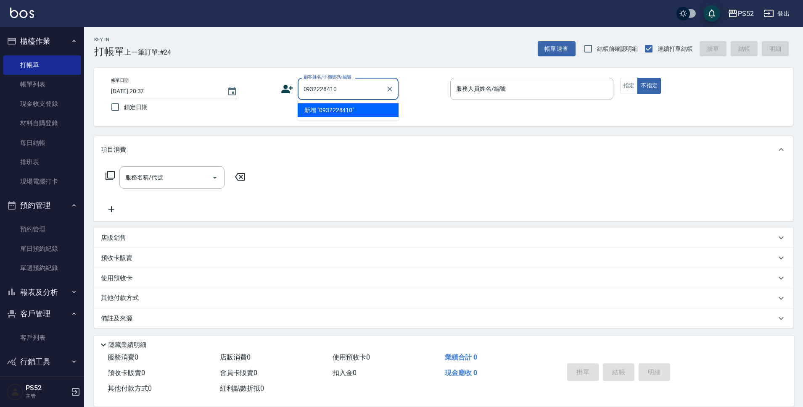
type input "0932228410"
click at [284, 91] on icon at bounding box center [287, 89] width 12 height 8
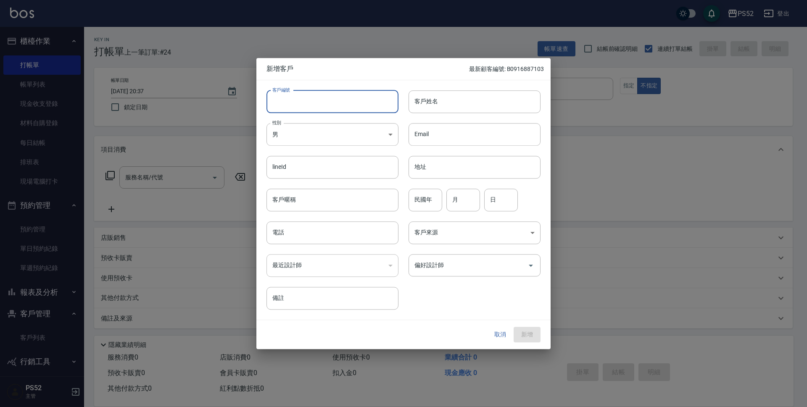
click at [279, 98] on input "客戶編號" at bounding box center [332, 101] width 132 height 23
paste input "0932228410"
type input "B0932228410"
click at [287, 136] on body "PS52 登出 櫃檯作業 打帳單 帳單列表 現金收支登錄 材料自購登錄 每日結帳 排班表 現場電腦打卡 預約管理 預約管理 單日預約紀錄 單週預約紀錄 報表及…" at bounding box center [403, 204] width 807 height 409
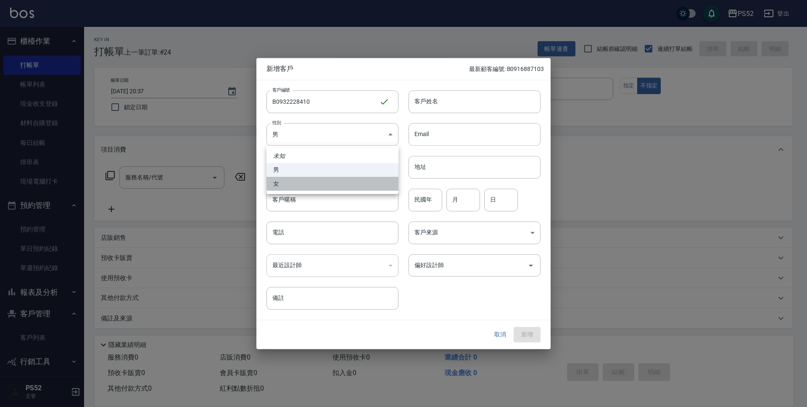
click at [269, 187] on li "女" at bounding box center [332, 184] width 132 height 14
type input "FEMALE"
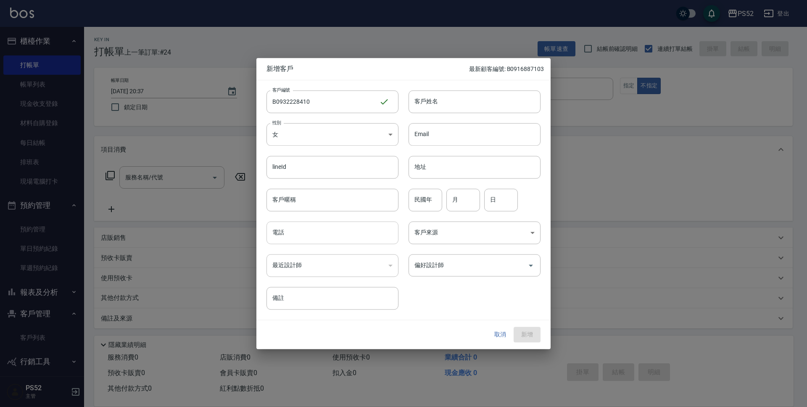
click at [285, 229] on input "電話" at bounding box center [332, 232] width 132 height 23
paste input "0932228410"
type input "0932228410"
click at [427, 191] on div "民國年 民國年" at bounding box center [425, 200] width 34 height 23
type input "87"
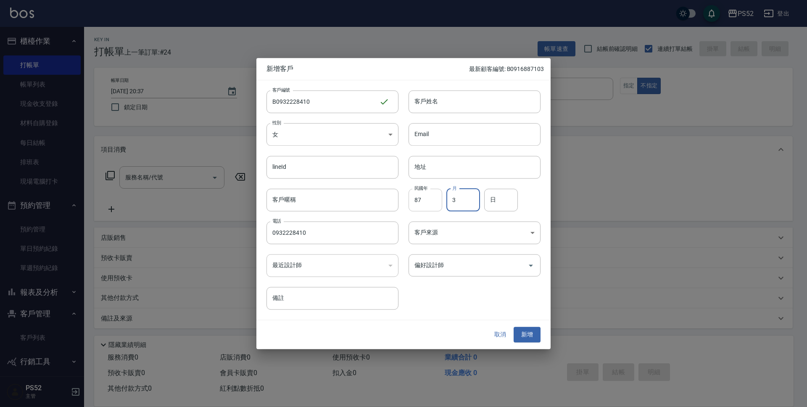
type input "3"
type input "4"
click at [479, 98] on input "客戶姓名" at bounding box center [474, 101] width 132 height 23
type input "劉玫茜"
click at [526, 332] on button "新增" at bounding box center [526, 335] width 27 height 16
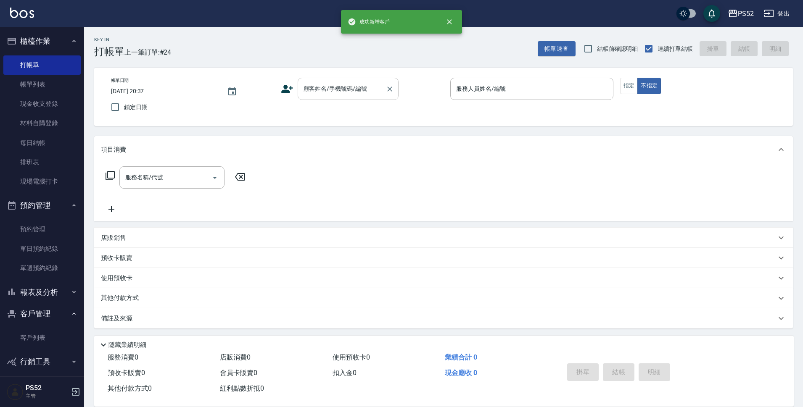
click at [347, 80] on div "顧客姓名/手機號碼/編號" at bounding box center [347, 89] width 101 height 22
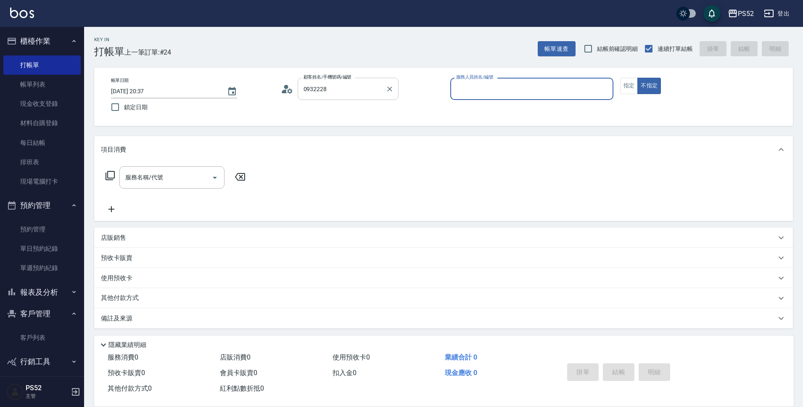
type input "劉玫茜/0932228410/B0932228410"
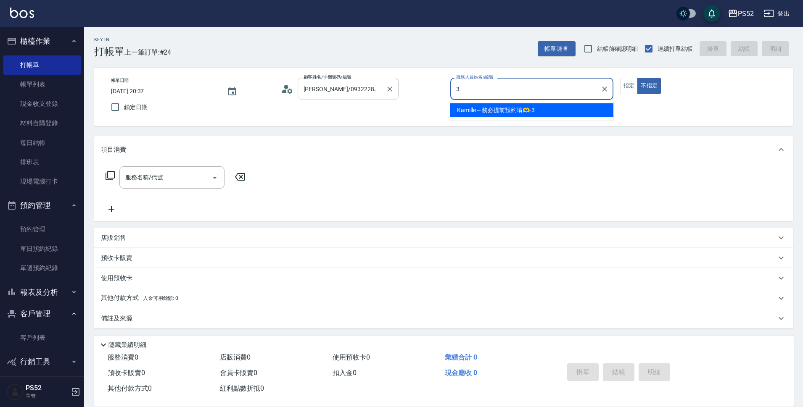
type input "Kamille～務必提前預約唷🫶-3"
type button "false"
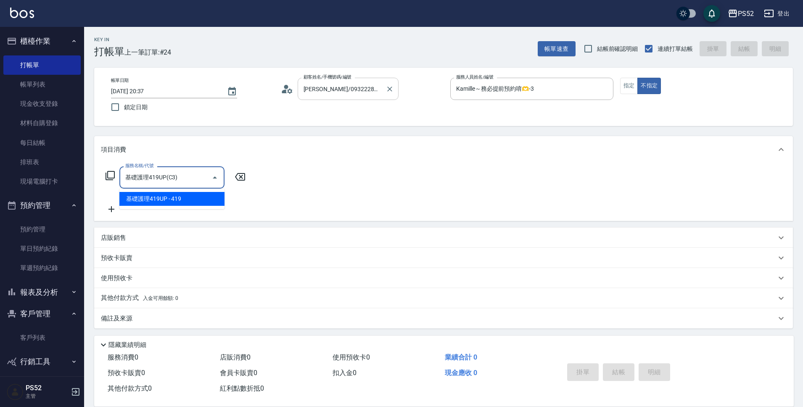
type input "基礎護理419UP(C3)"
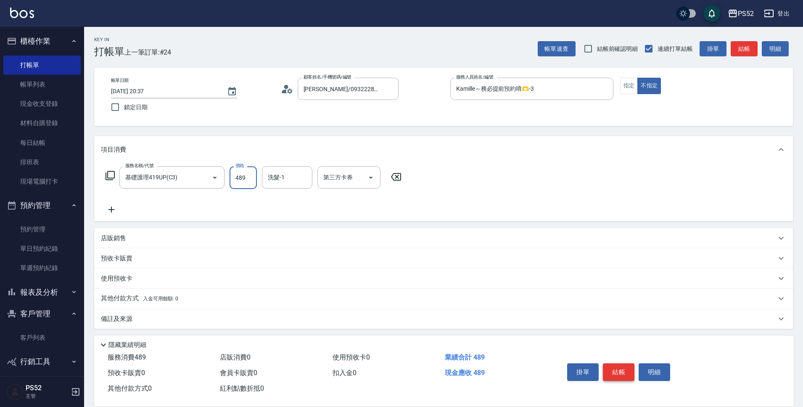
type input "489"
click at [614, 374] on button "結帳" at bounding box center [619, 372] width 32 height 18
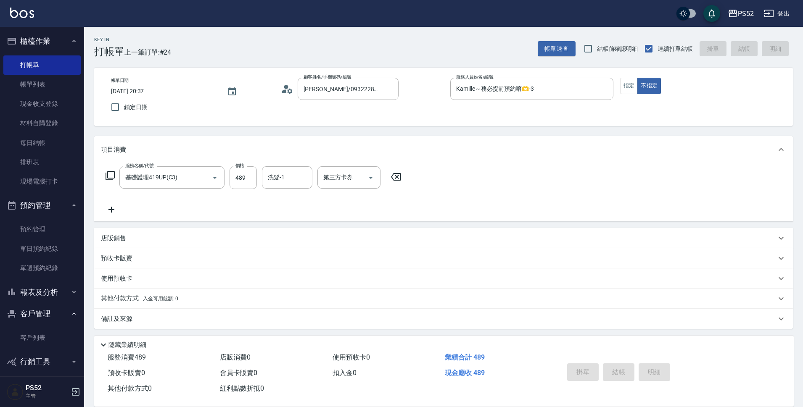
type input "2025/10/10 20:38"
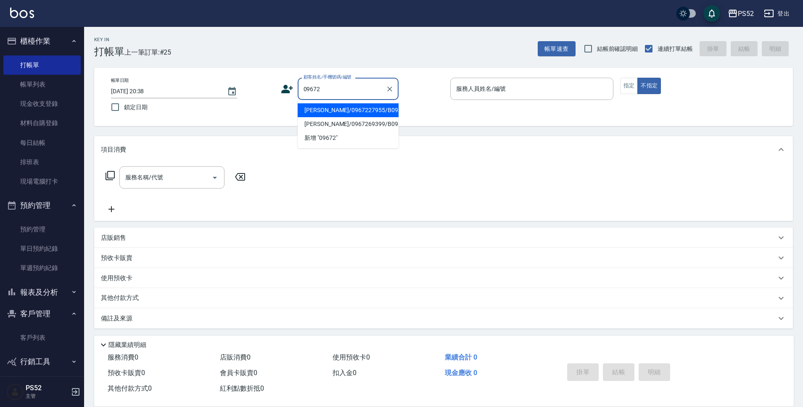
type input "賴思吟/0967227955/B0967227955"
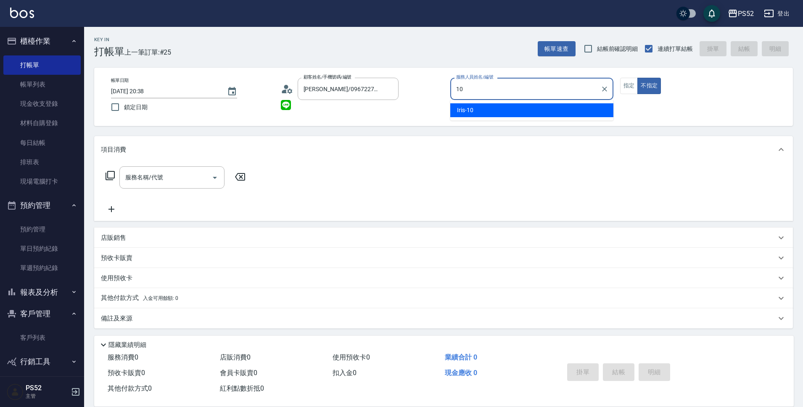
type input "Iris-10"
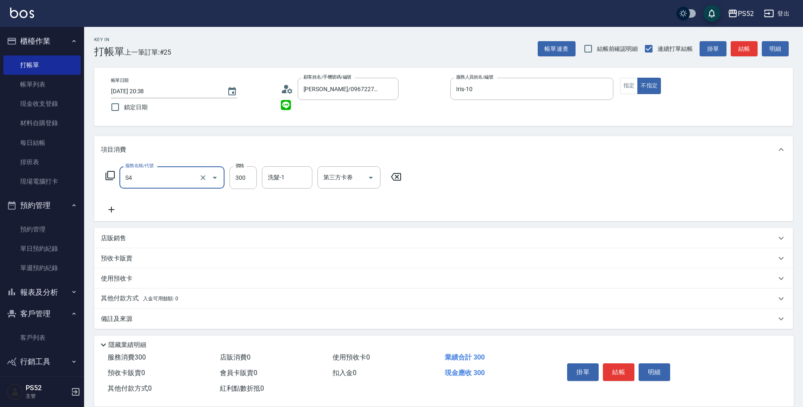
type input "洗髮300元(S4)"
click at [614, 375] on button "結帳" at bounding box center [619, 372] width 32 height 18
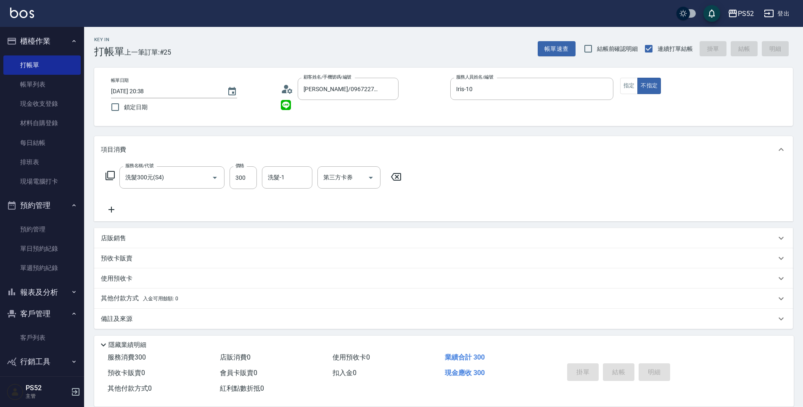
type input "2025/10/10 20:39"
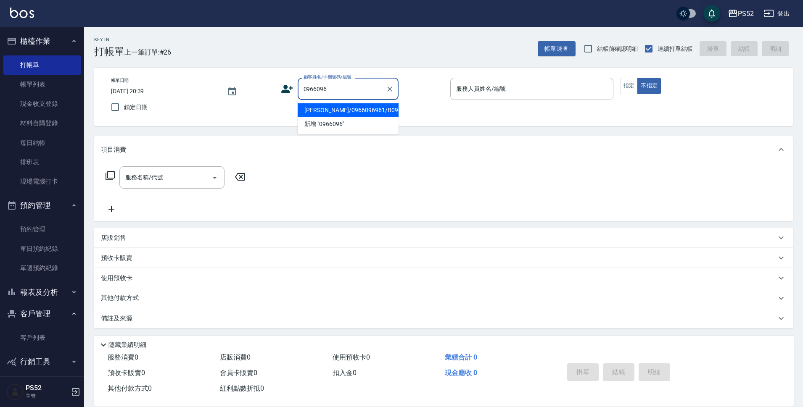
type input "黃建華/0966096961/B0966096961"
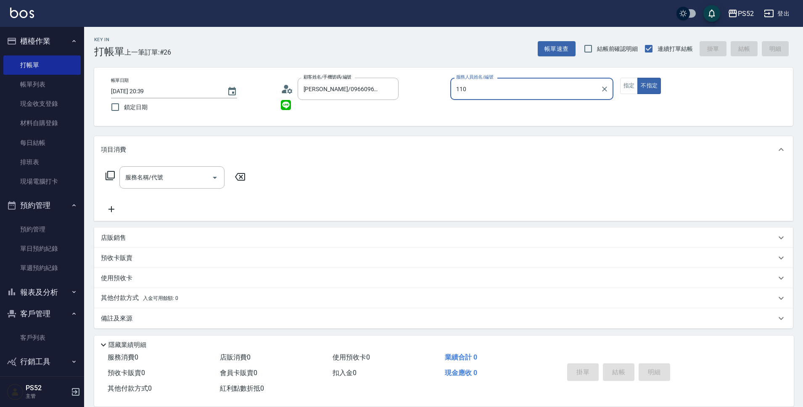
type input "110"
click at [637, 78] on button "不指定" at bounding box center [649, 86] width 24 height 16
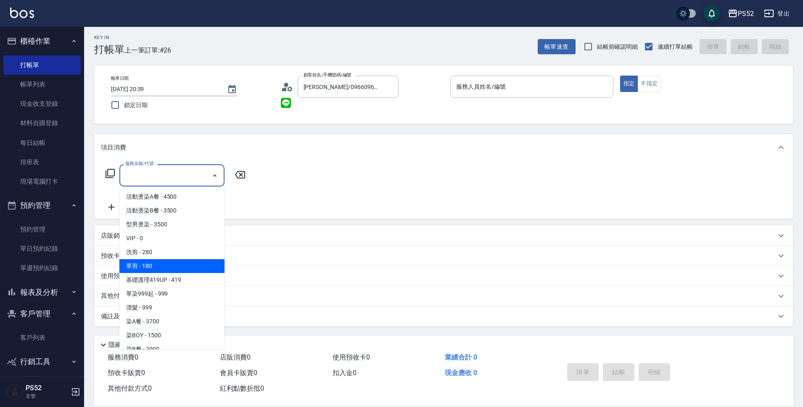
type input "單剪(C2)"
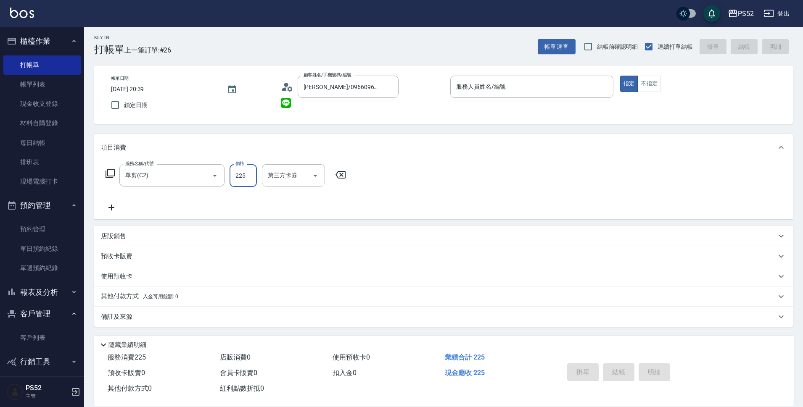
type input "225"
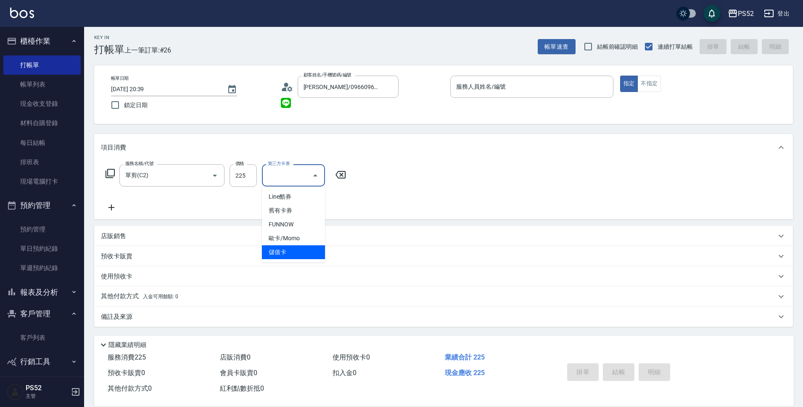
type input "儲值卡"
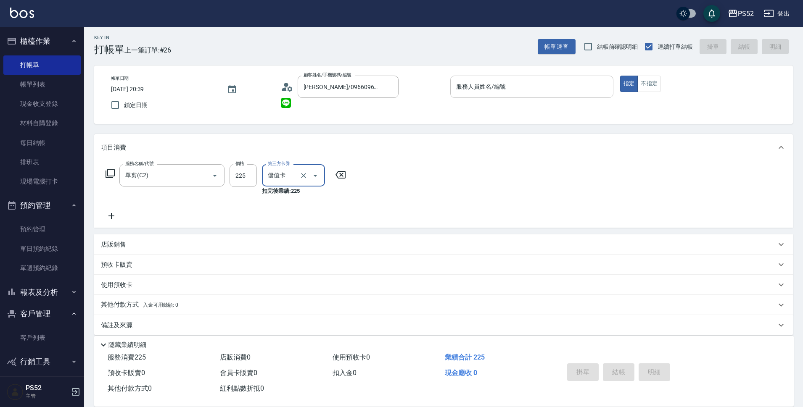
click at [596, 95] on div "服務人員姓名/編號" at bounding box center [531, 87] width 163 height 22
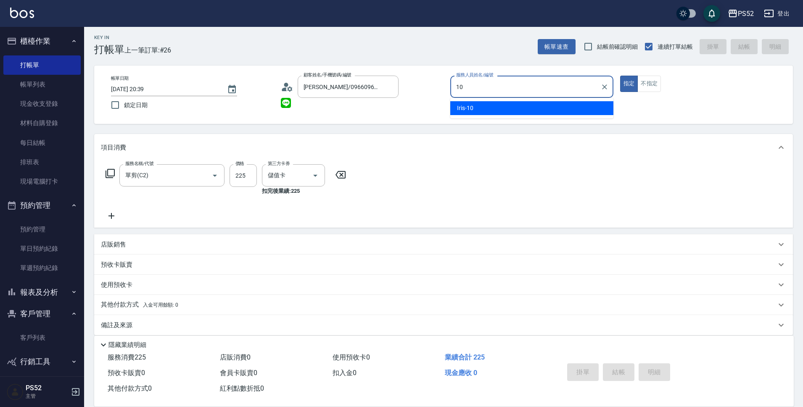
type input "Iris-10"
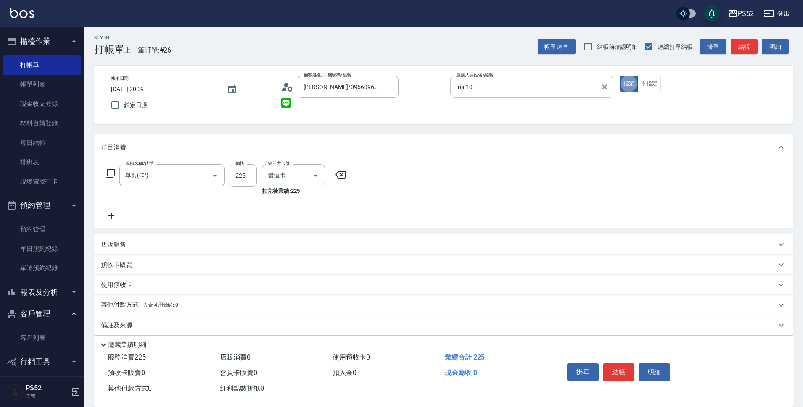
type button "true"
click at [613, 360] on div "掛單 結帳 明細" at bounding box center [618, 373] width 110 height 26
click at [613, 363] on button "結帳" at bounding box center [619, 372] width 32 height 18
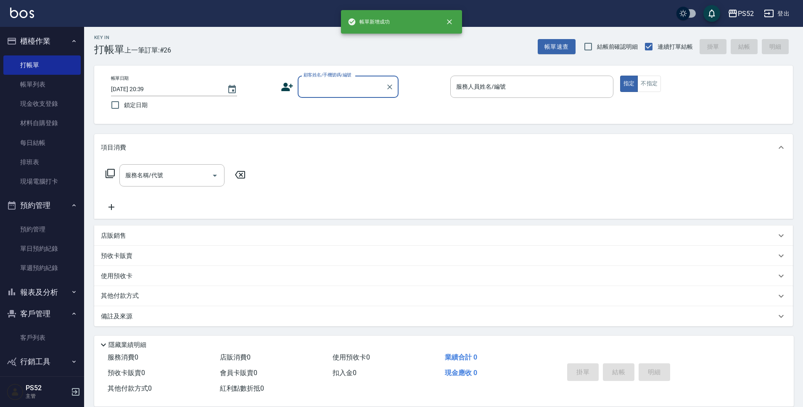
scroll to position [0, 0]
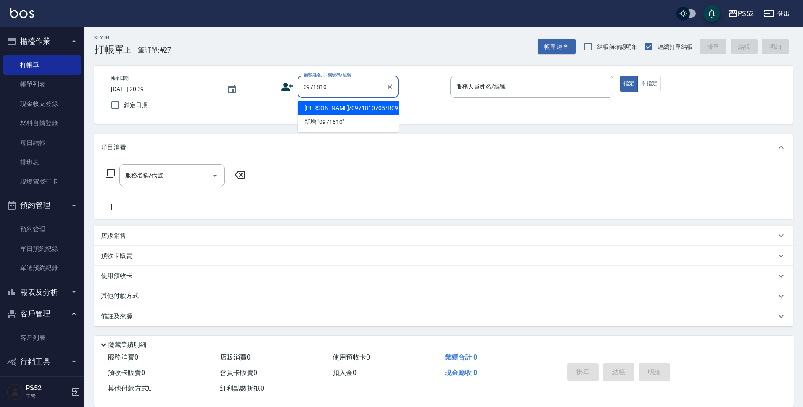
type input "許博皓/0971810705/B0971810705"
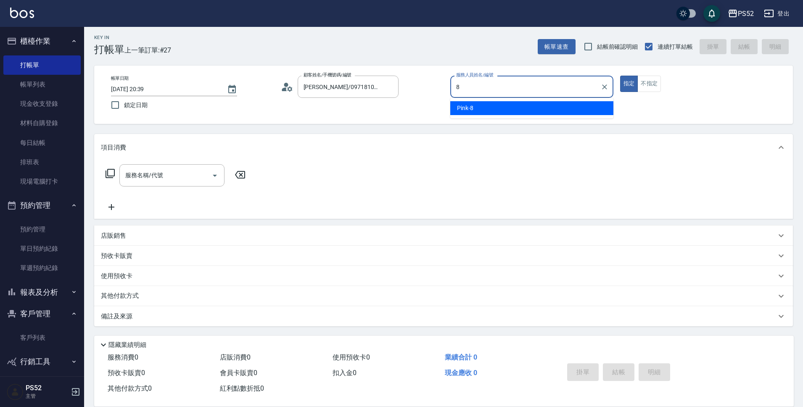
type input "Pink-8"
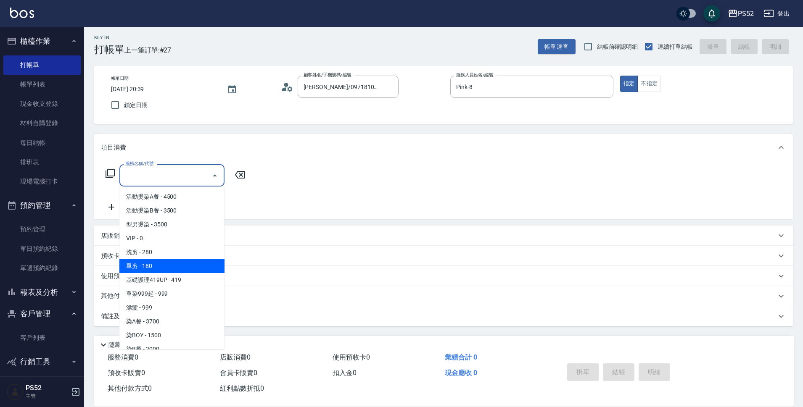
type input "單剪(C2)"
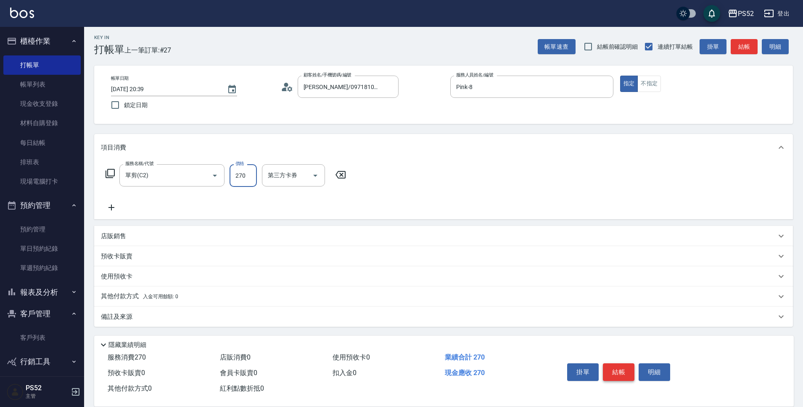
type input "270"
click at [613, 363] on button "結帳" at bounding box center [619, 372] width 32 height 18
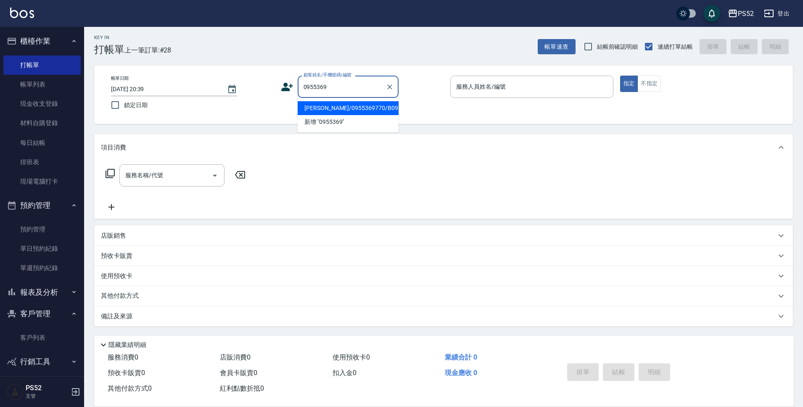
type input "葉明威/0955369770/B0955369770"
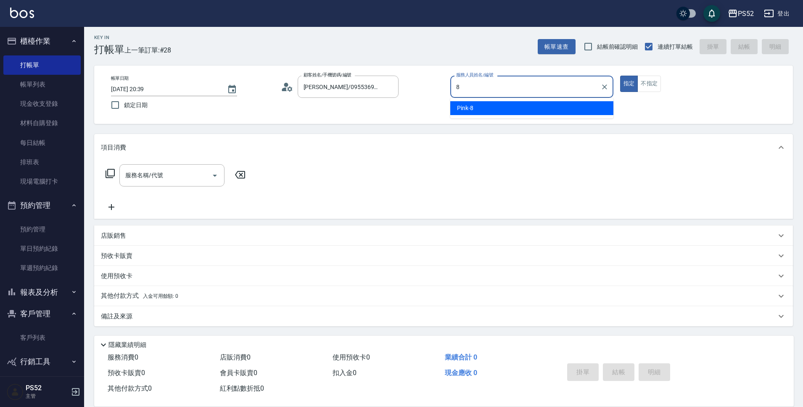
type input "Pink-8"
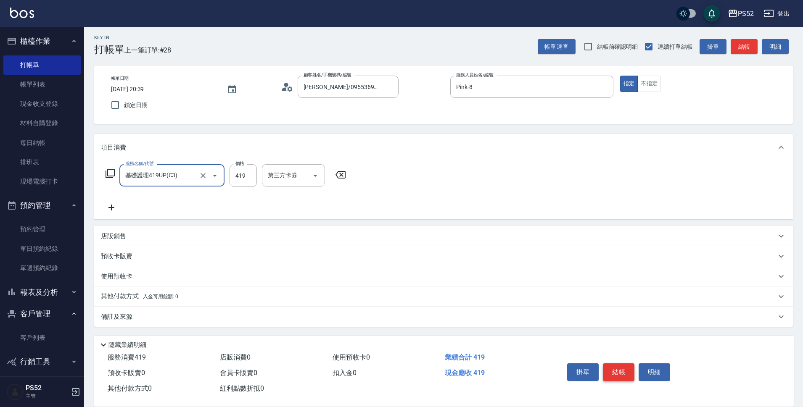
type input "基礎護理419UP(C3)"
type input "450"
click at [613, 363] on button "結帳" at bounding box center [619, 372] width 32 height 18
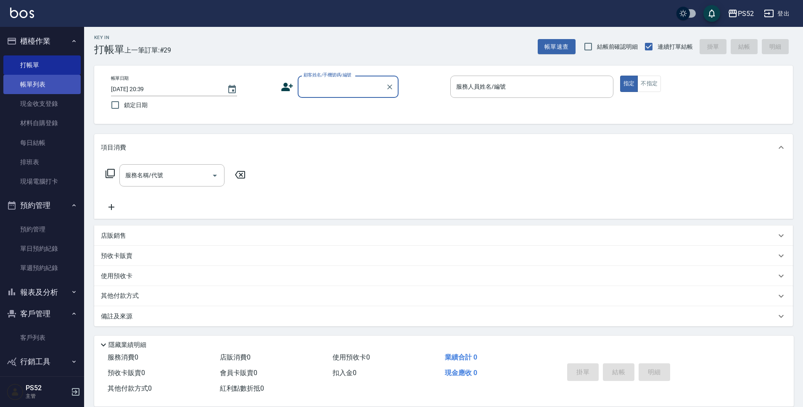
click at [31, 75] on link "帳單列表" at bounding box center [41, 84] width 77 height 19
click at [31, 79] on link "帳單列表" at bounding box center [41, 84] width 77 height 19
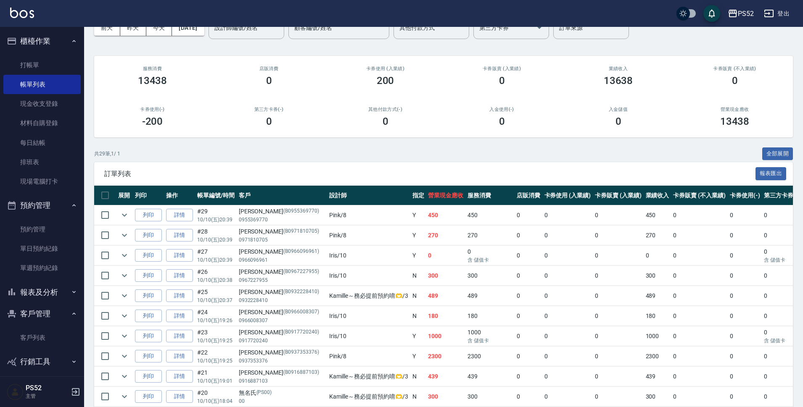
scroll to position [84, 0]
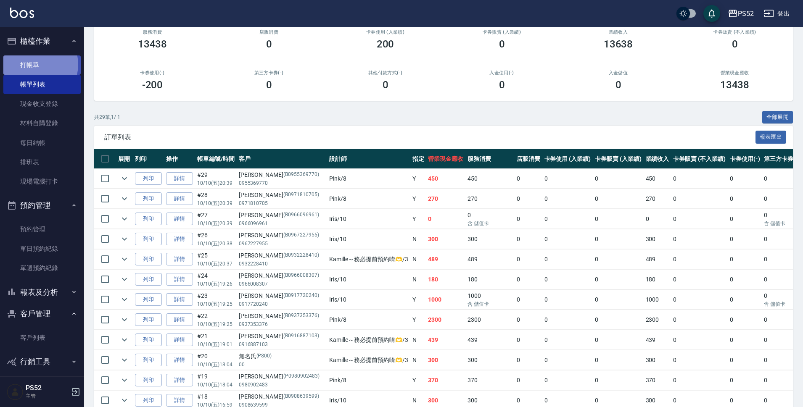
click at [37, 64] on link "打帳單" at bounding box center [41, 64] width 77 height 19
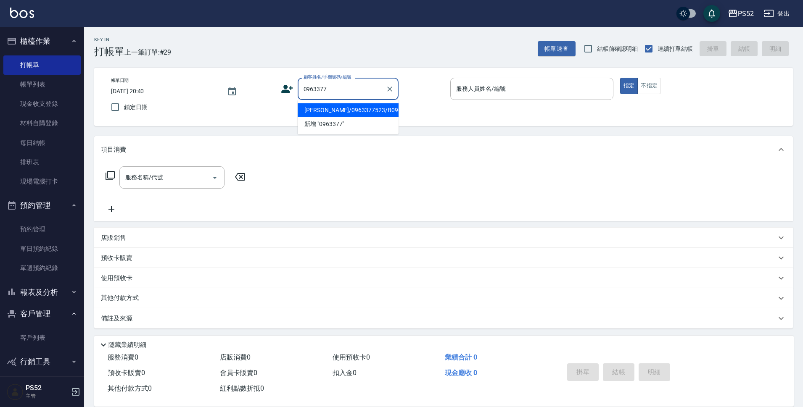
click at [332, 117] on li "賴幸如/0963377523/B0963377523" at bounding box center [347, 110] width 101 height 14
type input "賴幸如/0963377523/B0963377523"
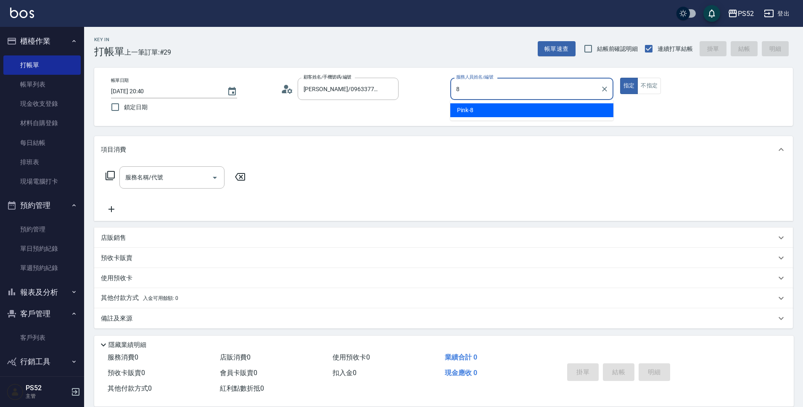
type input "Pink-8"
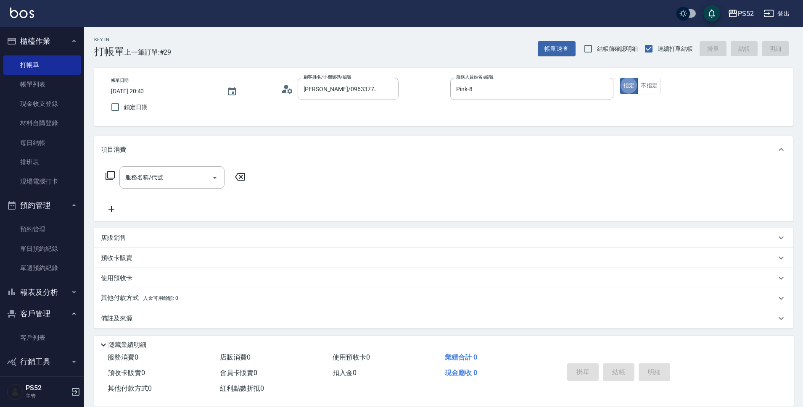
type button "true"
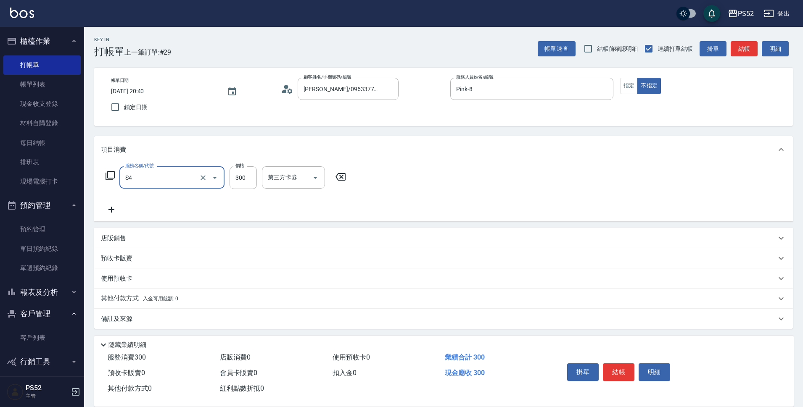
type input "洗髮300元(S4)"
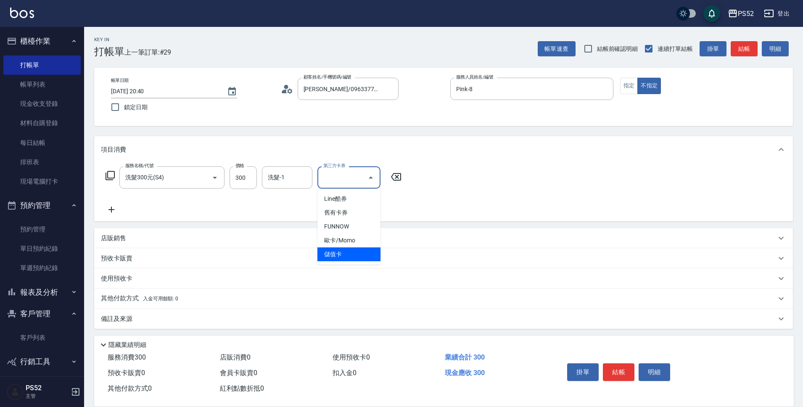
type input "儲值卡"
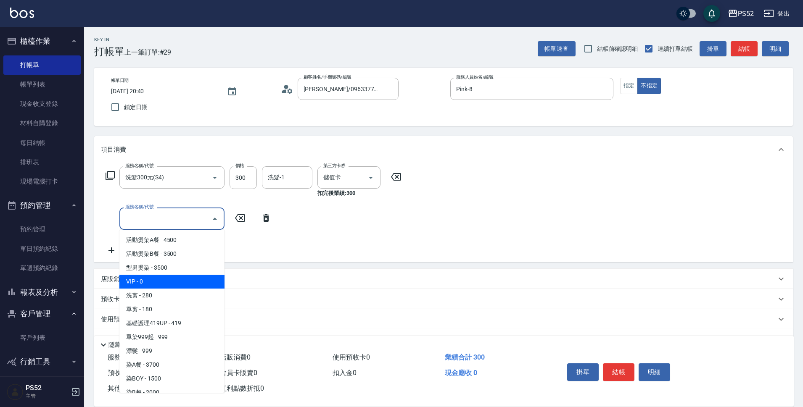
type input "VIP(888)"
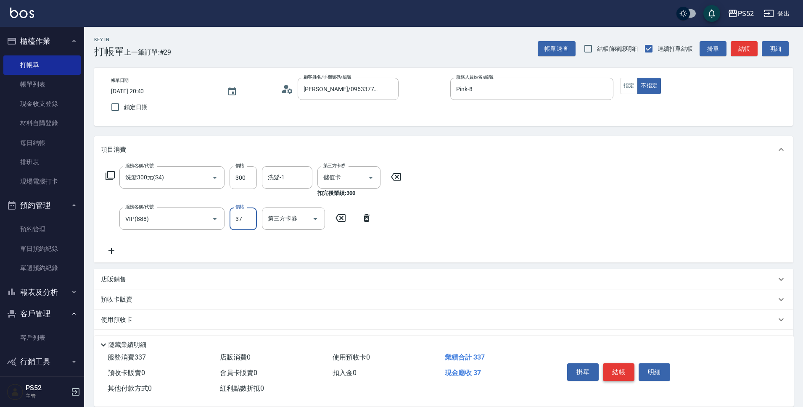
type input "37"
click at [615, 371] on button "結帳" at bounding box center [619, 372] width 32 height 18
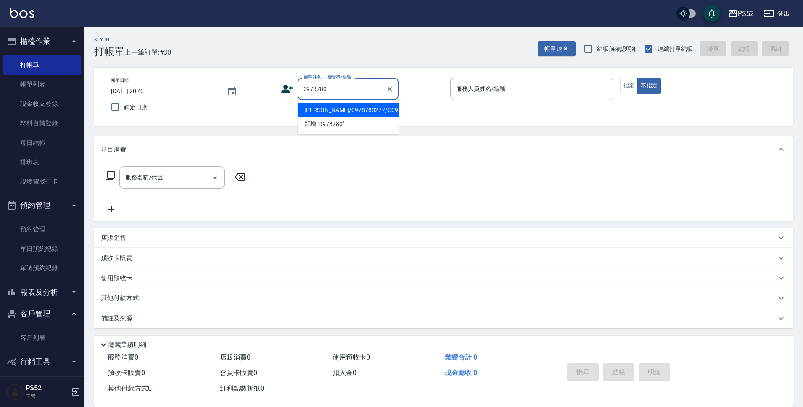
type input "陳宏恩/0978780277/C0978780277"
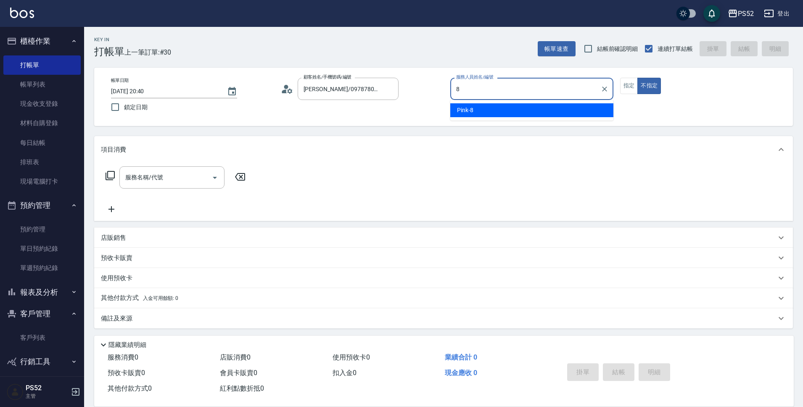
type input "Pink-8"
type button "false"
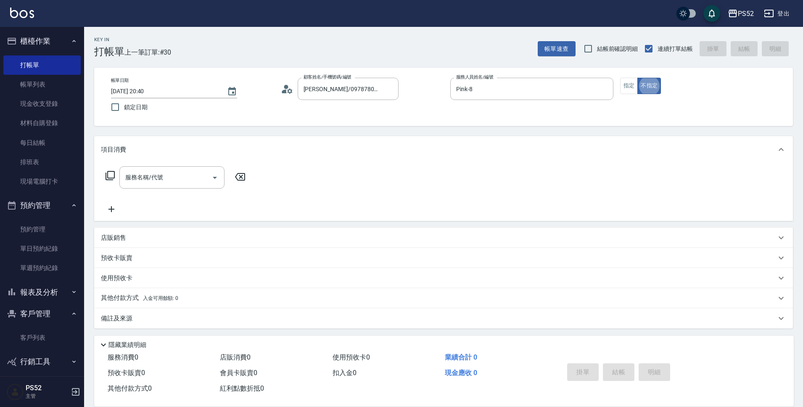
scroll to position [2, 0]
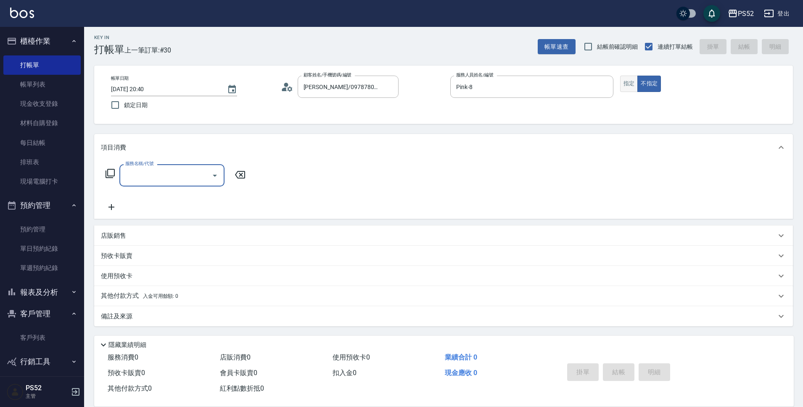
click at [629, 91] on button "指定" at bounding box center [629, 84] width 18 height 16
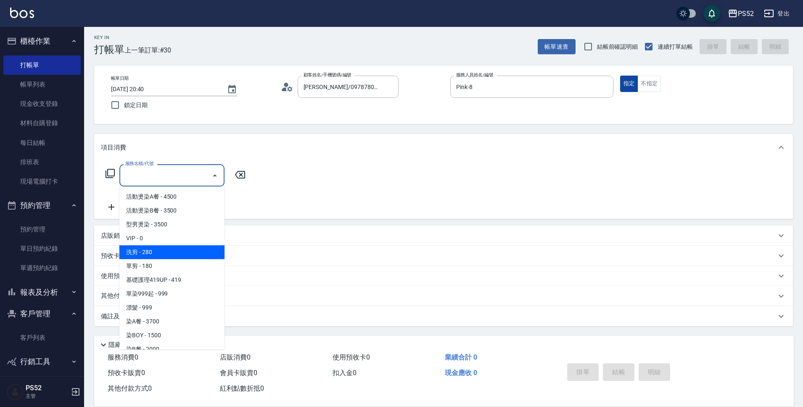
type input "洗剪(C1)"
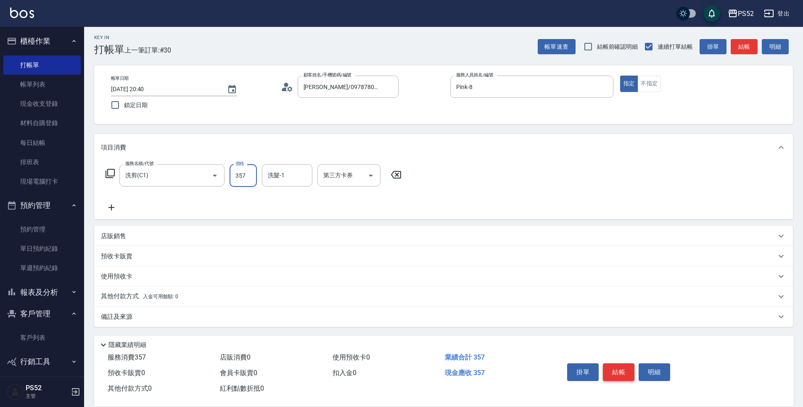
type input "357"
click at [609, 372] on button "結帳" at bounding box center [619, 372] width 32 height 18
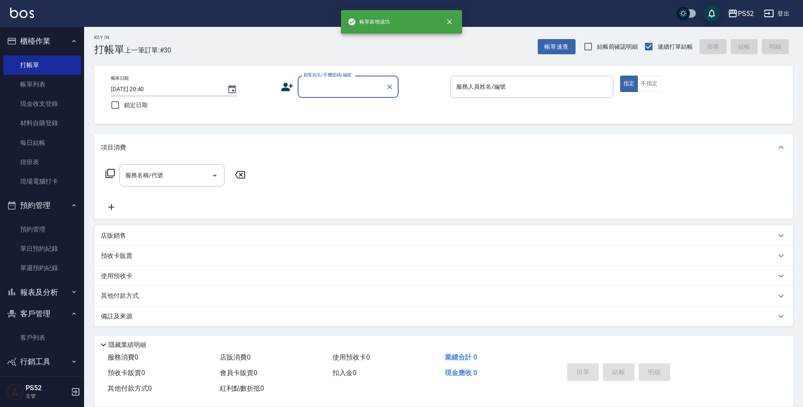
scroll to position [0, 0]
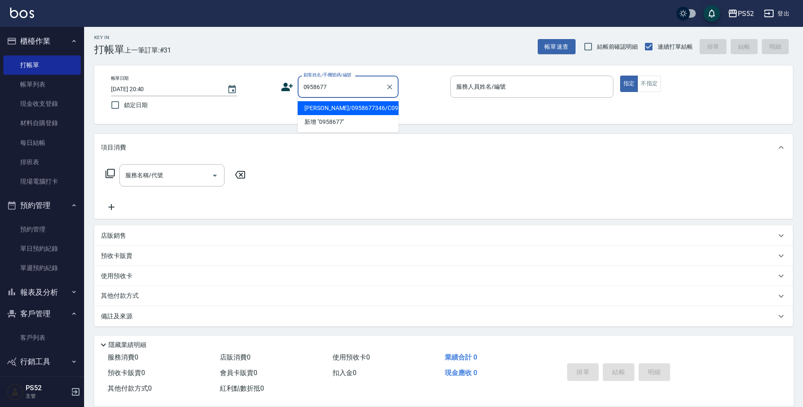
type input "李曉婷/0958677346/C0958677346"
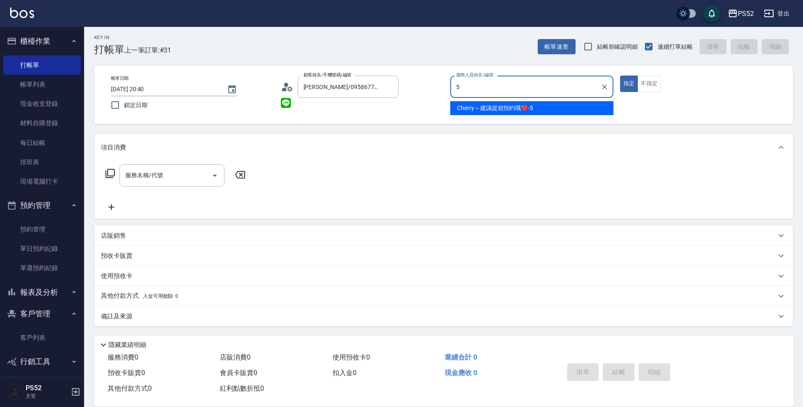
type input "Cherry～建議提前預約哦❤️-5"
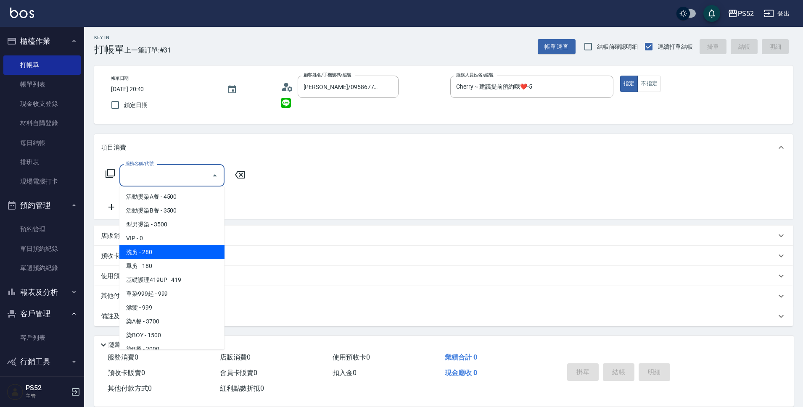
type input "洗剪(C1)"
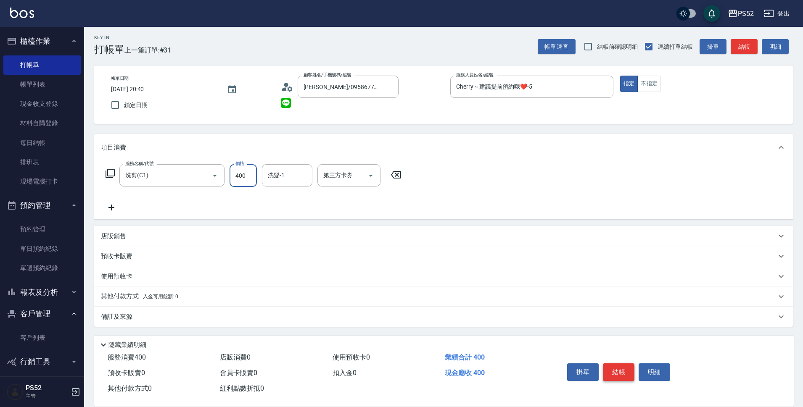
type input "400"
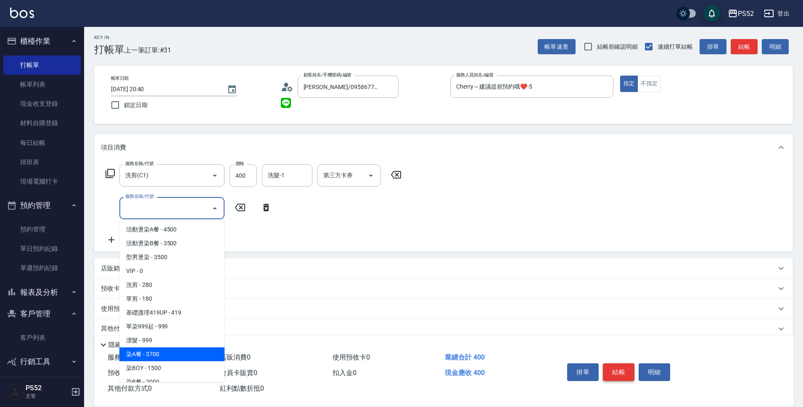
scroll to position [48, 0]
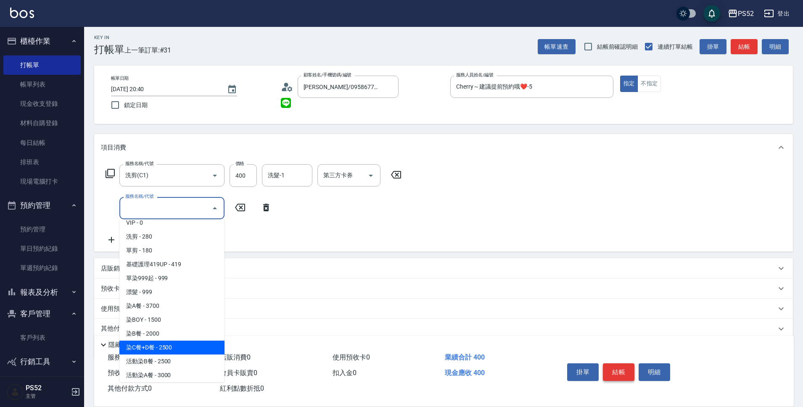
type input "染C餐+D餐(L6)"
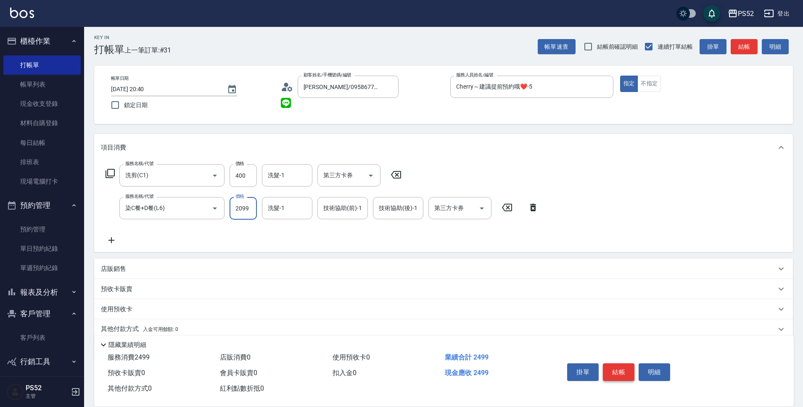
type input "2099"
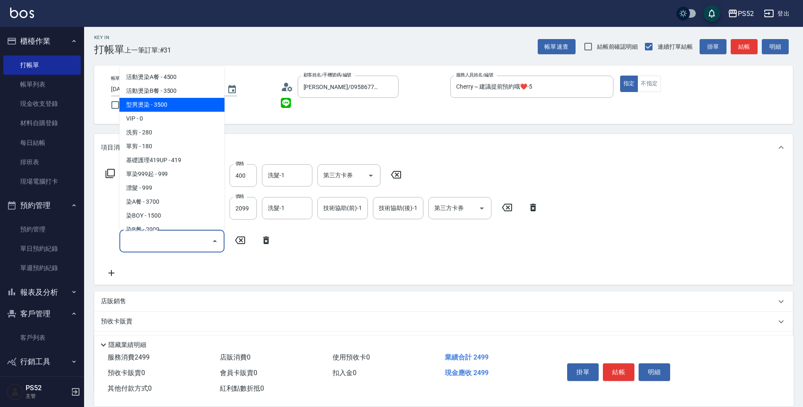
click at [507, 279] on div "服務名稱/代號 洗剪(C1) 服務名稱/代號 價格 400 價格 洗髮-1 洗髮-1 第三方卡券 第三方卡券 服務名稱/代號 染C餐+D餐(L6) 服務名稱/…" at bounding box center [443, 223] width 698 height 124
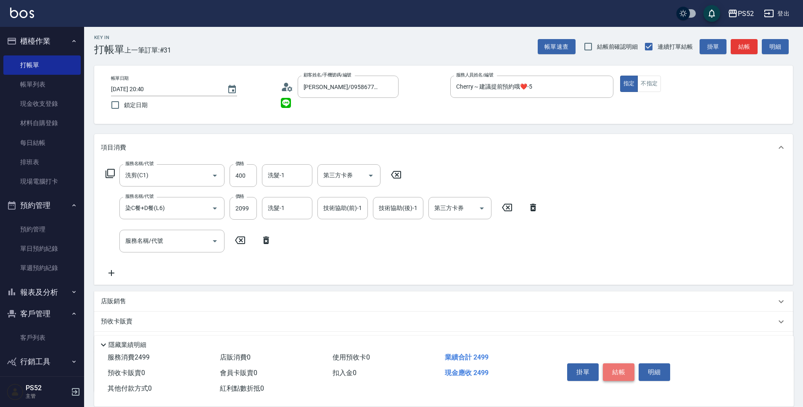
click at [617, 365] on button "結帳" at bounding box center [619, 372] width 32 height 18
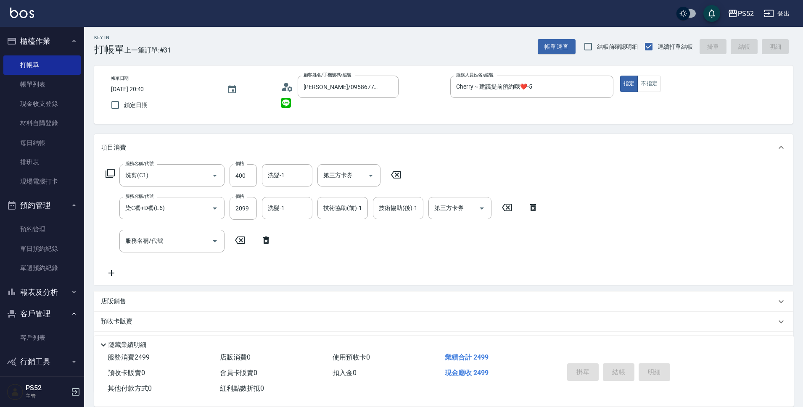
type input "2025/10/10 20:41"
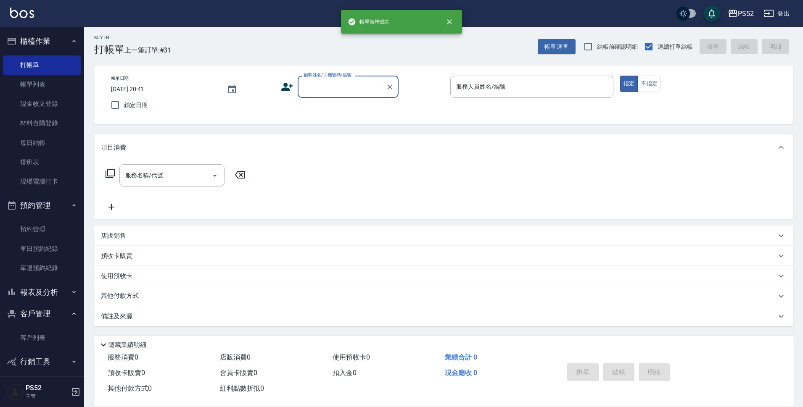
scroll to position [0, 0]
click at [343, 81] on input "顧客姓名/手機號碼/編號" at bounding box center [341, 86] width 81 height 15
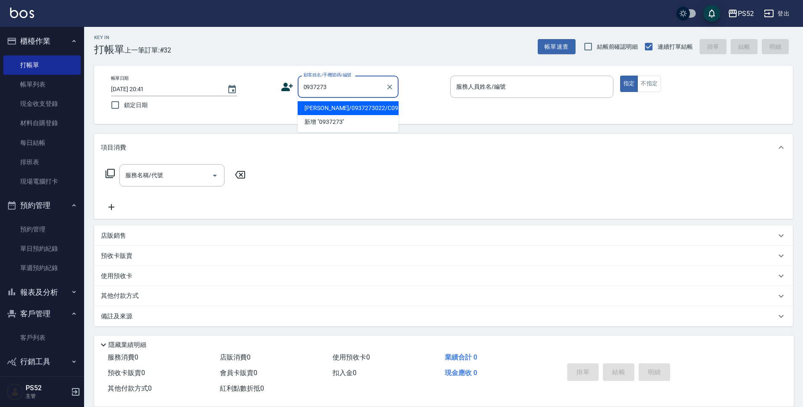
type input "王富平/0937273022/C0937273022"
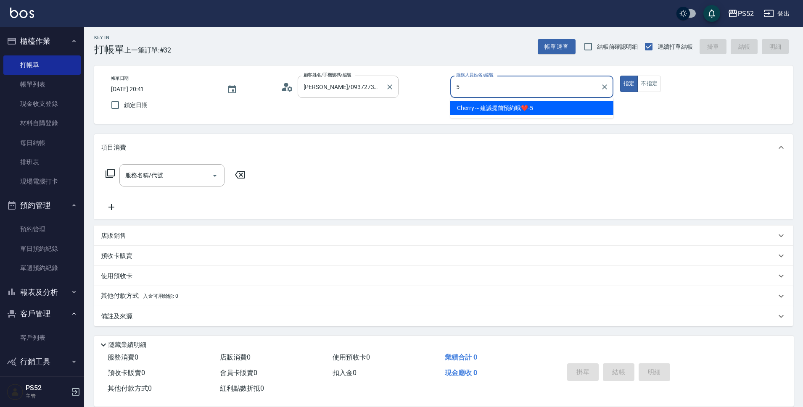
type input "Cherry～建議提前預約哦❤️-5"
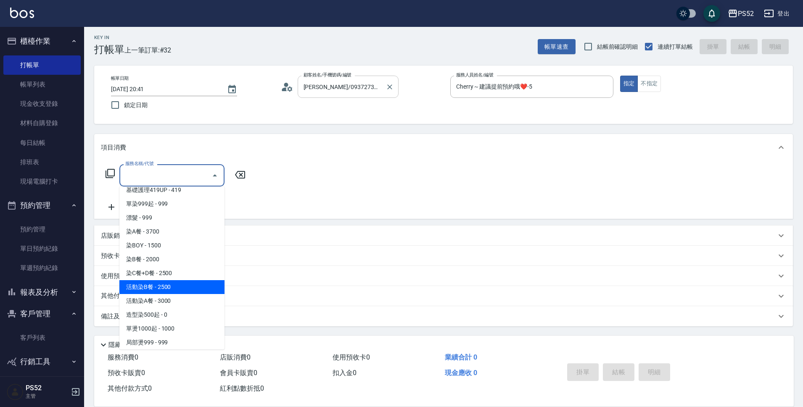
scroll to position [104, 0]
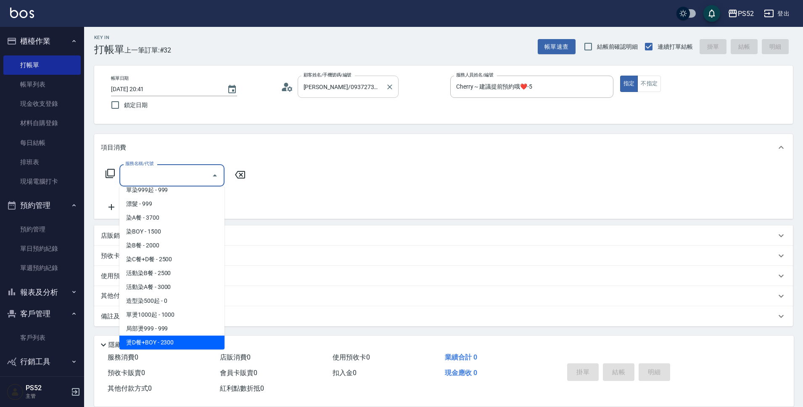
type input "燙D餐+BOY(P3)"
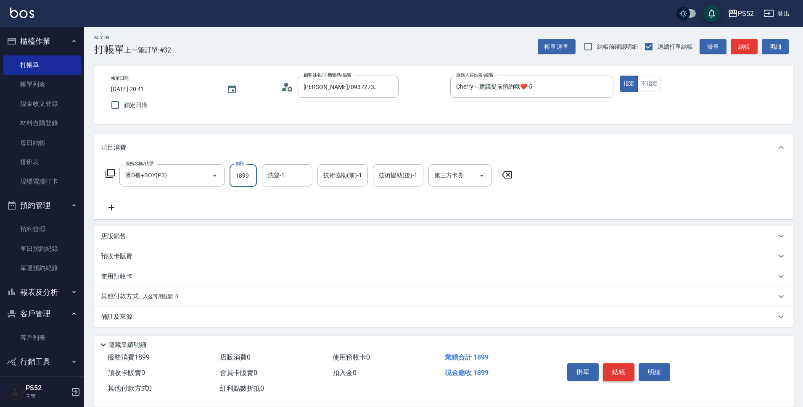
type input "1899"
click at [625, 368] on button "結帳" at bounding box center [619, 372] width 32 height 18
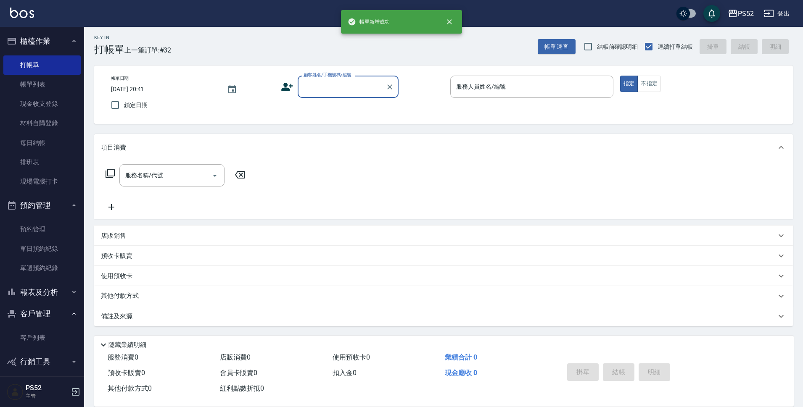
scroll to position [0, 0]
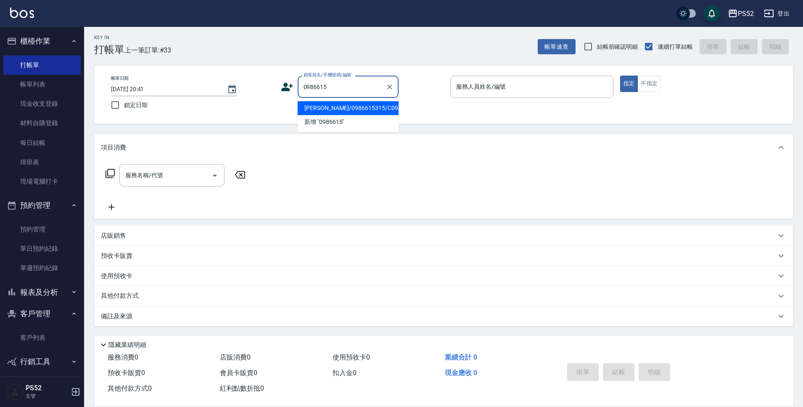
type input "游復羚/0986615315/C0986615315"
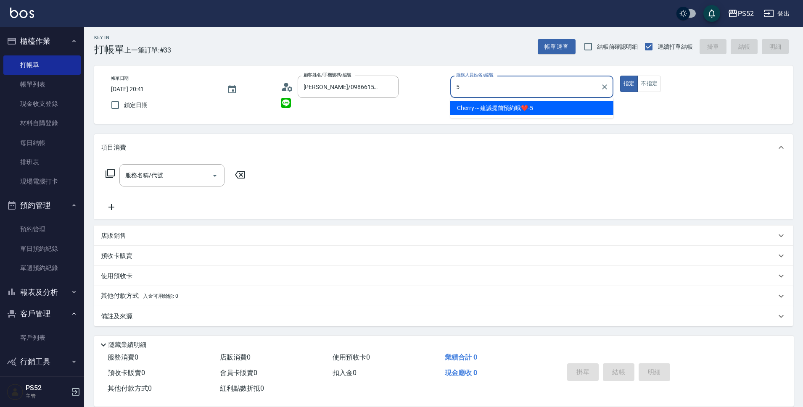
type input "Cherry～建議提前預約哦❤️-5"
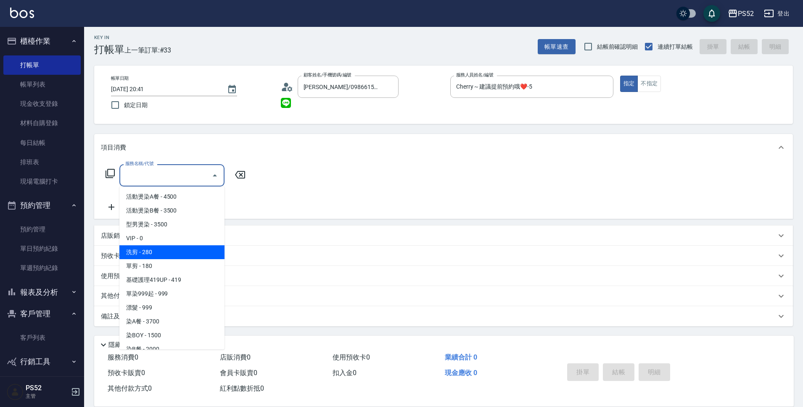
type input "洗剪(C1)"
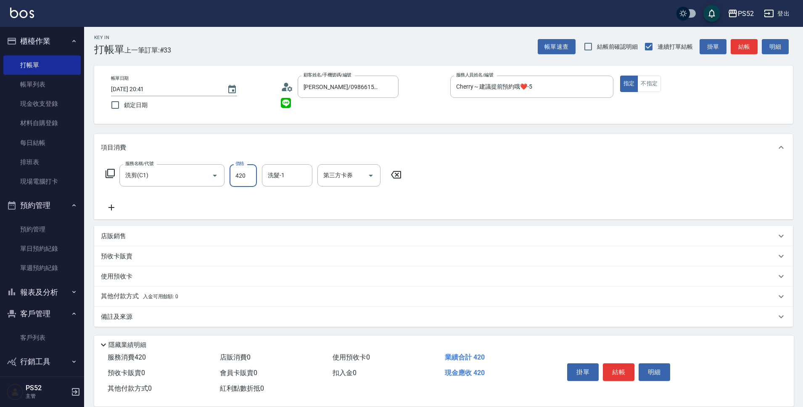
type input "420"
click at [616, 372] on button "結帳" at bounding box center [619, 372] width 32 height 18
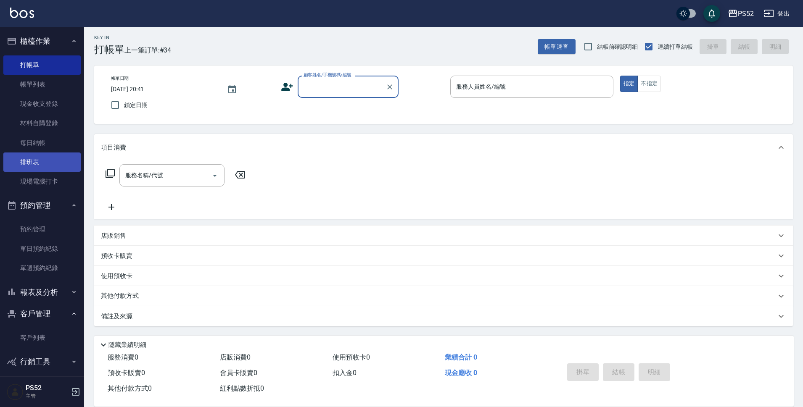
click at [58, 171] on link "排班表" at bounding box center [41, 162] width 77 height 19
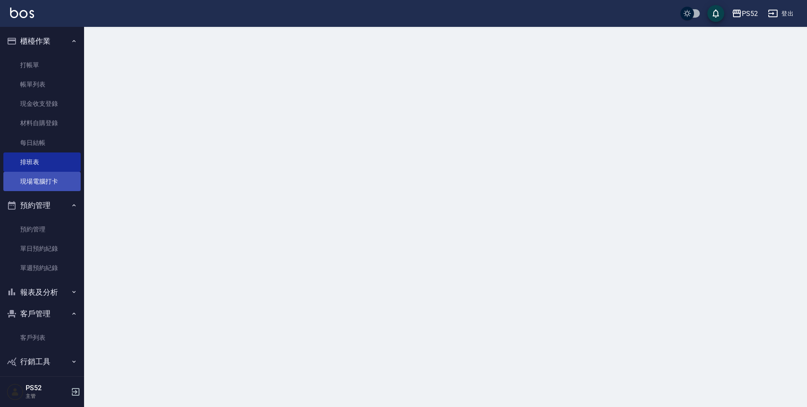
click at [55, 176] on link "現場電腦打卡" at bounding box center [41, 181] width 77 height 19
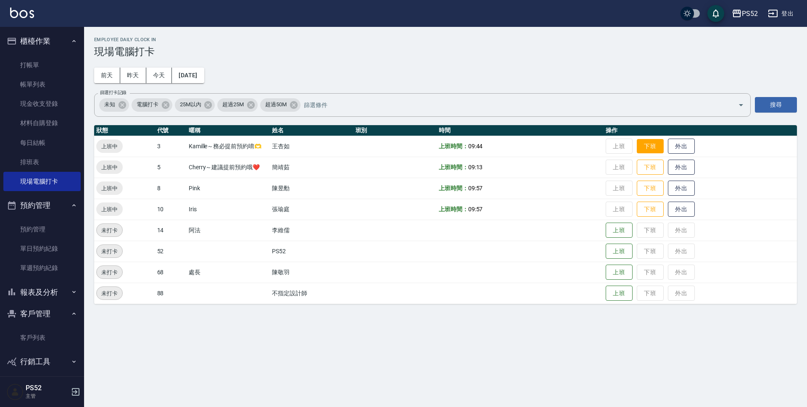
click at [645, 145] on button "下班" at bounding box center [650, 146] width 27 height 15
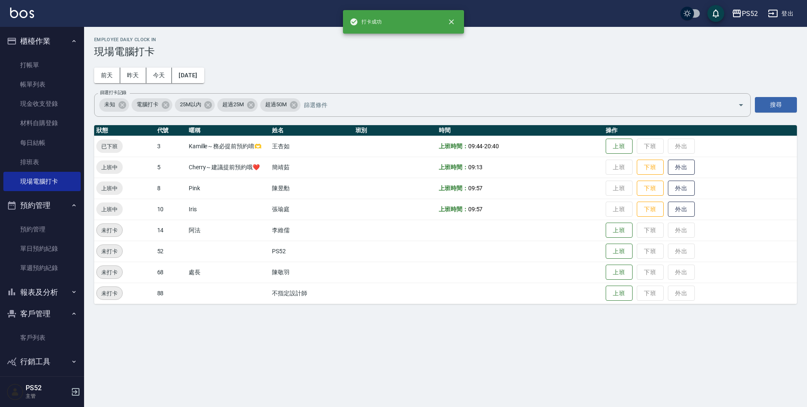
click at [648, 217] on td "上班 下班 外出" at bounding box center [699, 209] width 193 height 21
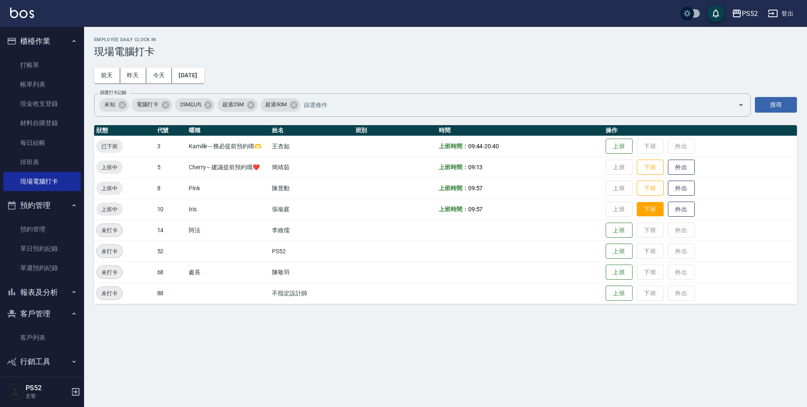
click at [647, 213] on button "下班" at bounding box center [650, 209] width 27 height 15
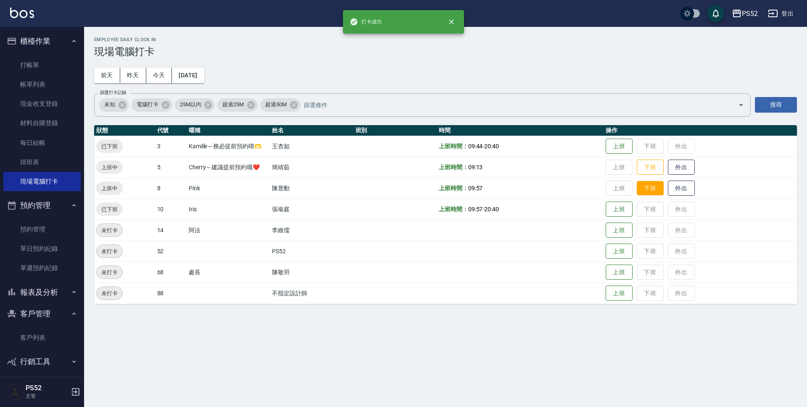
click at [641, 193] on button "下班" at bounding box center [650, 188] width 27 height 15
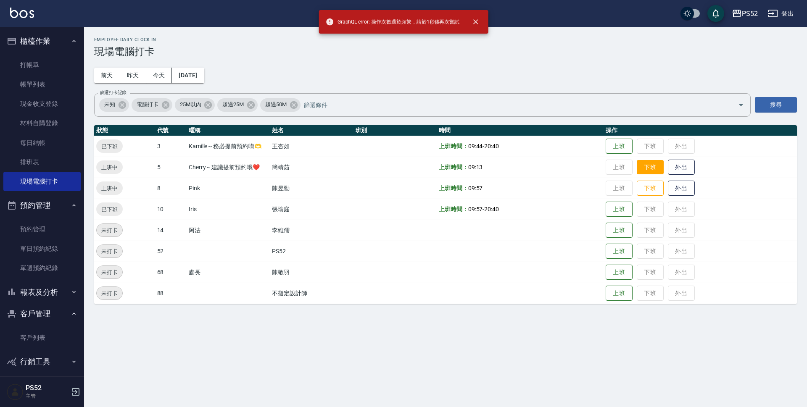
click at [648, 168] on button "下班" at bounding box center [650, 167] width 27 height 15
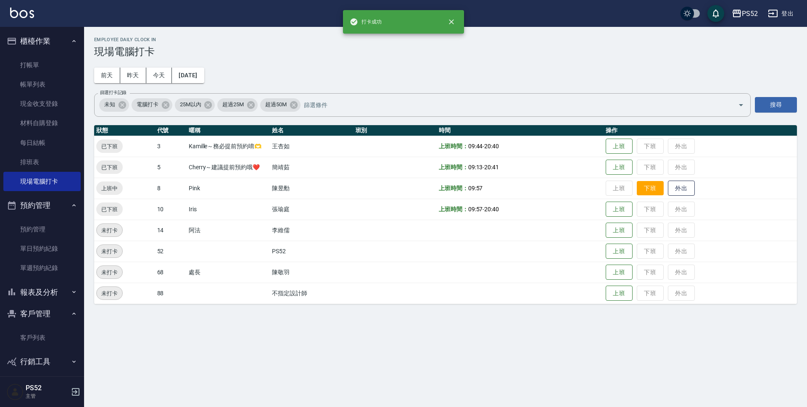
click at [649, 192] on button "下班" at bounding box center [650, 188] width 27 height 15
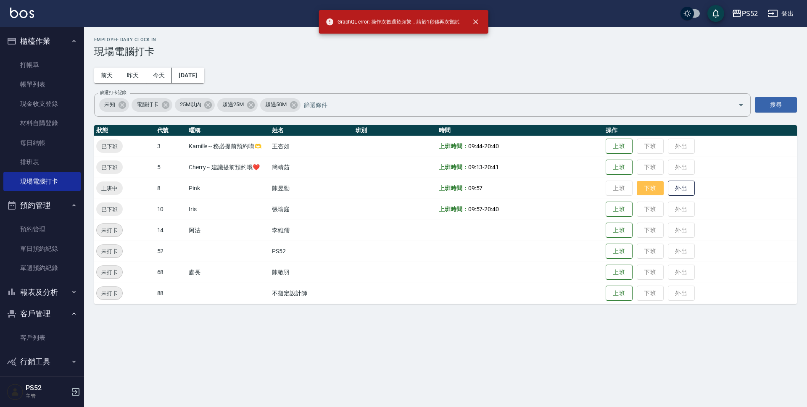
click at [650, 192] on button "下班" at bounding box center [650, 188] width 27 height 15
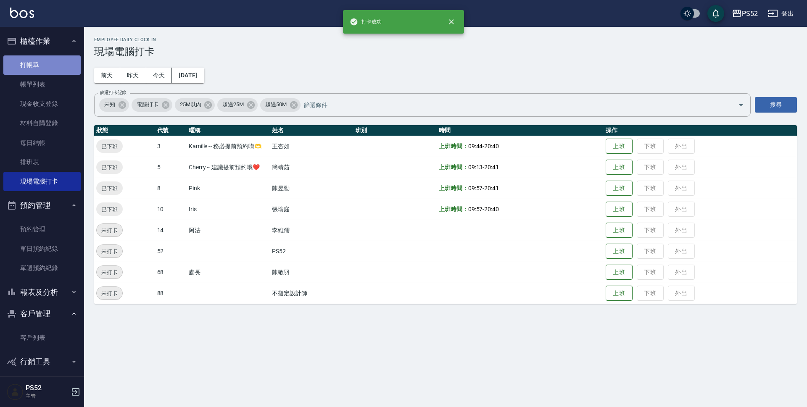
click at [52, 73] on link "打帳單" at bounding box center [41, 64] width 77 height 19
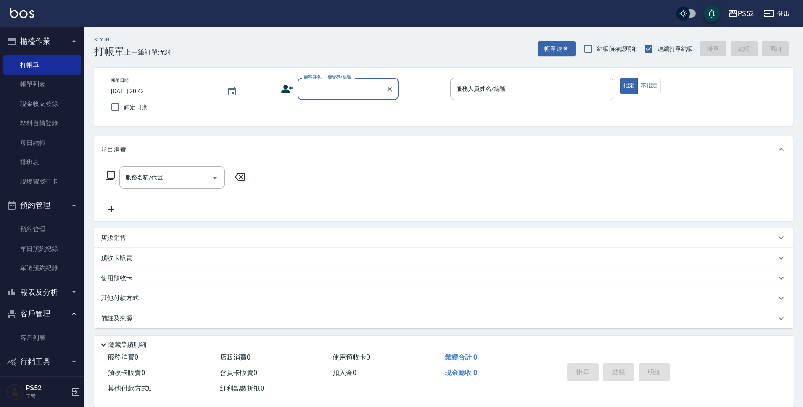
type input "＿"
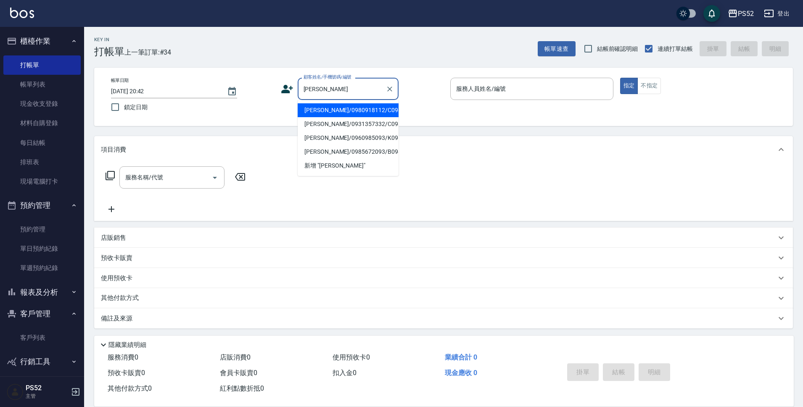
type input "陳雅莉/0980918112/C0980918112"
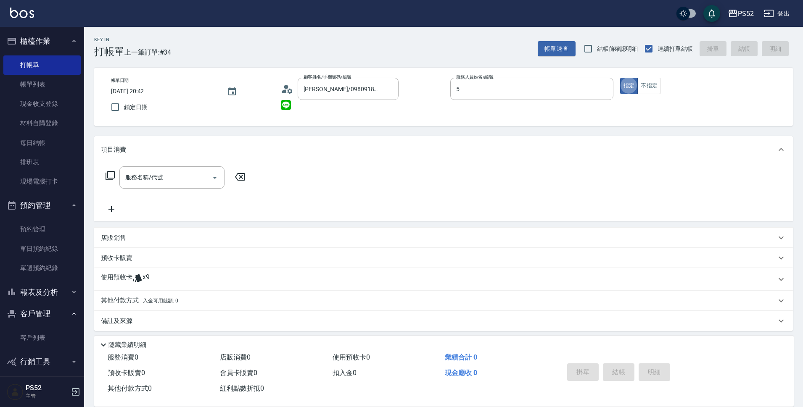
type input "Cherry～建議提前預約哦❤️-5"
type button "true"
click at [174, 276] on div "使用預收卡 x9" at bounding box center [438, 279] width 675 height 13
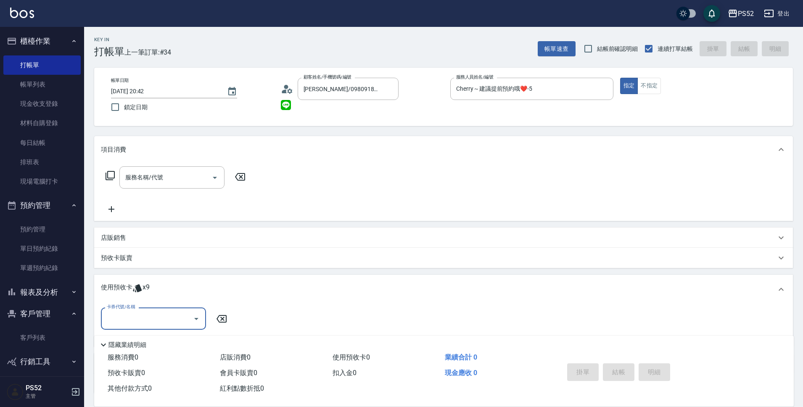
click at [161, 322] on input "卡券代號/名稱" at bounding box center [147, 318] width 85 height 15
click at [161, 340] on div "洗髮卡 剩餘9張" at bounding box center [153, 340] width 105 height 14
type input "洗髮卡"
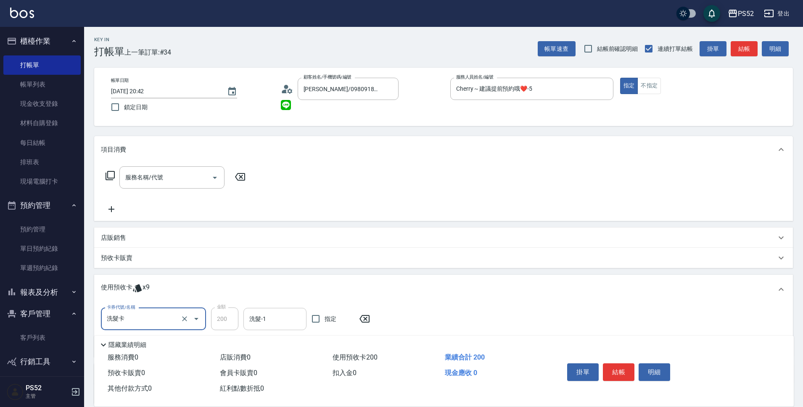
click at [264, 329] on div "洗髮-1" at bounding box center [274, 319] width 63 height 22
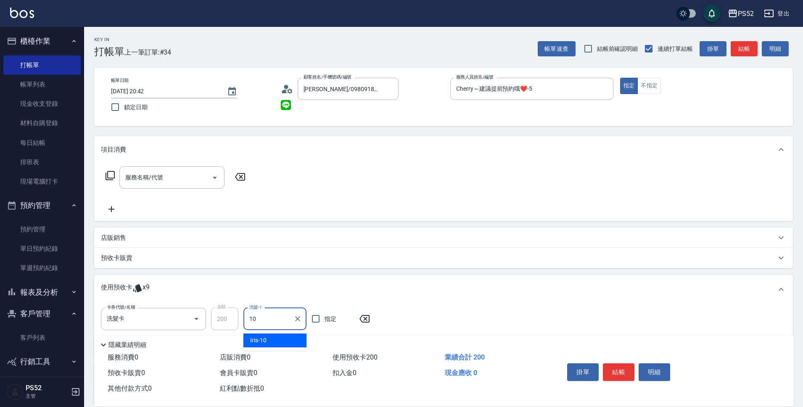
type input "Iris-10"
click at [607, 375] on button "結帳" at bounding box center [619, 372] width 32 height 18
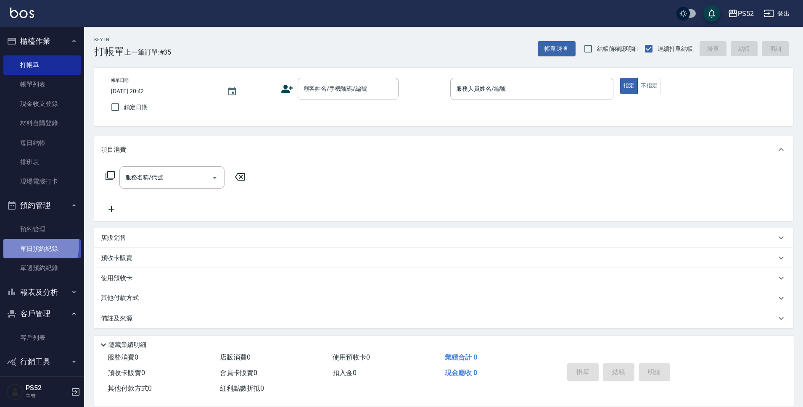
click at [32, 245] on link "單日預約紀錄" at bounding box center [41, 248] width 77 height 19
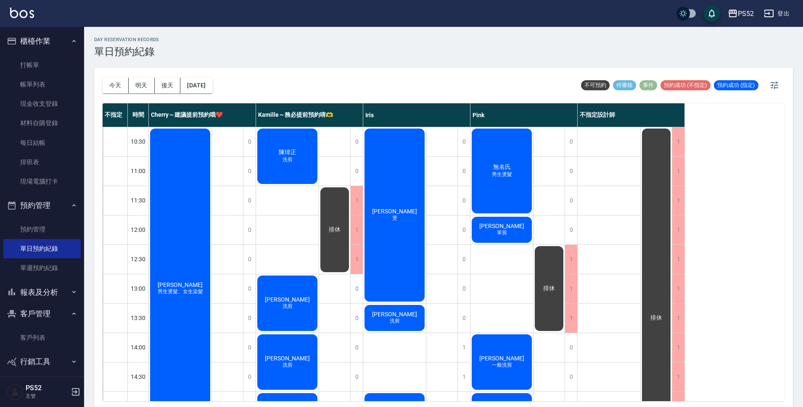
click at [35, 322] on button "客戶管理" at bounding box center [41, 314] width 77 height 22
click at [39, 208] on button "預約管理" at bounding box center [41, 206] width 77 height 22
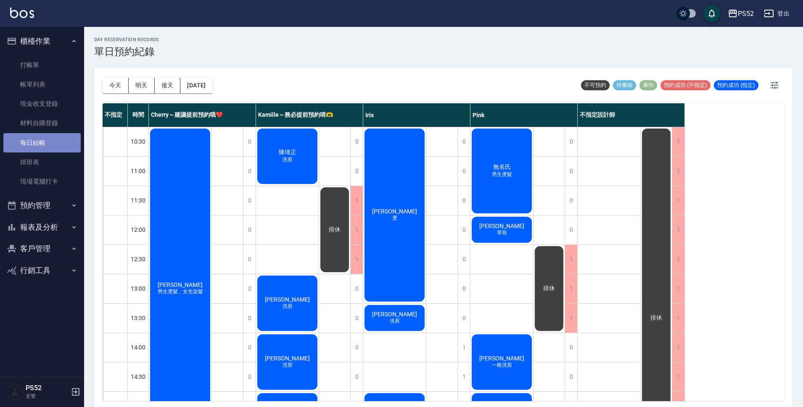
click at [24, 139] on link "每日結帳" at bounding box center [41, 142] width 77 height 19
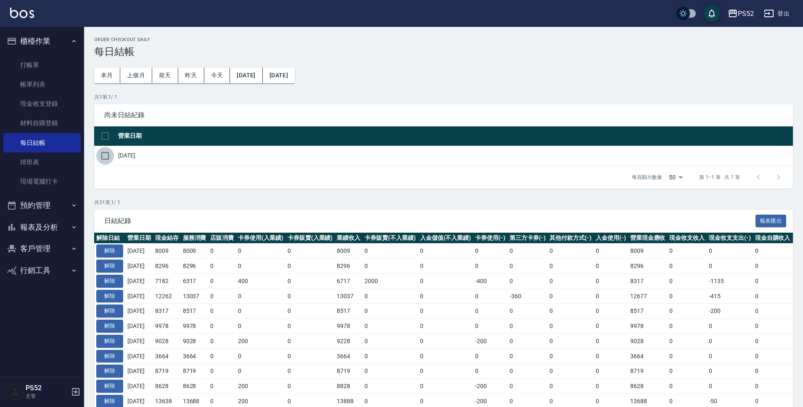
click at [108, 154] on input "checkbox" at bounding box center [105, 156] width 18 height 18
checkbox input "true"
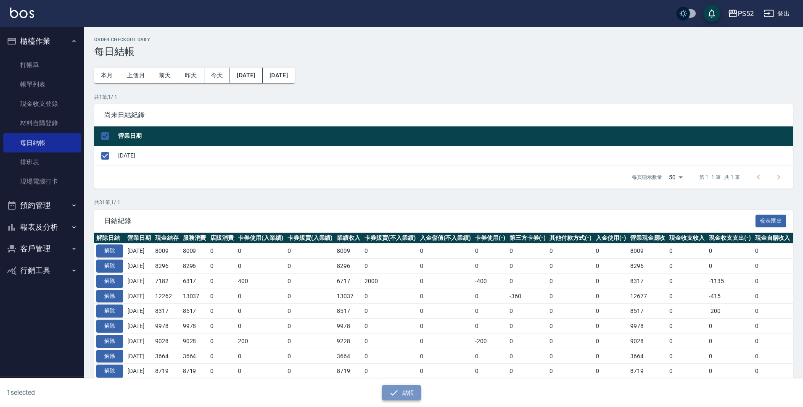
click at [405, 390] on button "結帳" at bounding box center [401, 393] width 39 height 16
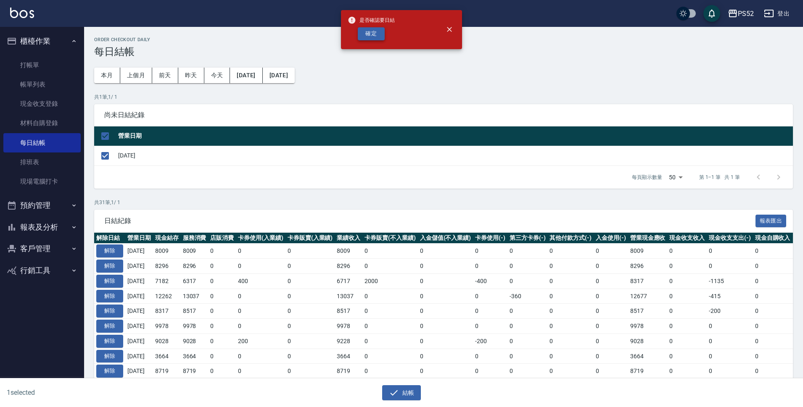
click at [383, 38] on button "確定" at bounding box center [371, 33] width 27 height 13
checkbox input "false"
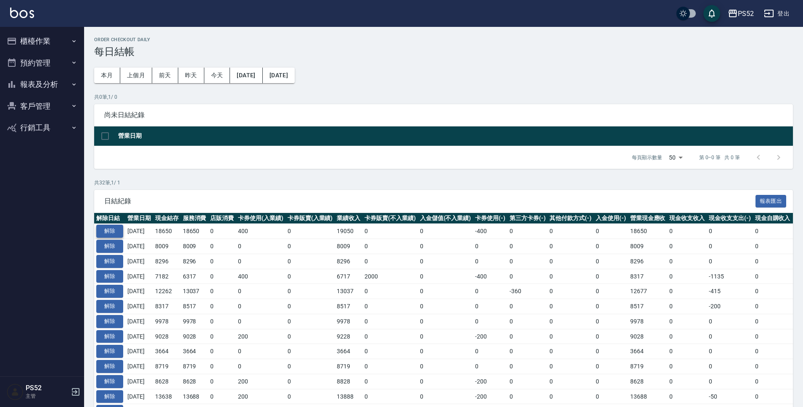
click at [117, 228] on button "解除" at bounding box center [109, 231] width 27 height 13
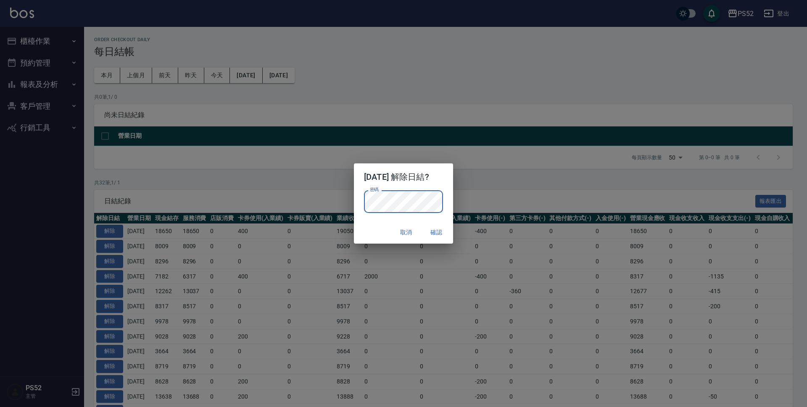
click at [437, 234] on button "確認" at bounding box center [436, 233] width 27 height 16
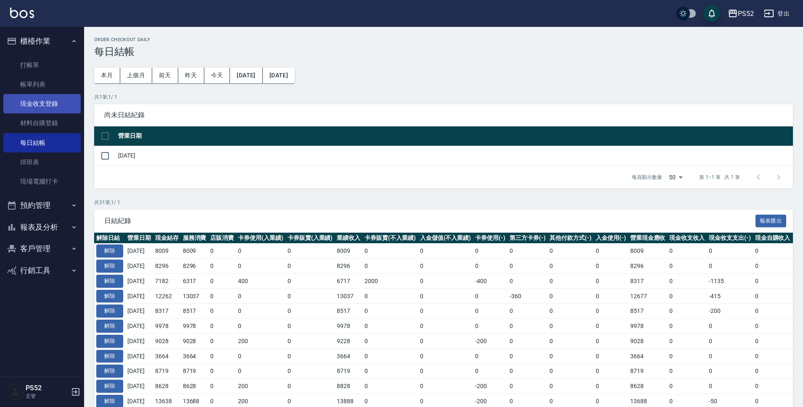
click at [50, 108] on link "現金收支登錄" at bounding box center [41, 103] width 77 height 19
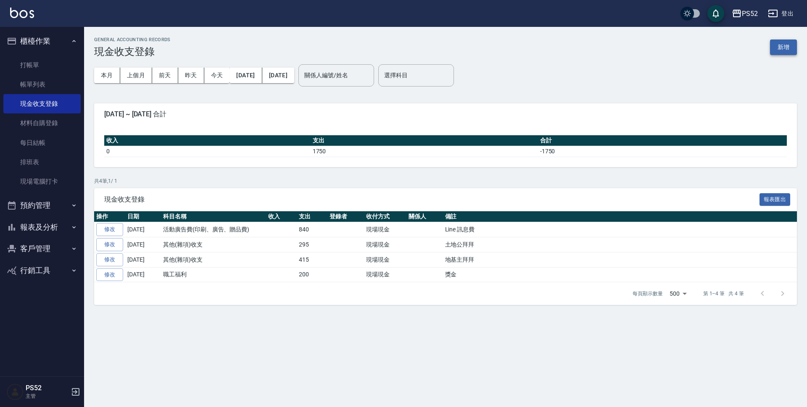
click at [778, 48] on button "新增" at bounding box center [783, 47] width 27 height 16
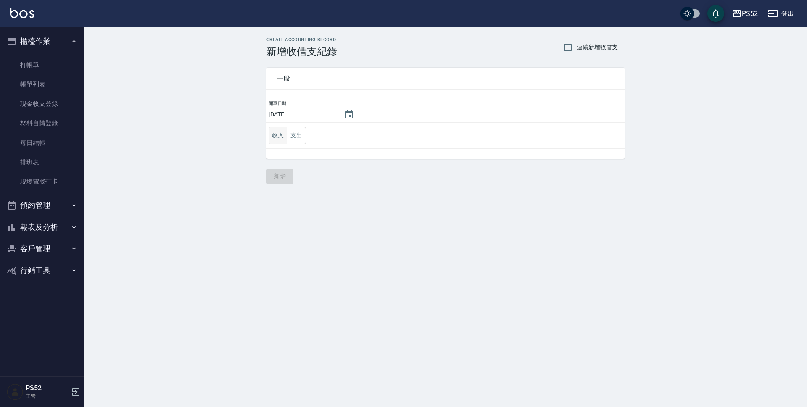
click at [280, 139] on button "收入" at bounding box center [278, 135] width 19 height 17
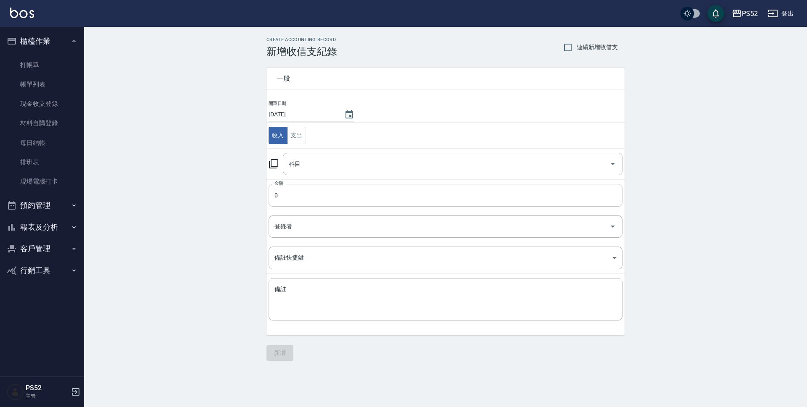
click at [316, 194] on input "0" at bounding box center [446, 195] width 354 height 23
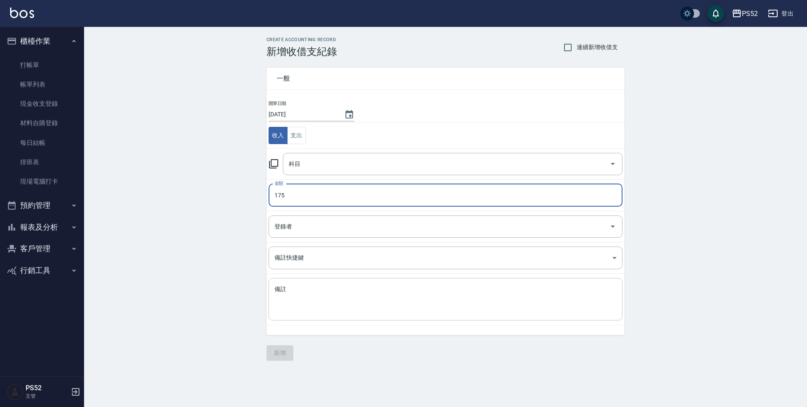
type input "175"
click at [325, 305] on textarea "備註" at bounding box center [445, 299] width 342 height 29
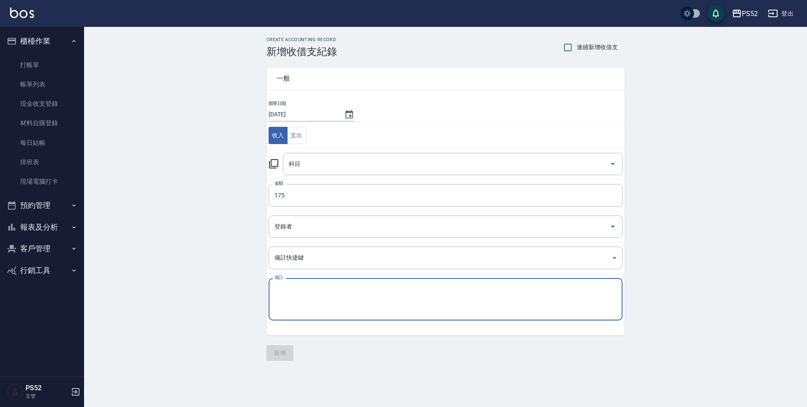
type textarea "p"
type textarea "Pink自領髮泥"
click at [311, 163] on input "科目" at bounding box center [446, 164] width 319 height 15
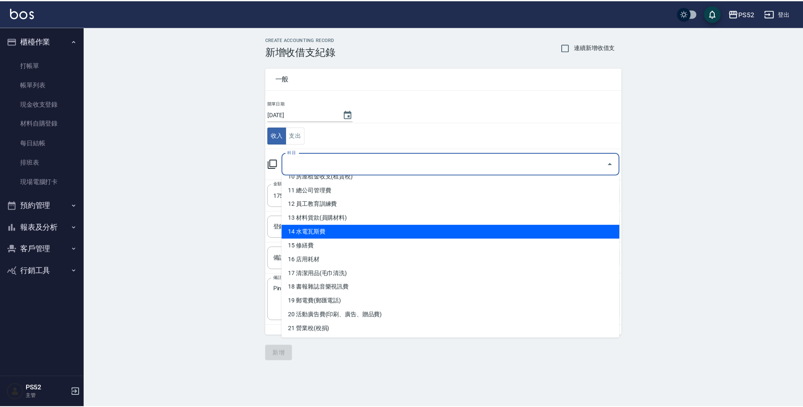
scroll to position [154, 0]
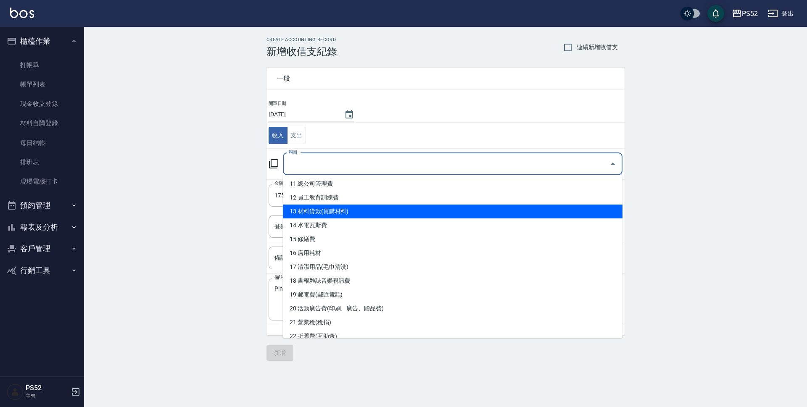
click at [337, 210] on li "13 材料貨款(員購材料)" at bounding box center [453, 212] width 340 height 14
type input "13 材料貨款(員購材料)"
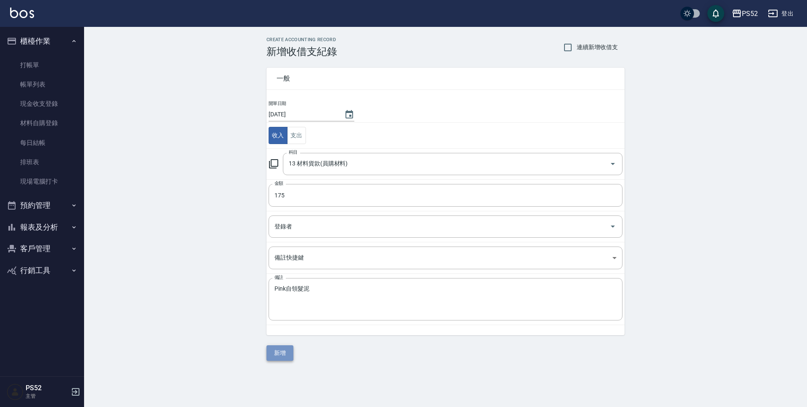
click at [285, 353] on button "新增" at bounding box center [279, 353] width 27 height 16
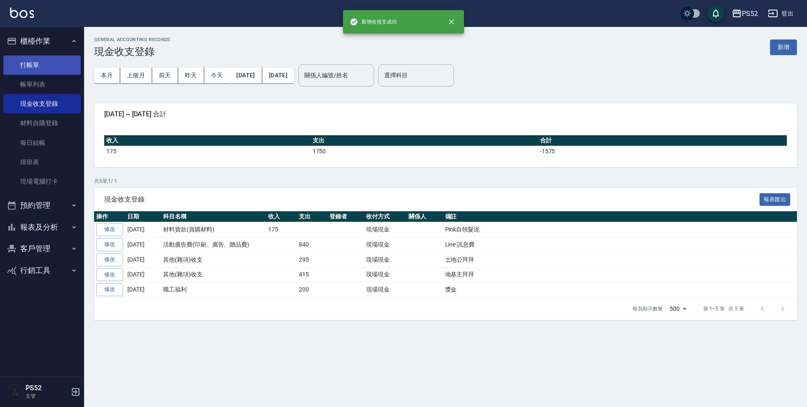
click at [31, 63] on link "打帳單" at bounding box center [41, 64] width 77 height 19
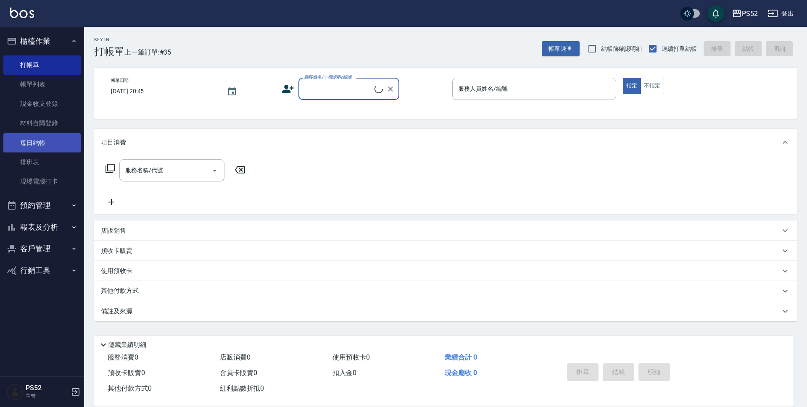
click at [40, 148] on link "每日結帳" at bounding box center [41, 142] width 77 height 19
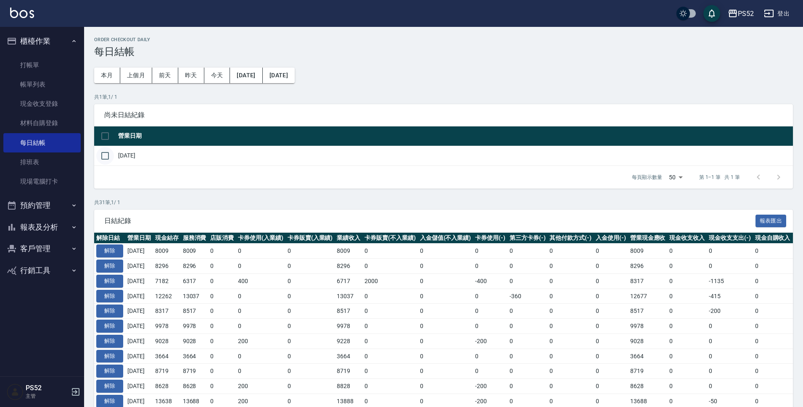
click at [107, 153] on input "checkbox" at bounding box center [105, 156] width 18 height 18
checkbox input "true"
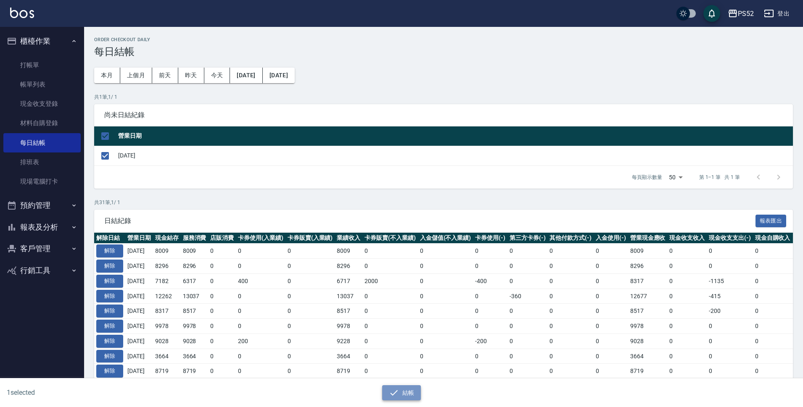
click at [411, 395] on button "結帳" at bounding box center [401, 393] width 39 height 16
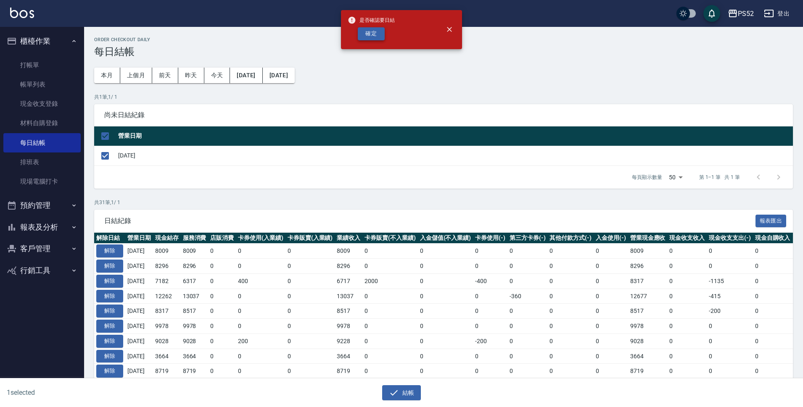
click at [370, 32] on button "確定" at bounding box center [371, 33] width 27 height 13
checkbox input "false"
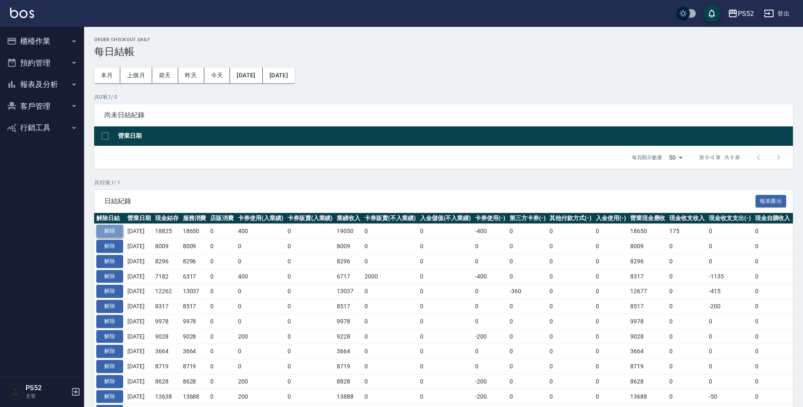
click at [108, 230] on button "解除" at bounding box center [109, 231] width 27 height 13
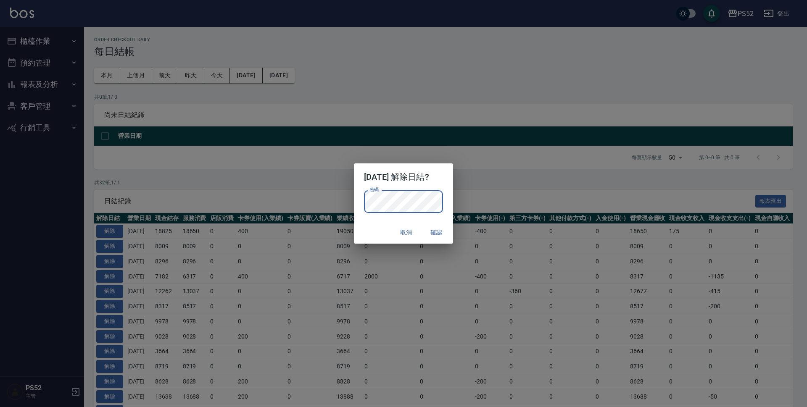
click at [434, 237] on button "確認" at bounding box center [436, 233] width 27 height 16
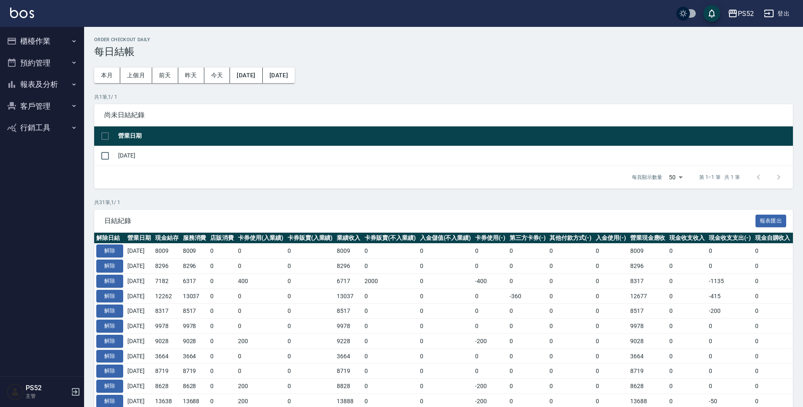
click at [33, 42] on button "櫃檯作業" at bounding box center [41, 41] width 77 height 22
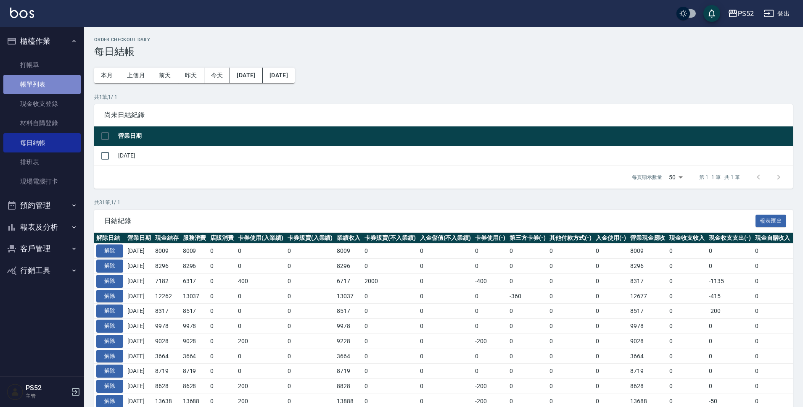
click at [40, 79] on link "帳單列表" at bounding box center [41, 84] width 77 height 19
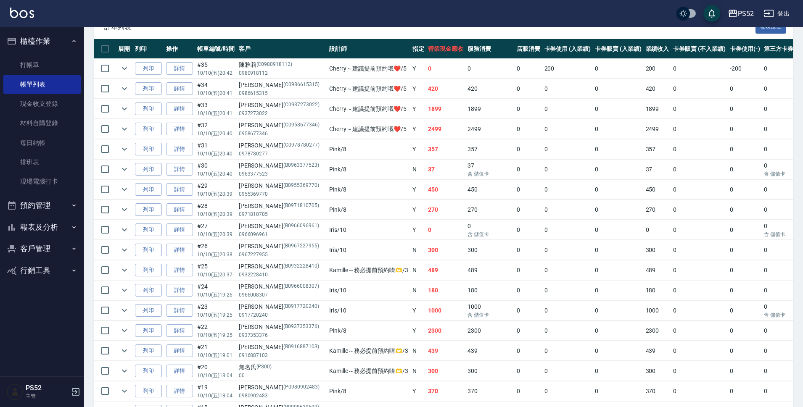
scroll to position [224, 0]
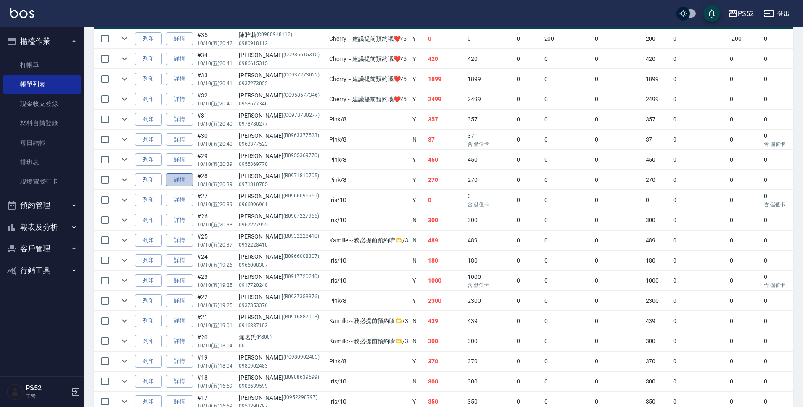
click at [173, 177] on link "詳情" at bounding box center [179, 180] width 27 height 13
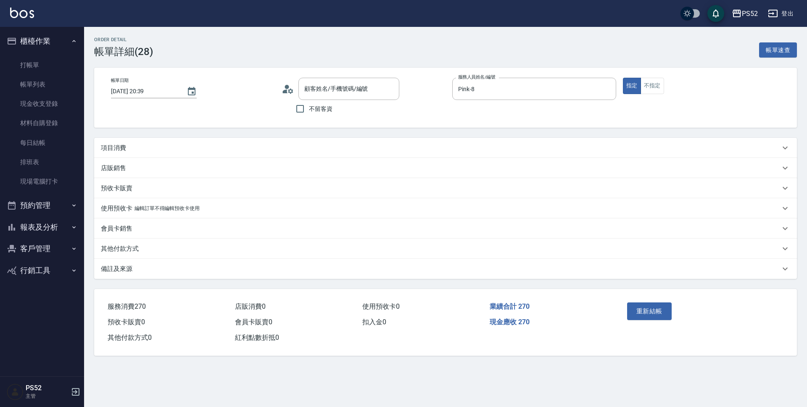
type input "[DATE] 20:39"
type input "Pink-8"
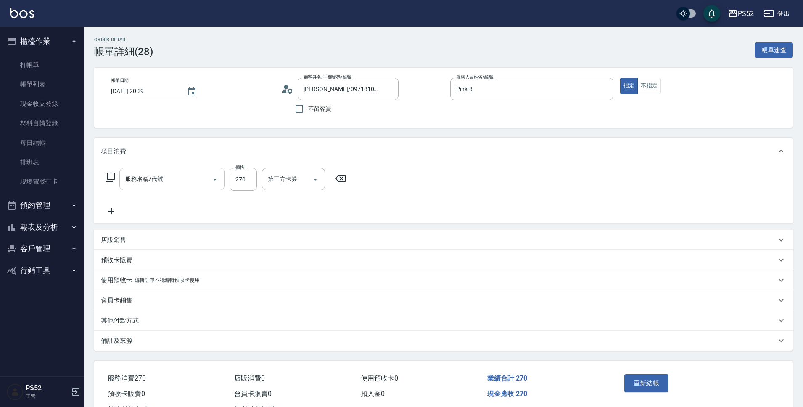
type input "[PERSON_NAME]/0971810705/B0971810705"
type input "單剪(C2)"
click at [134, 242] on div "店販銷售" at bounding box center [438, 240] width 675 height 9
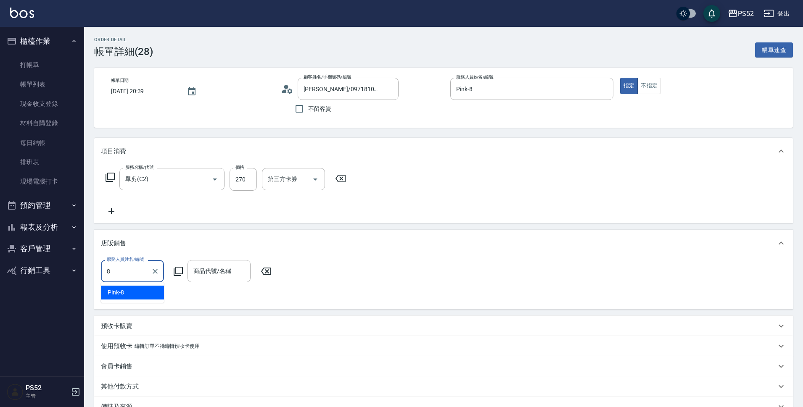
type input "Pink-8"
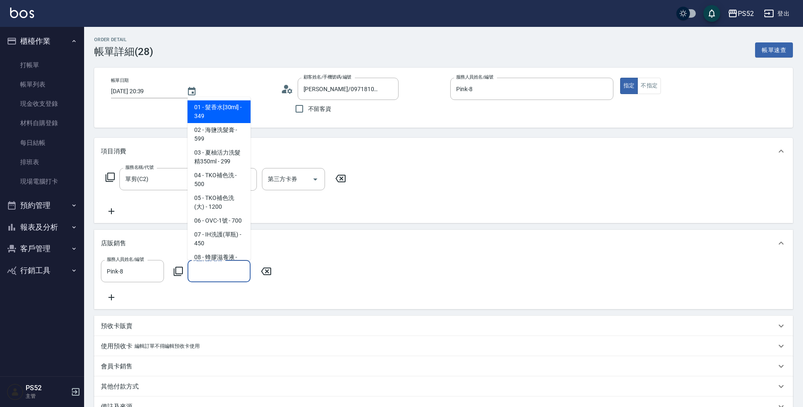
click at [228, 278] on input "商品代號/名稱" at bounding box center [218, 271] width 55 height 15
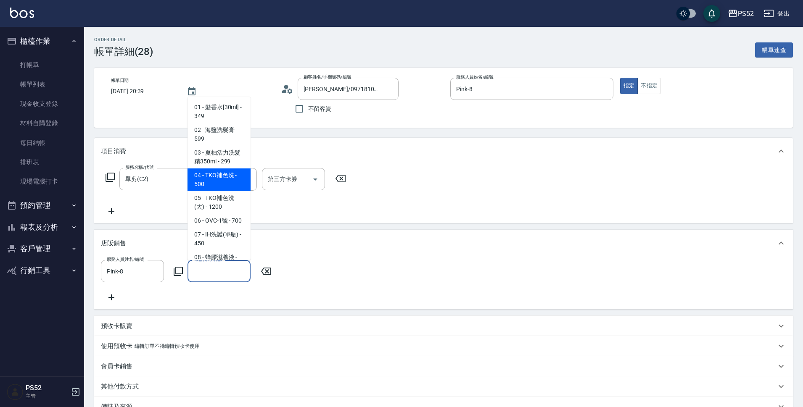
click at [222, 182] on span "04 - TKO補色洗 - 500" at bounding box center [218, 179] width 63 height 23
type input "TKO補色洗"
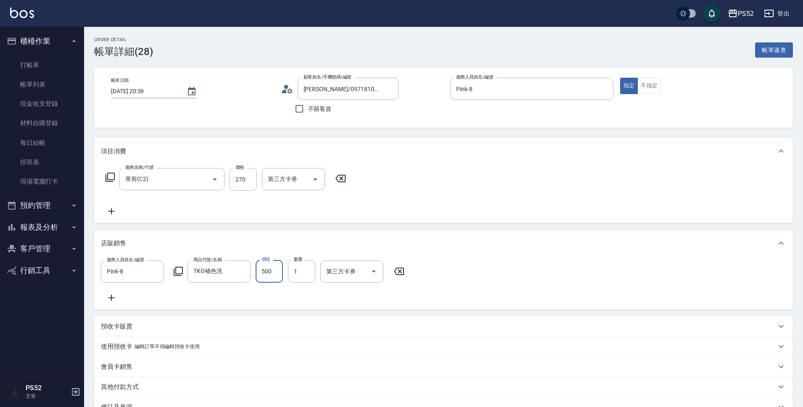
click at [272, 276] on input "500" at bounding box center [268, 271] width 27 height 23
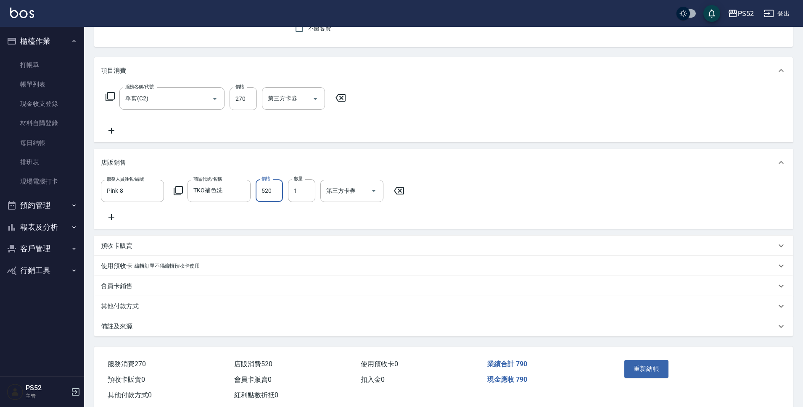
scroll to position [108, 0]
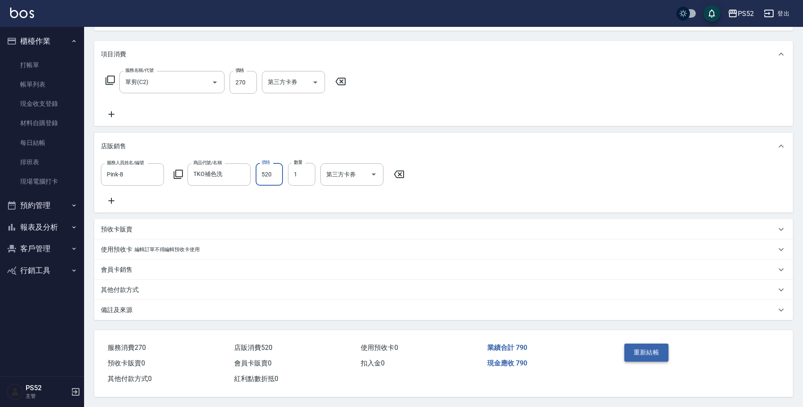
type input "520"
click at [643, 348] on button "重新結帳" at bounding box center [646, 353] width 45 height 18
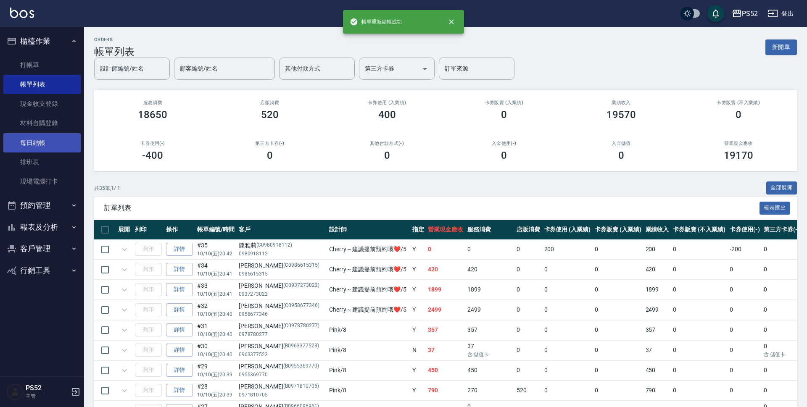
click at [28, 146] on link "每日結帳" at bounding box center [41, 142] width 77 height 19
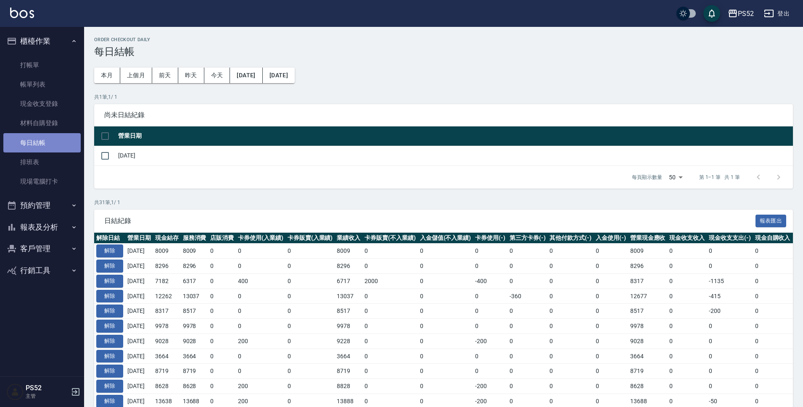
click at [29, 146] on link "每日結帳" at bounding box center [41, 142] width 77 height 19
click at [103, 159] on input "checkbox" at bounding box center [105, 156] width 18 height 18
checkbox input "true"
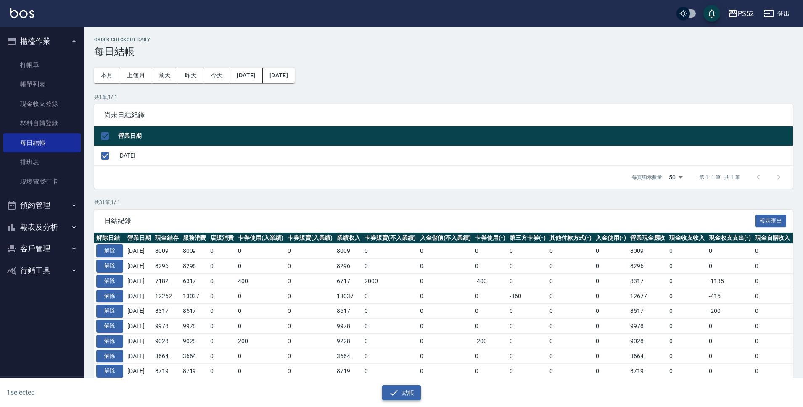
click at [401, 387] on button "結帳" at bounding box center [401, 393] width 39 height 16
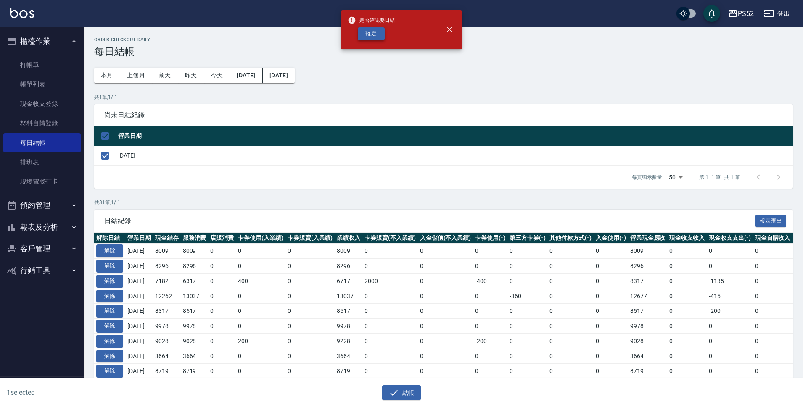
click at [359, 36] on button "確定" at bounding box center [371, 33] width 27 height 13
checkbox input "false"
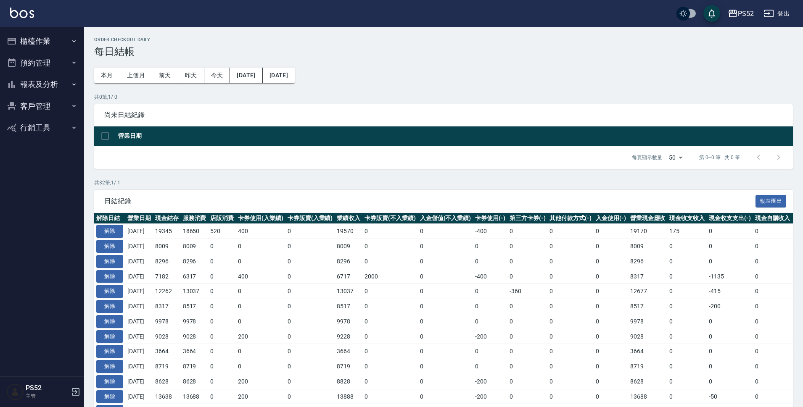
click at [66, 84] on button "報表及分析" at bounding box center [41, 85] width 77 height 22
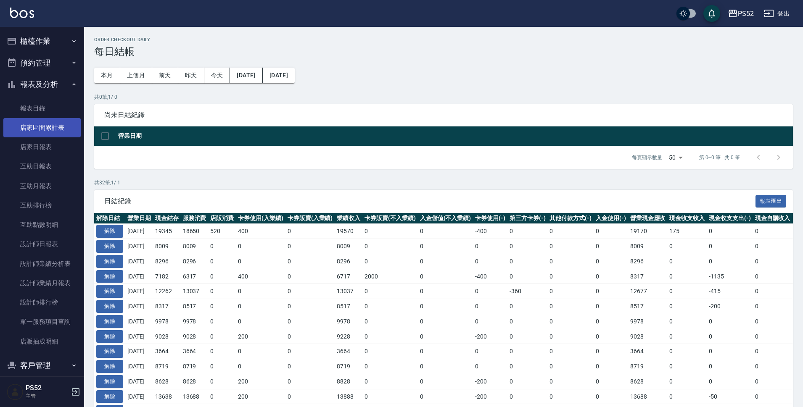
click at [56, 129] on link "店家區間累計表" at bounding box center [41, 127] width 77 height 19
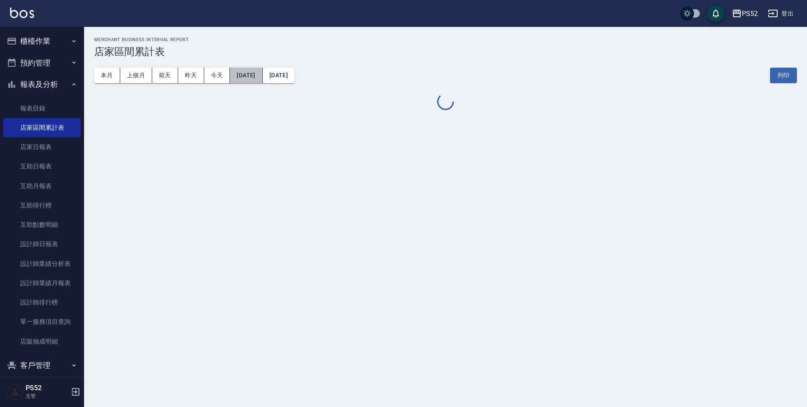
click at [239, 79] on button "[DATE]" at bounding box center [246, 76] width 32 height 16
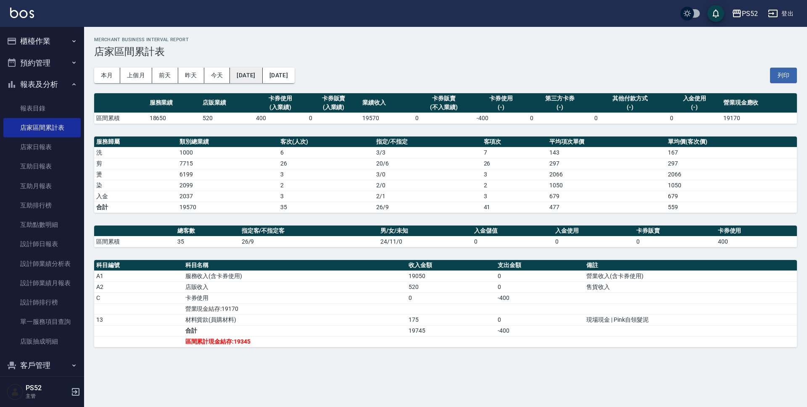
click at [244, 76] on button "[DATE]" at bounding box center [246, 76] width 32 height 16
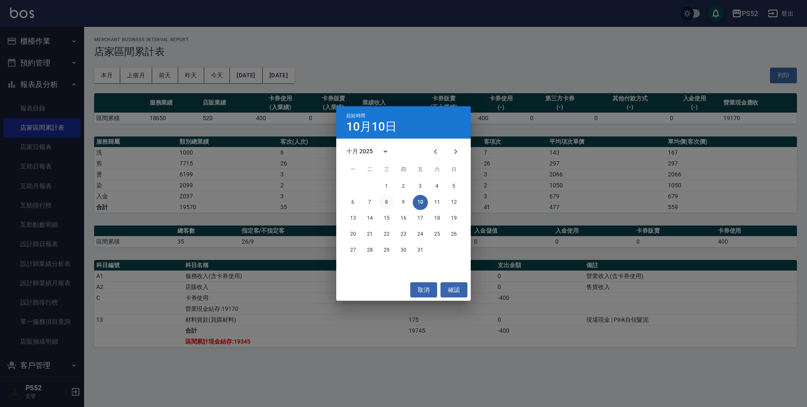
click at [391, 199] on button "8" at bounding box center [386, 202] width 15 height 15
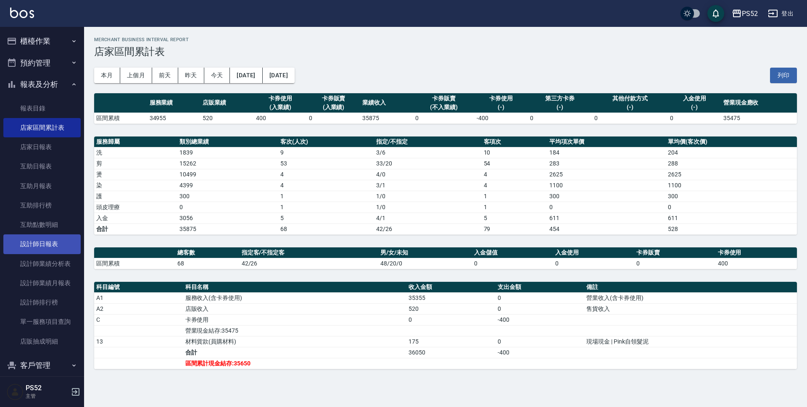
click at [49, 245] on link "設計師日報表" at bounding box center [41, 243] width 77 height 19
